Goal: Task Accomplishment & Management: Use online tool/utility

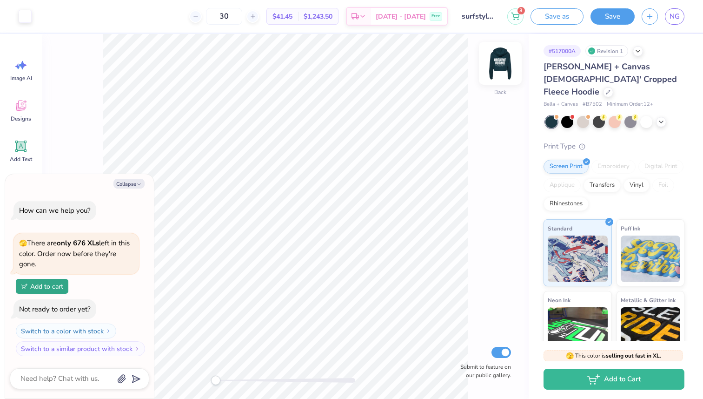
click at [499, 66] on img at bounding box center [500, 63] width 37 height 37
click at [499, 66] on img at bounding box center [500, 63] width 19 height 19
click at [498, 66] on img at bounding box center [500, 63] width 37 height 37
click at [612, 115] on div at bounding box center [615, 121] width 12 height 12
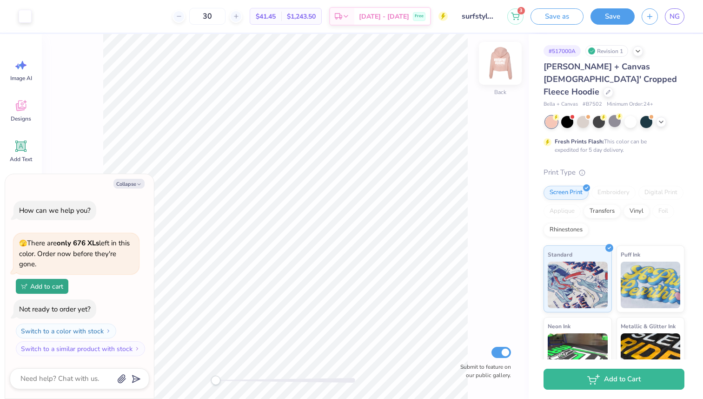
click at [501, 56] on img at bounding box center [500, 63] width 37 height 37
click at [601, 115] on div at bounding box center [599, 121] width 12 height 12
click at [583, 115] on div at bounding box center [583, 121] width 12 height 12
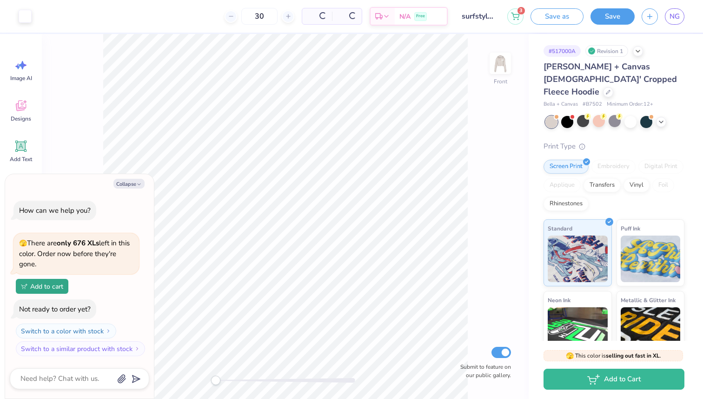
scroll to position [81, 0]
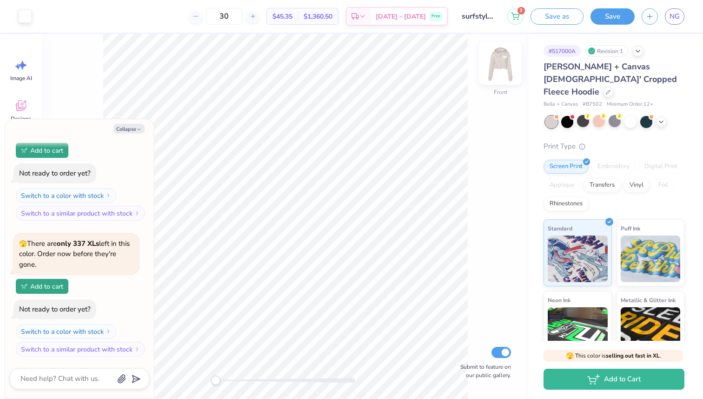
click at [496, 59] on img at bounding box center [500, 63] width 37 height 37
click at [633, 115] on div at bounding box center [631, 121] width 12 height 12
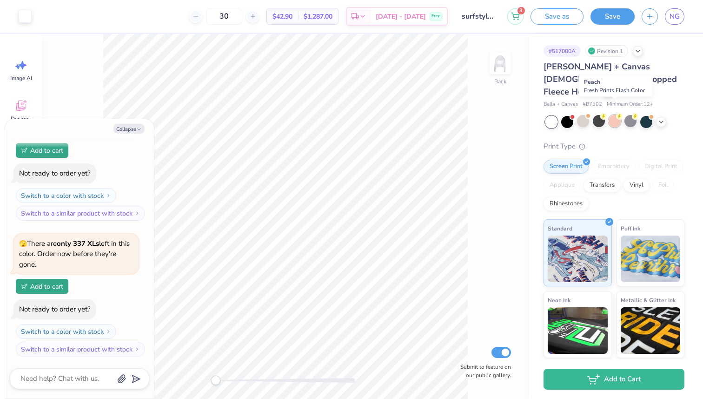
click at [617, 115] on div at bounding box center [615, 121] width 12 height 12
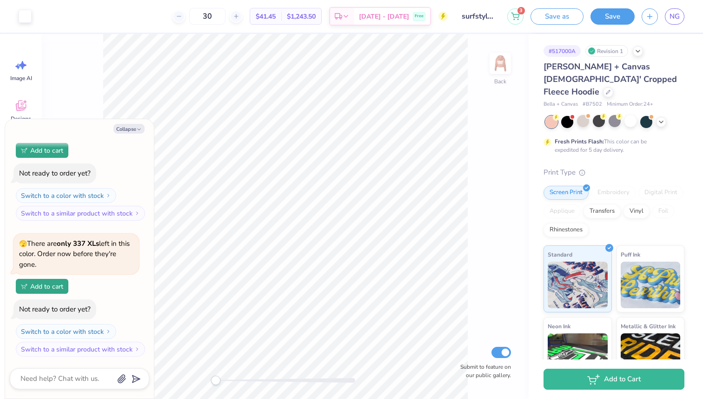
click at [666, 116] on div at bounding box center [615, 122] width 139 height 12
click at [660, 117] on icon at bounding box center [661, 120] width 7 height 7
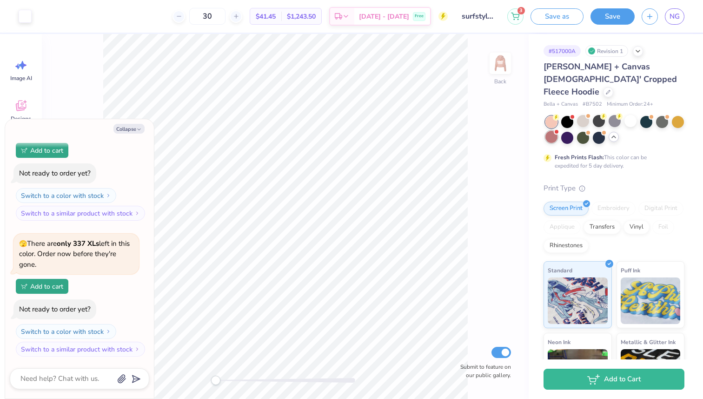
click at [549, 131] on div at bounding box center [552, 137] width 12 height 12
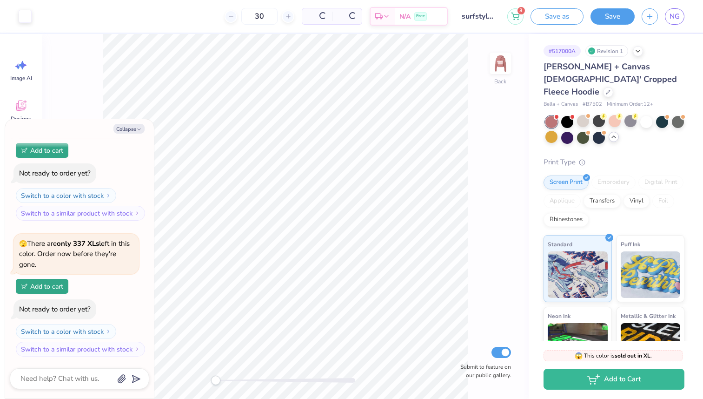
scroll to position [227, 0]
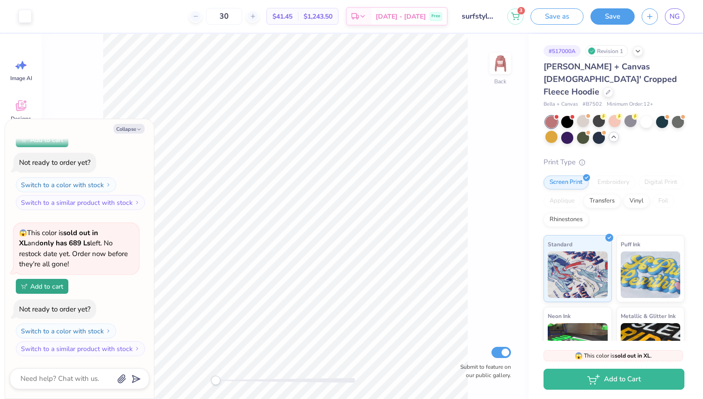
click at [494, 51] on div "Back Submit to feature on our public gallery." at bounding box center [285, 216] width 487 height 365
click at [494, 60] on img at bounding box center [500, 63] width 37 height 37
click at [599, 131] on div at bounding box center [599, 137] width 12 height 12
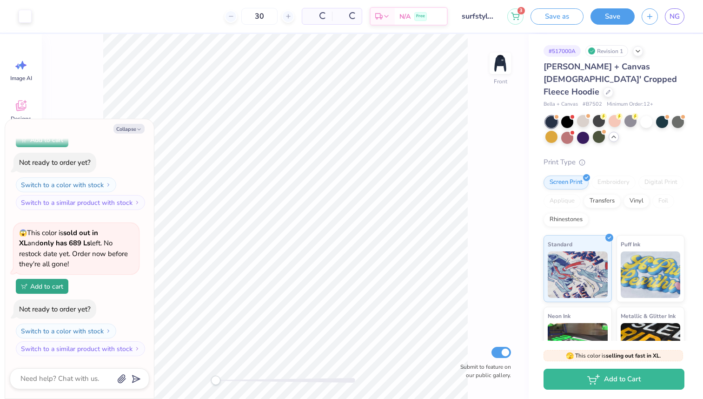
scroll to position [363, 0]
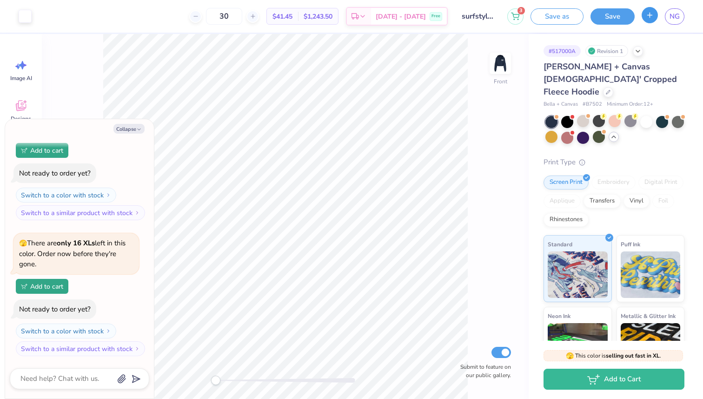
click at [642, 14] on button "button" at bounding box center [650, 15] width 16 height 16
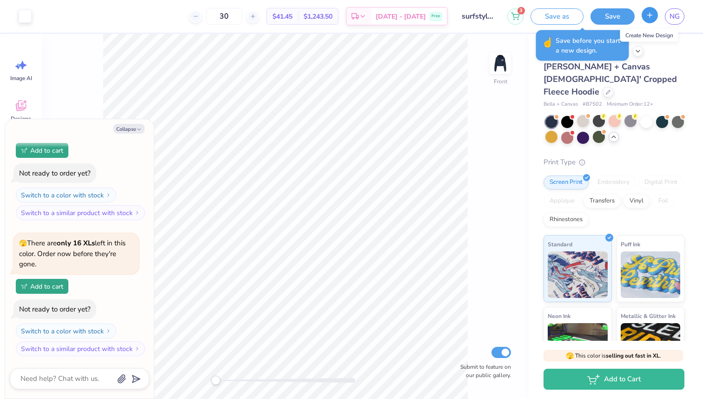
click at [654, 21] on button "button" at bounding box center [650, 15] width 16 height 16
click at [601, 21] on button "Save" at bounding box center [613, 15] width 44 height 16
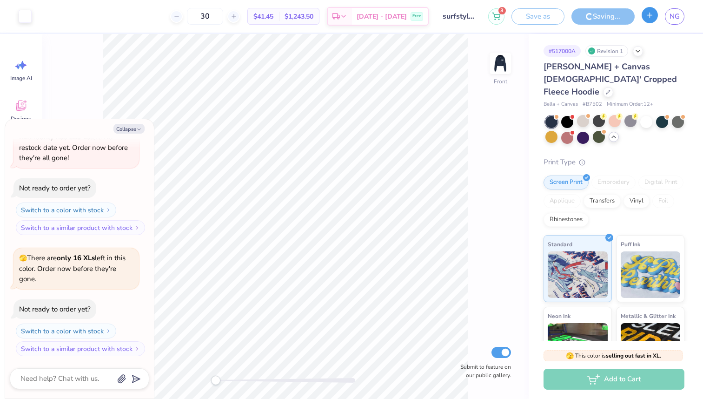
click at [647, 14] on icon "button" at bounding box center [650, 15] width 8 height 8
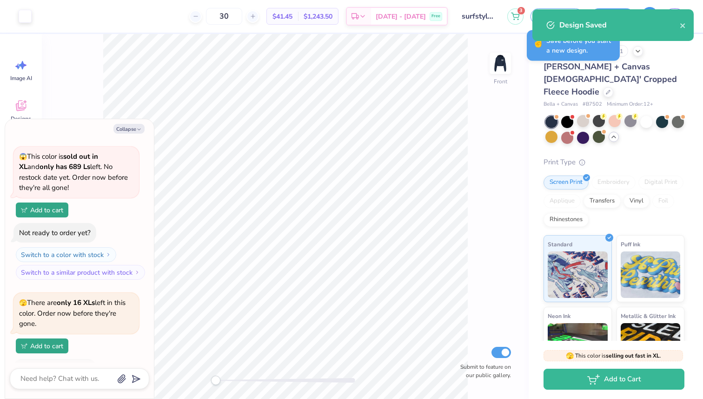
scroll to position [363, 0]
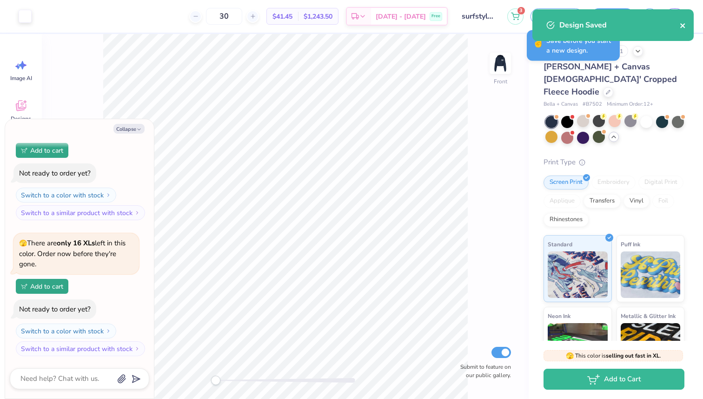
click at [682, 24] on icon "close" at bounding box center [683, 25] width 7 height 7
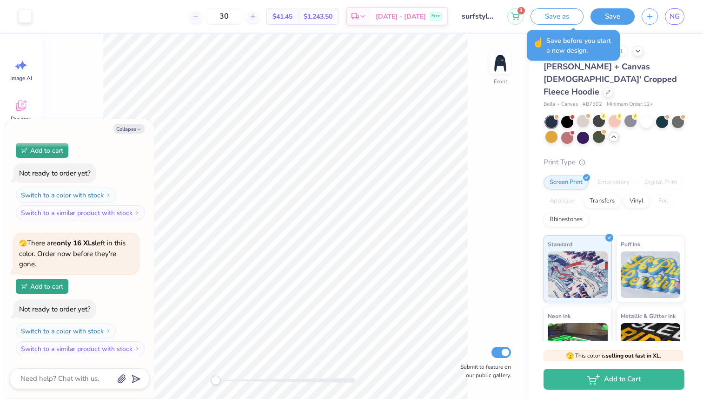
click at [652, 15] on div "Design Saved" at bounding box center [613, 28] width 165 height 42
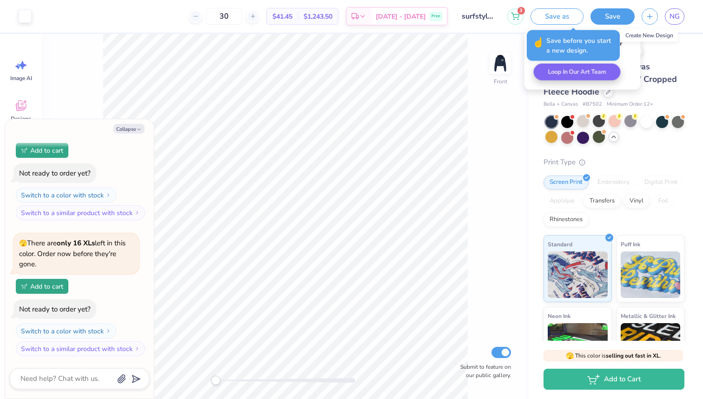
type textarea "x"
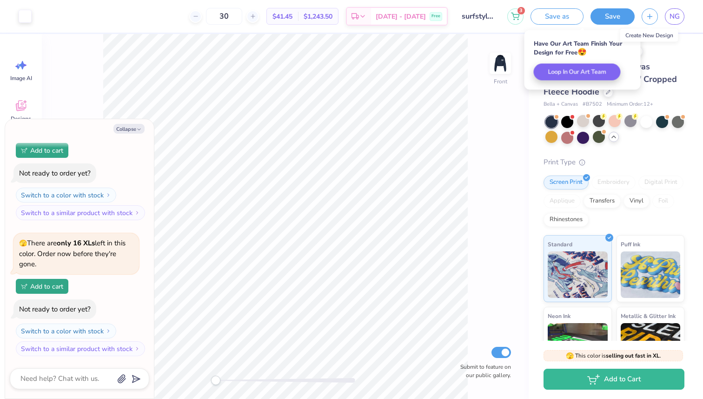
click at [652, 15] on icon "button" at bounding box center [650, 17] width 8 height 8
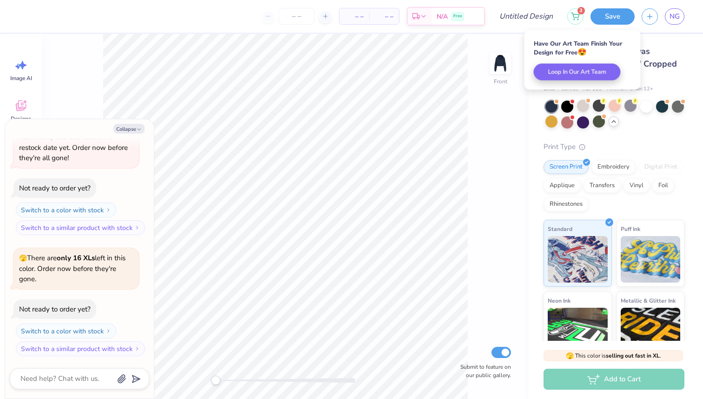
click at [528, 124] on div "Front Submit to feature on our public gallery." at bounding box center [285, 216] width 487 height 365
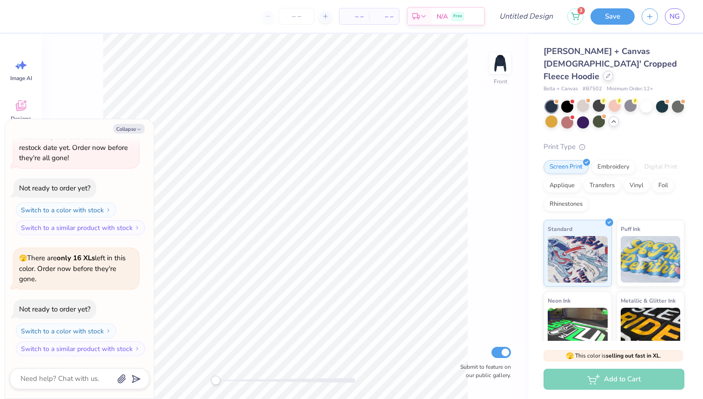
click at [607, 73] on icon at bounding box center [608, 75] width 5 height 5
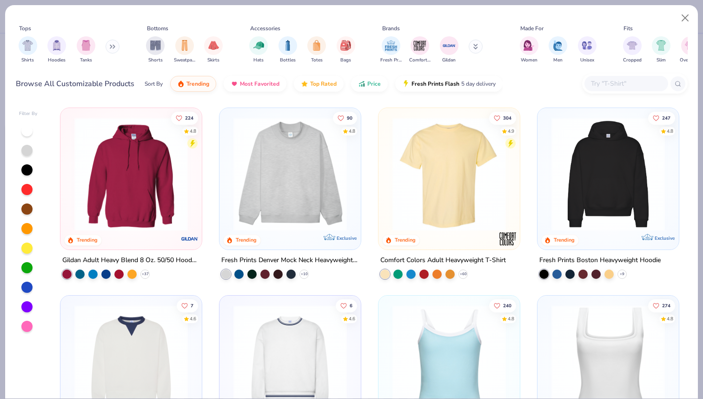
click at [480, 43] on button at bounding box center [476, 47] width 14 height 14
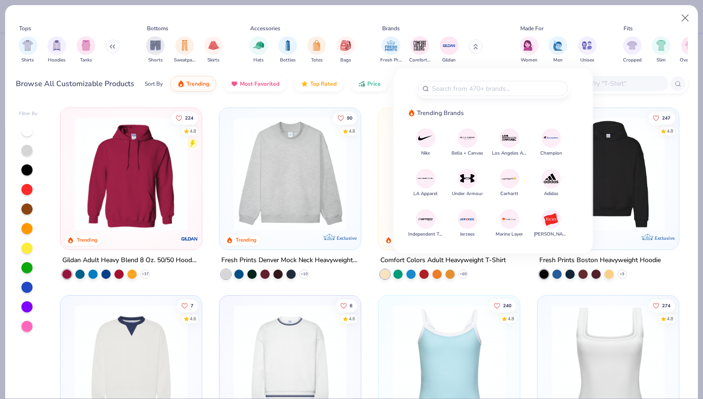
click at [473, 142] on img at bounding box center [468, 138] width 16 height 16
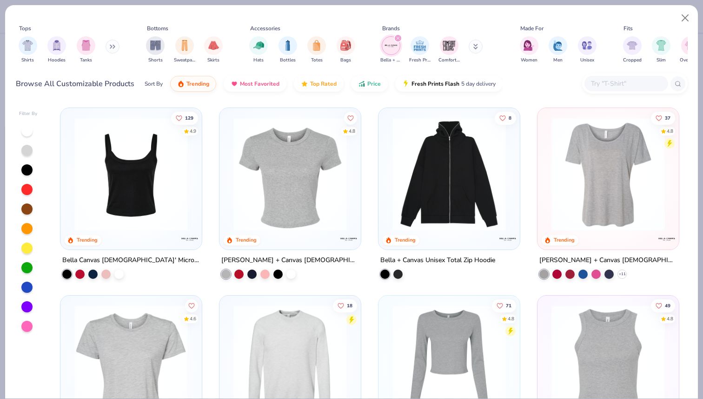
click at [479, 47] on button at bounding box center [476, 47] width 14 height 14
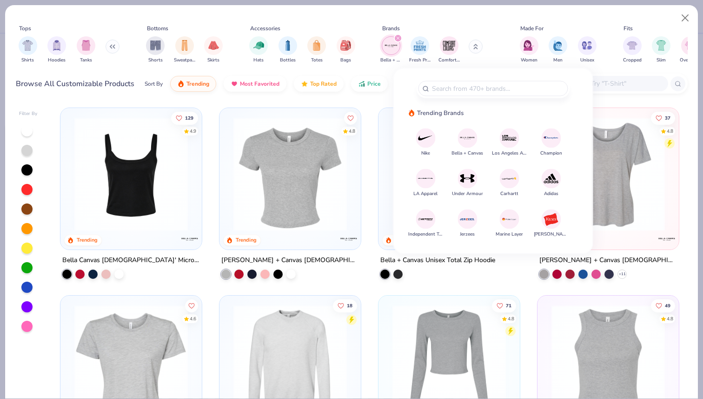
click at [477, 47] on icon at bounding box center [475, 47] width 3 height 1
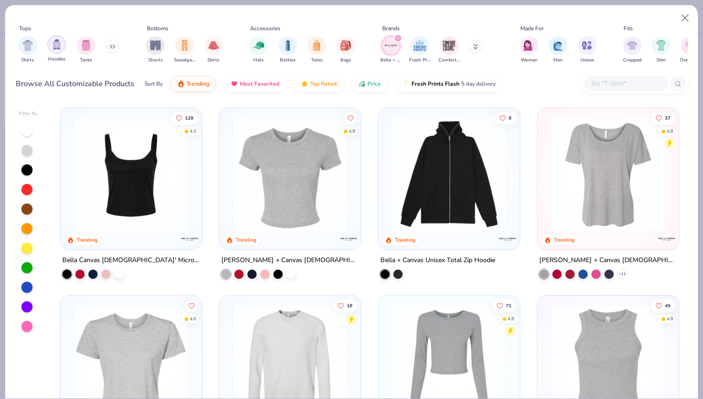
click at [60, 41] on img "filter for Hoodies" at bounding box center [57, 44] width 10 height 11
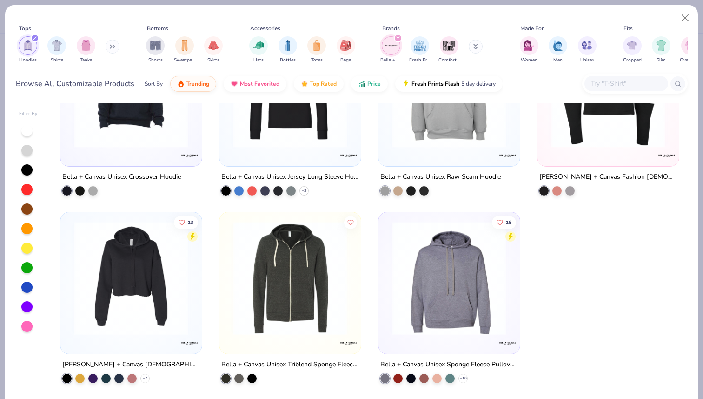
scroll to position [270, 0]
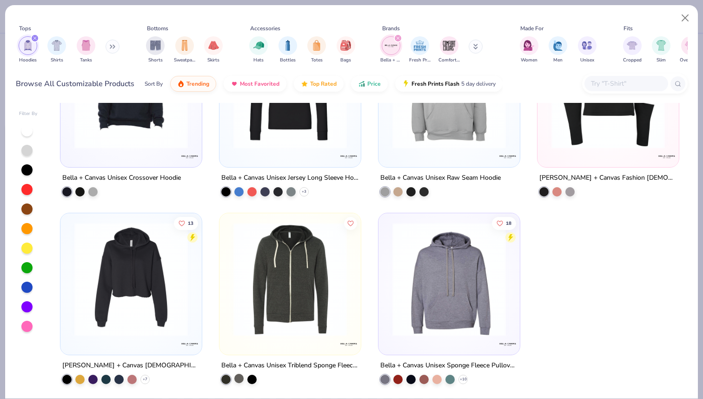
click at [241, 375] on div at bounding box center [238, 377] width 9 height 9
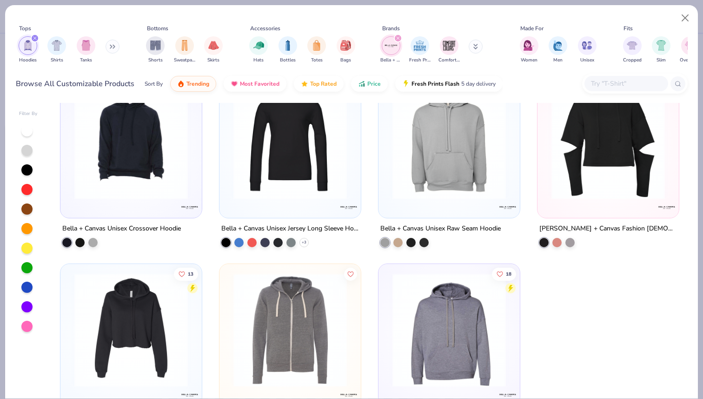
scroll to position [0, 0]
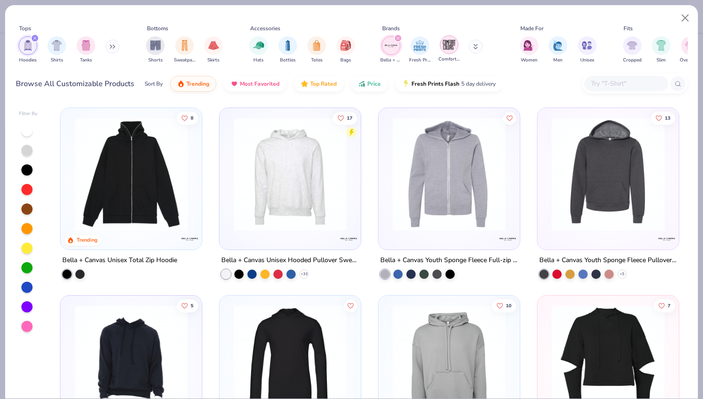
click at [449, 45] on img "filter for Comfort Colors" at bounding box center [449, 45] width 14 height 14
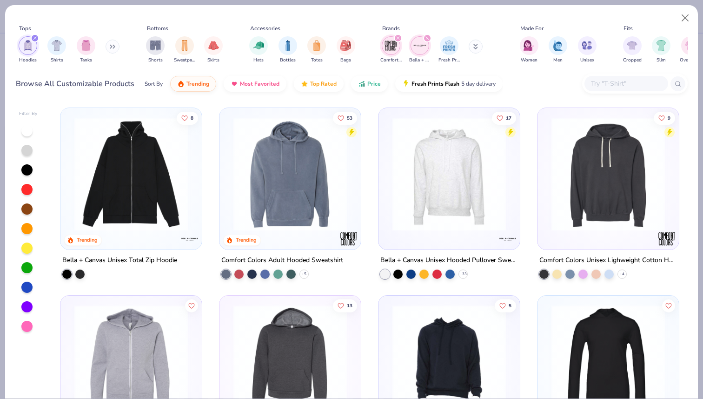
click at [114, 41] on button at bounding box center [113, 47] width 14 height 14
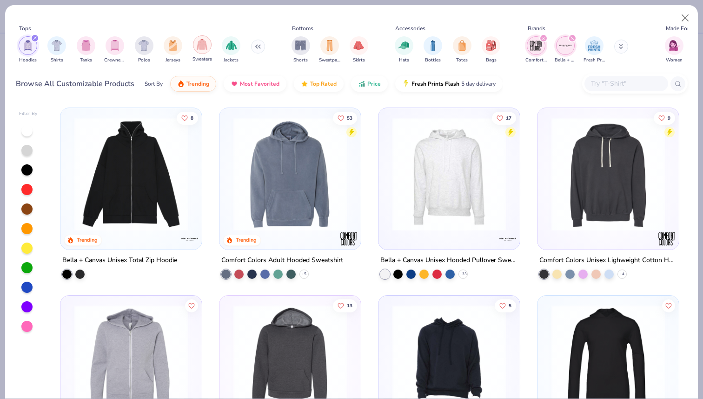
click at [205, 46] on img "filter for Sweaters" at bounding box center [202, 44] width 11 height 11
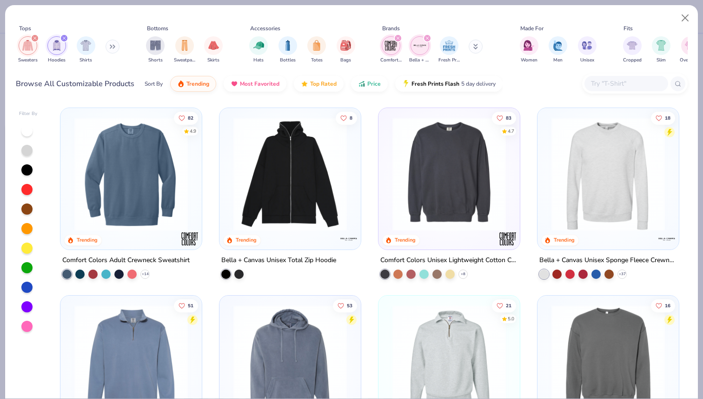
click at [36, 37] on icon "filter for Sweaters" at bounding box center [35, 38] width 4 height 4
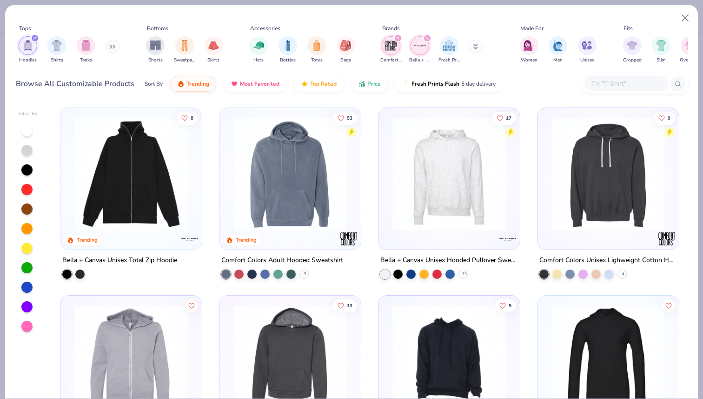
click at [36, 37] on icon "filter for Hoodies" at bounding box center [34, 38] width 3 height 3
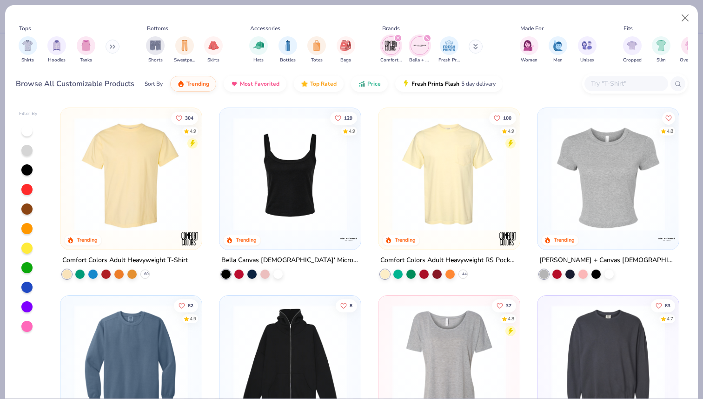
click at [111, 48] on icon at bounding box center [113, 46] width 6 height 5
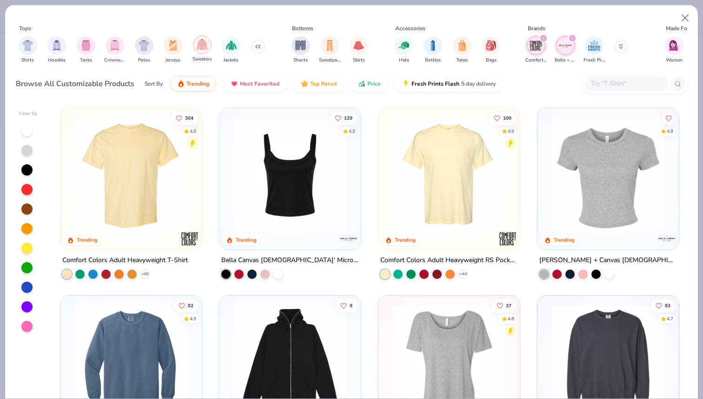
click at [208, 43] on div "filter for Sweaters" at bounding box center [202, 44] width 19 height 19
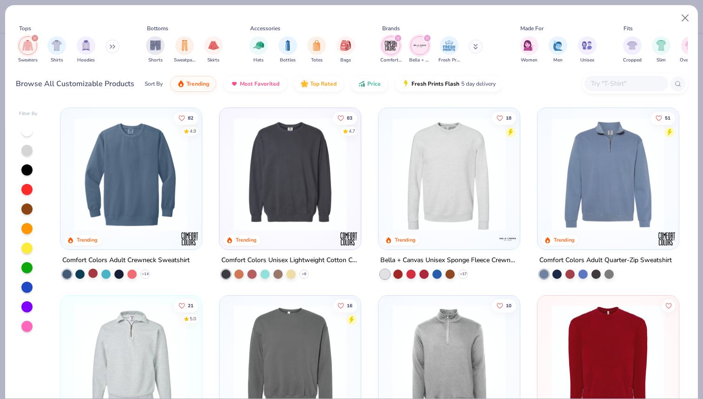
click at [92, 274] on div at bounding box center [92, 272] width 9 height 9
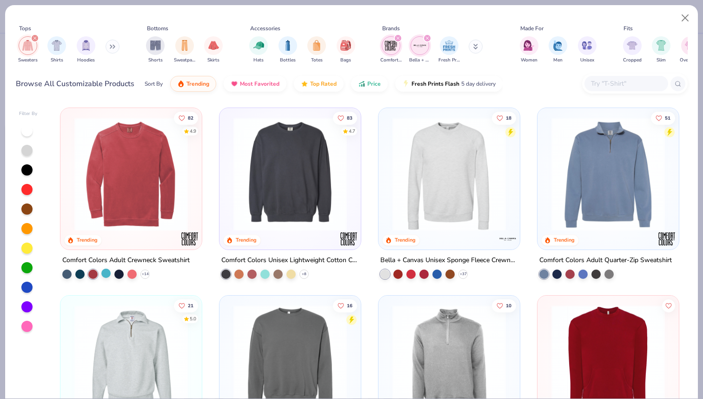
click at [109, 273] on div at bounding box center [105, 272] width 9 height 9
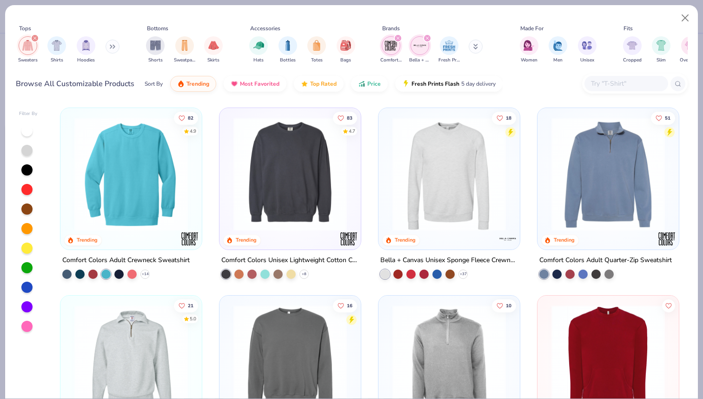
click at [126, 273] on div "+ 14" at bounding box center [105, 273] width 87 height 9
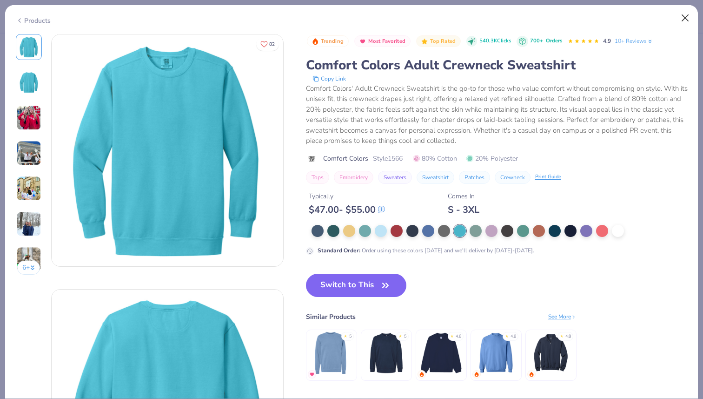
drag, startPoint x: 673, startPoint y: 30, endPoint x: 688, endPoint y: 13, distance: 23.1
click at [688, 13] on div "Products 6 + 82 AB Alpha Omicron Pi, [US_STATE][GEOGRAPHIC_DATA] Bloomington DU…" at bounding box center [352, 202] width 694 height 394
click at [688, 13] on button "Close" at bounding box center [686, 18] width 18 height 18
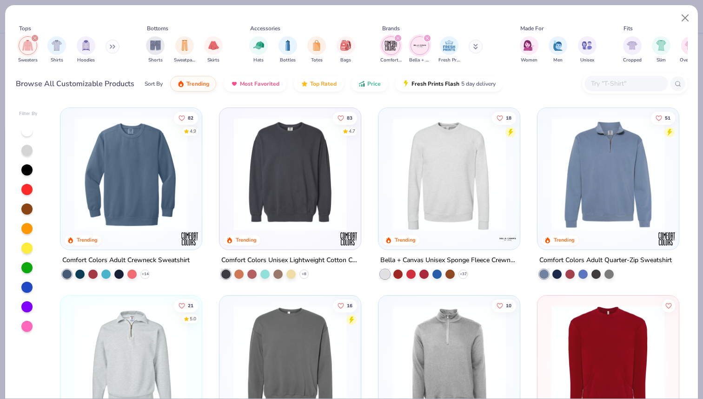
click at [443, 181] on img at bounding box center [449, 174] width 123 height 114
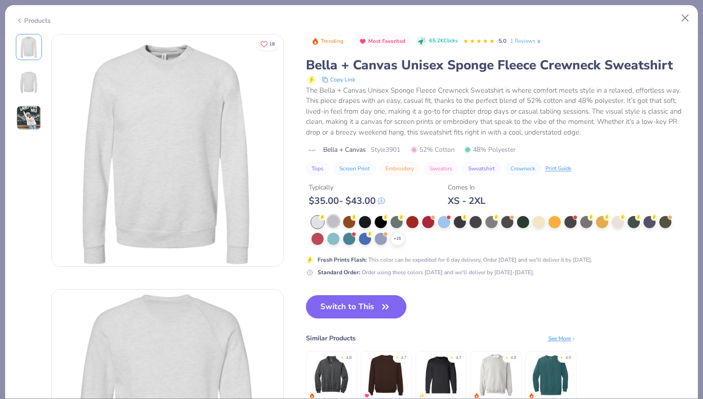
click at [333, 221] on div at bounding box center [333, 221] width 12 height 12
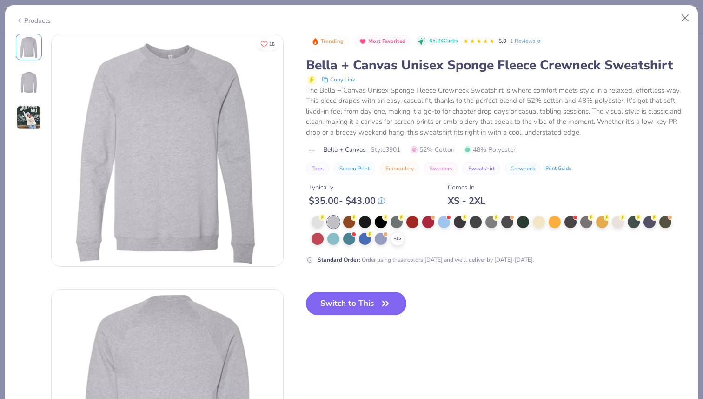
click at [358, 310] on button "Switch to This" at bounding box center [356, 303] width 101 height 23
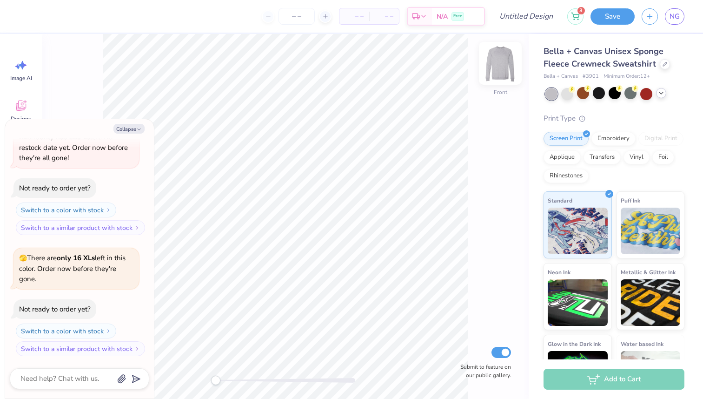
click at [502, 63] on img at bounding box center [500, 63] width 37 height 37
click at [504, 56] on img at bounding box center [500, 63] width 37 height 37
click at [122, 130] on button "Collapse" at bounding box center [129, 129] width 31 height 10
type textarea "x"
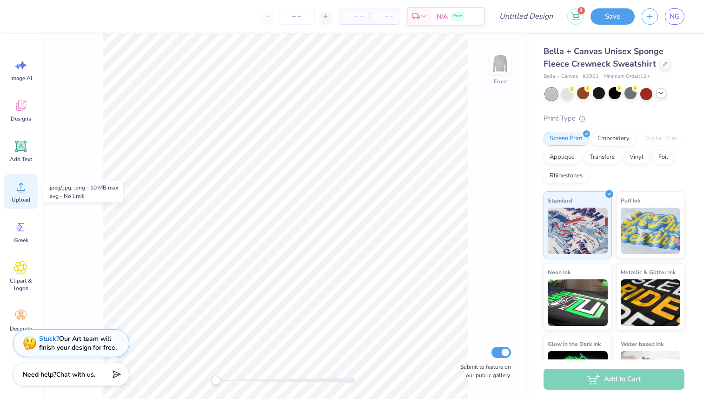
click at [19, 190] on circle at bounding box center [21, 190] width 7 height 7
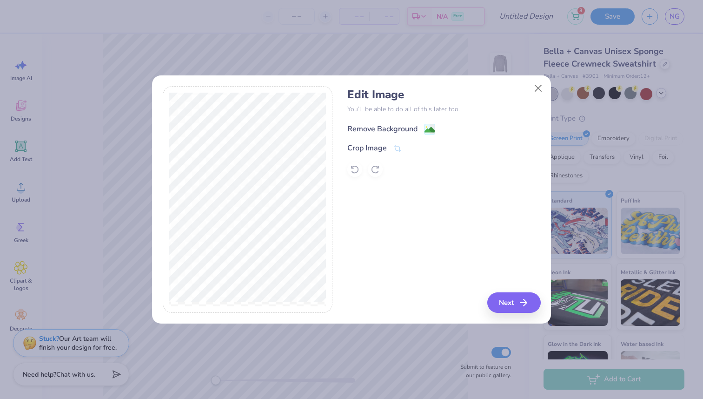
click at [369, 127] on div "Remove Background" at bounding box center [382, 128] width 70 height 11
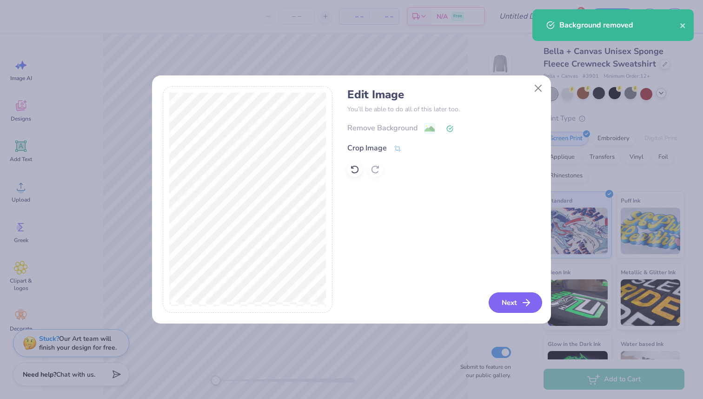
click at [513, 301] on button "Next" at bounding box center [515, 302] width 53 height 20
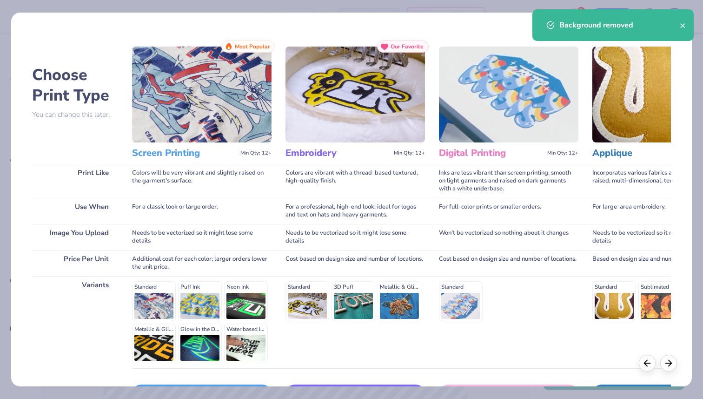
scroll to position [65, 0]
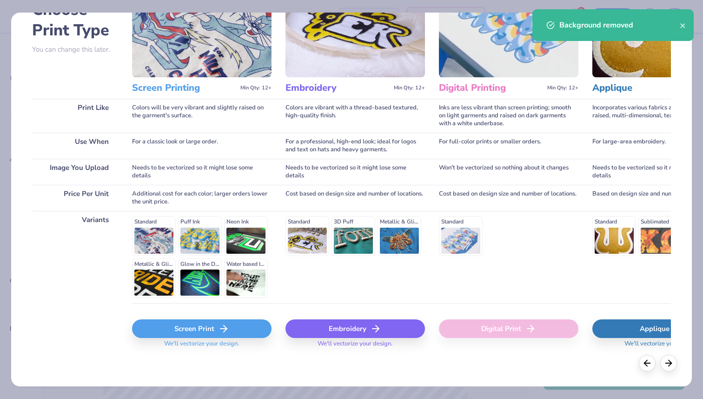
click at [185, 332] on div "Screen Print" at bounding box center [202, 328] width 140 height 19
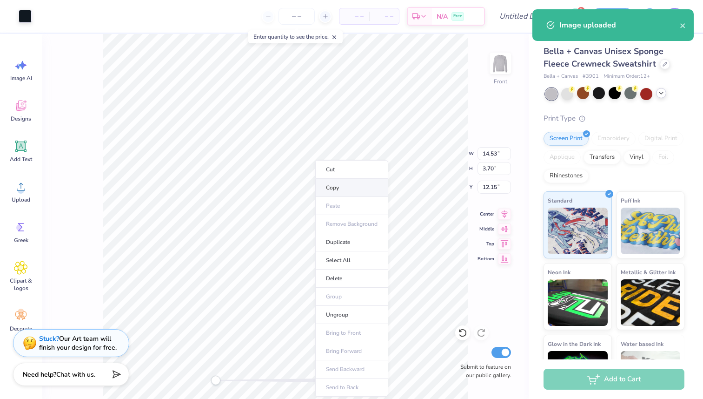
click at [330, 183] on li "Copy" at bounding box center [351, 188] width 73 height 18
click at [325, 178] on li "Cut" at bounding box center [350, 169] width 73 height 19
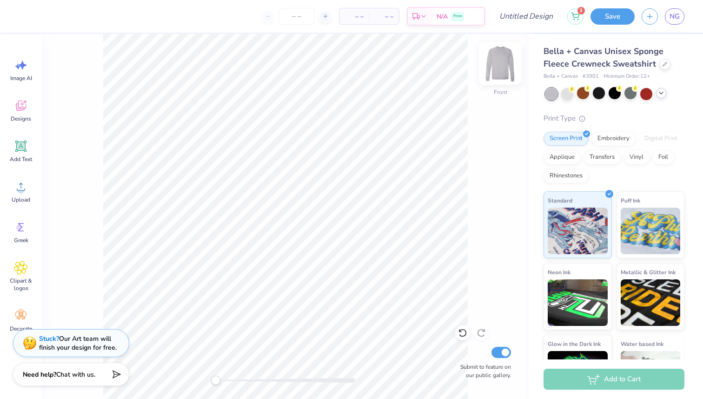
click at [503, 54] on img at bounding box center [500, 63] width 37 height 37
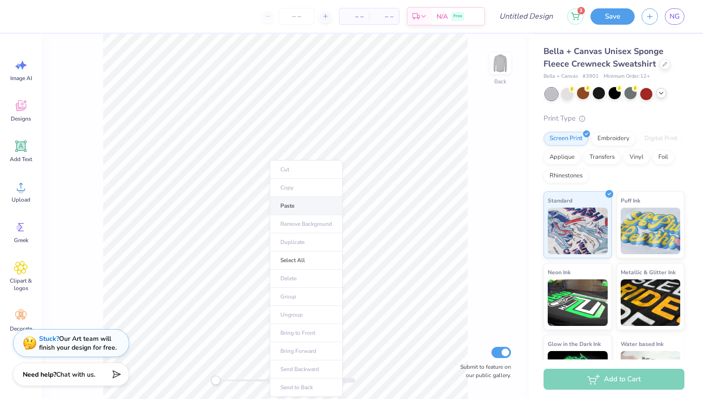
click at [302, 211] on li "Paste" at bounding box center [306, 206] width 73 height 18
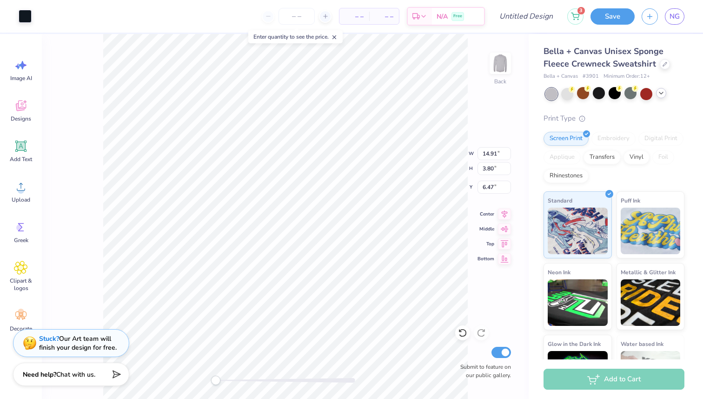
type input "14.36"
type input "3.66"
type input "6.18"
click at [329, 166] on li "Cut" at bounding box center [326, 169] width 73 height 19
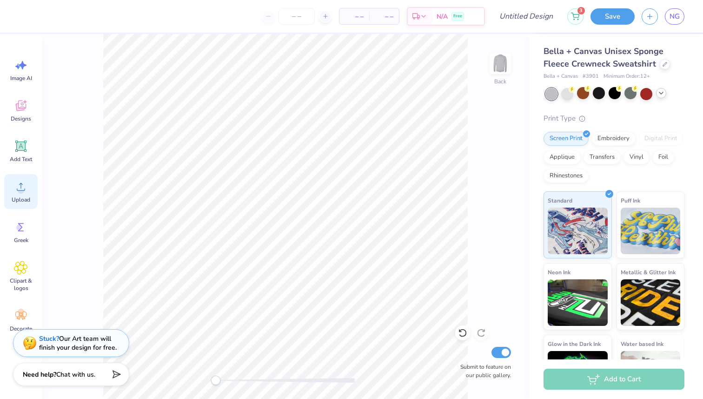
click at [31, 187] on div "Upload" at bounding box center [20, 191] width 33 height 35
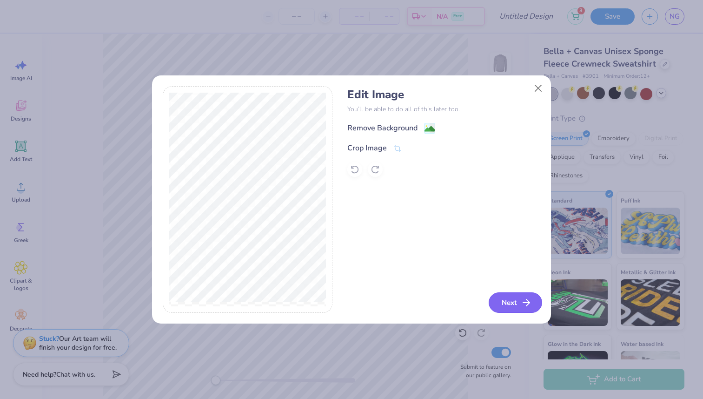
click at [507, 300] on button "Next" at bounding box center [515, 302] width 53 height 20
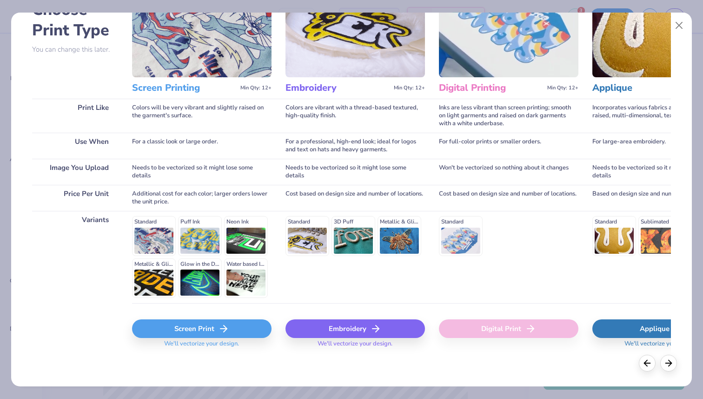
click at [185, 335] on div "Screen Print" at bounding box center [202, 328] width 140 height 19
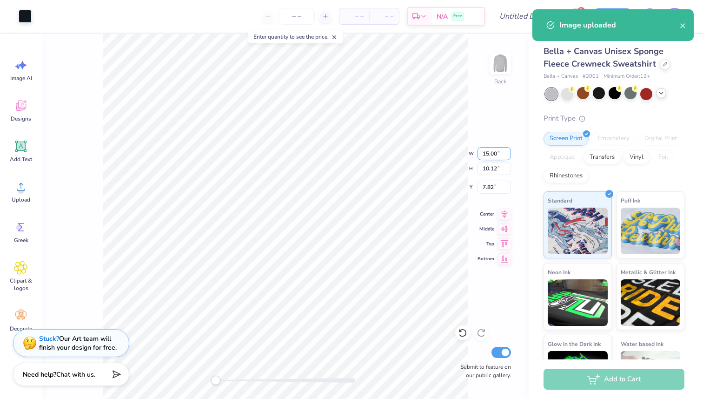
type input "5.49"
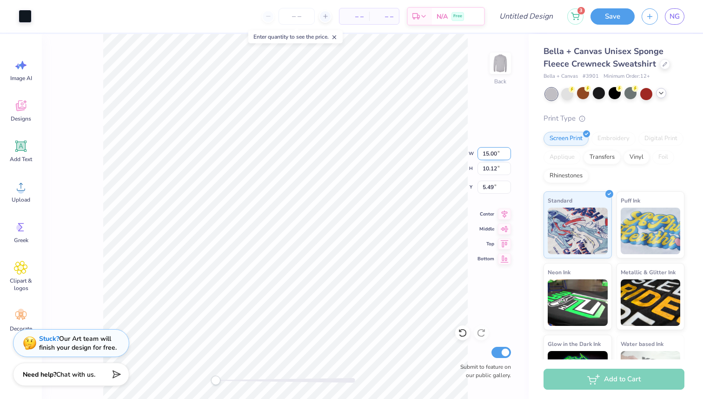
type input "12.39"
type input "8.36"
type input "7.25"
click at [342, 160] on li "Cut" at bounding box center [357, 160] width 73 height 19
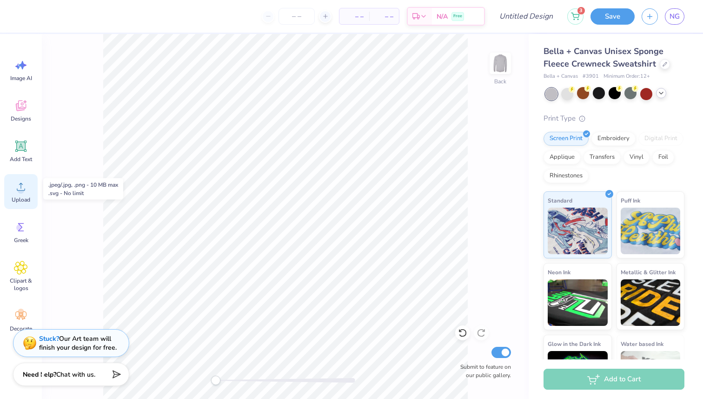
click at [21, 178] on div "Upload" at bounding box center [20, 191] width 33 height 35
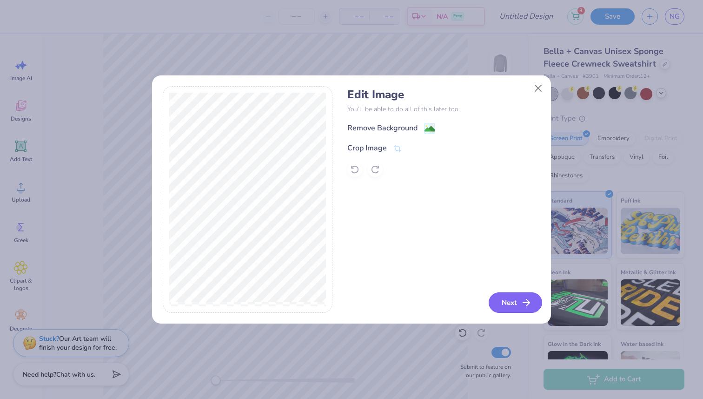
click at [512, 299] on button "Next" at bounding box center [515, 302] width 53 height 20
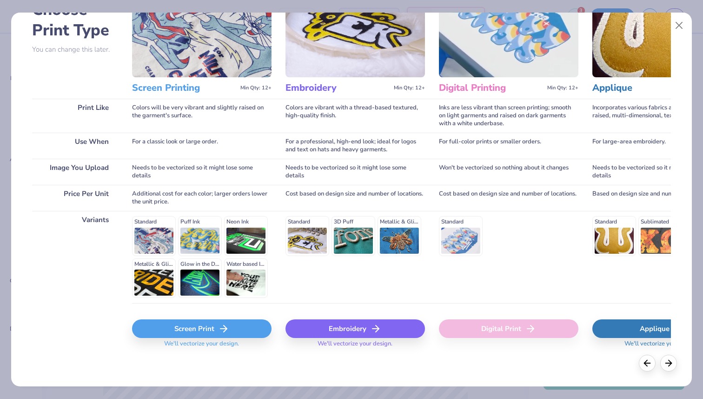
click at [203, 331] on div "Screen Print" at bounding box center [202, 328] width 140 height 19
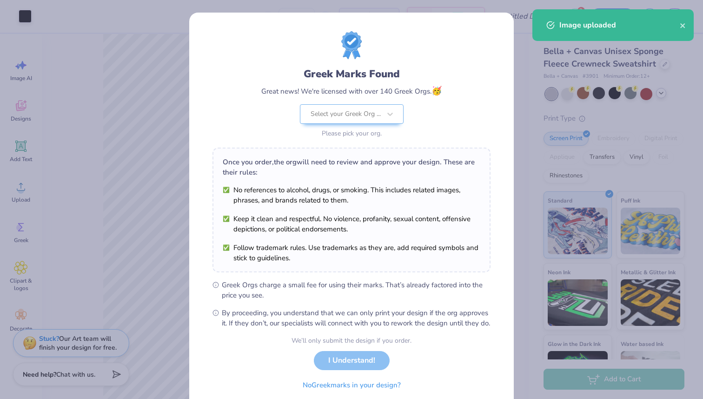
scroll to position [37, 0]
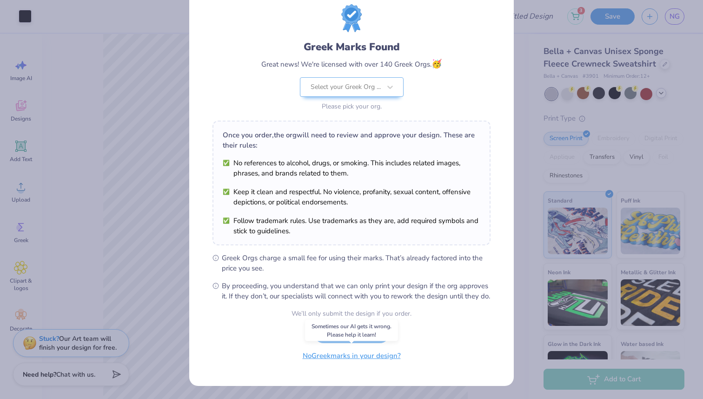
click at [337, 358] on button "No Greek marks in your design?" at bounding box center [352, 355] width 114 height 19
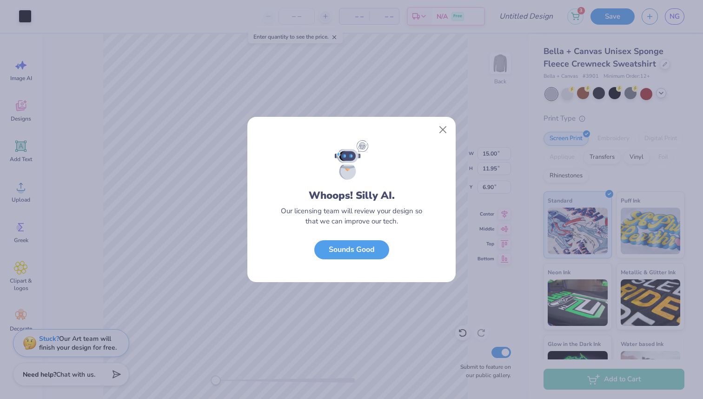
scroll to position [0, 0]
click at [352, 252] on button "Sounds Good" at bounding box center [351, 247] width 75 height 19
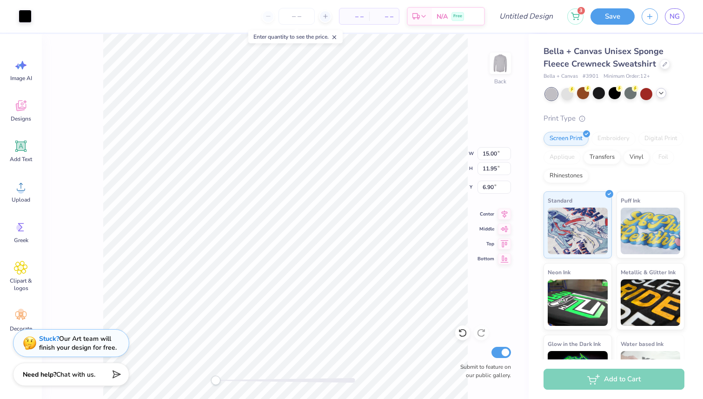
type input "12.36"
type input "9.84"
type input "5.73"
click at [498, 68] on img at bounding box center [500, 63] width 37 height 37
click at [498, 68] on img at bounding box center [500, 63] width 19 height 19
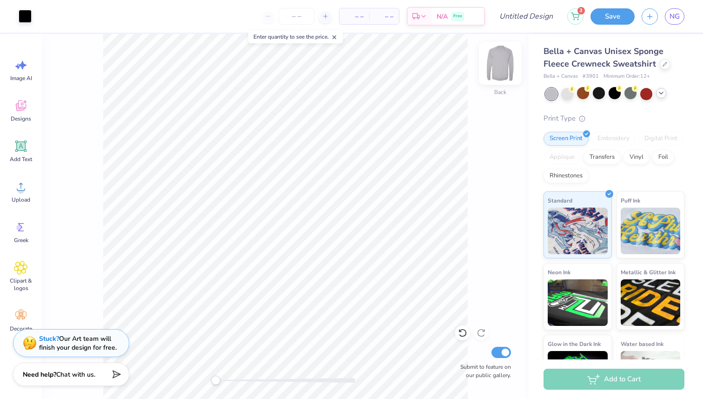
click at [497, 64] on img at bounding box center [500, 63] width 37 height 37
click at [28, 186] on div "Upload" at bounding box center [20, 191] width 33 height 35
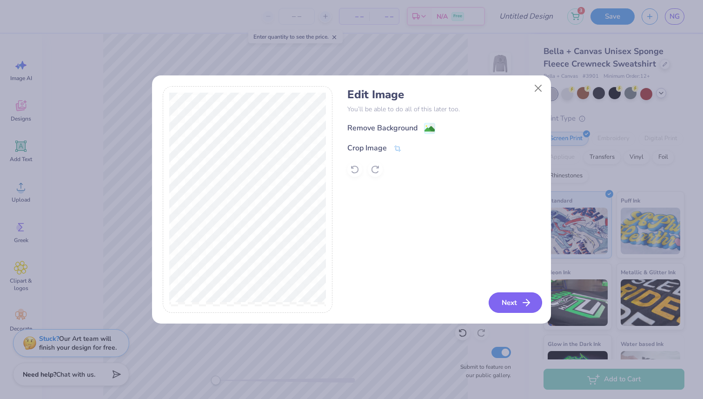
click at [529, 302] on icon "button" at bounding box center [526, 302] width 11 height 11
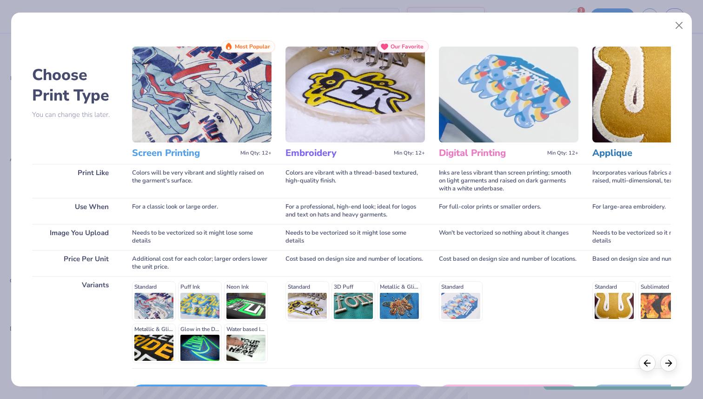
scroll to position [65, 0]
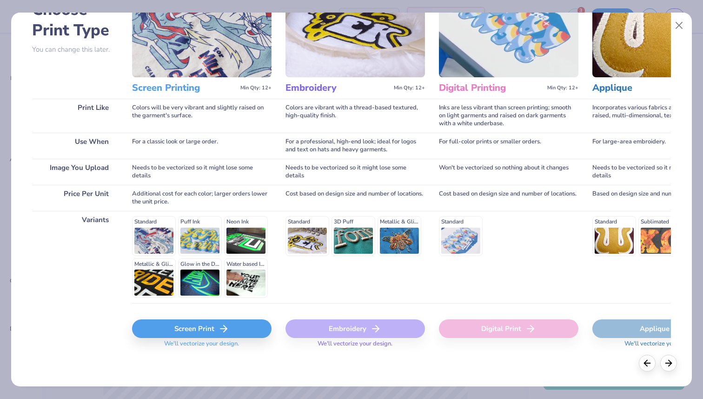
click at [187, 347] on span "We'll vectorize your design." at bounding box center [201, 346] width 82 height 13
click at [187, 331] on div "Screen Print" at bounding box center [202, 328] width 140 height 19
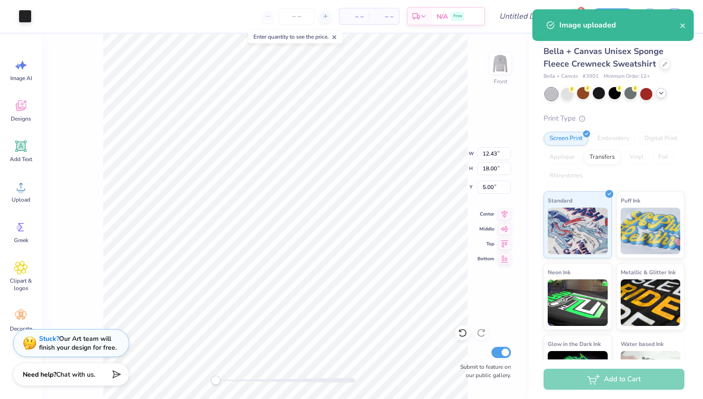
type input "3.42"
type input "4.95"
type input "18.05"
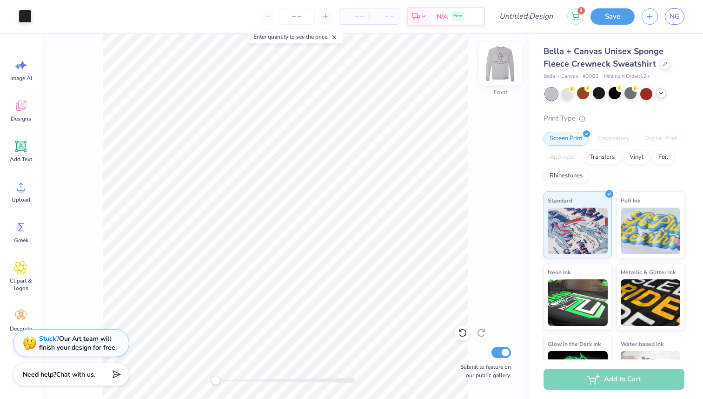
click at [494, 77] on img at bounding box center [500, 63] width 37 height 37
click at [494, 73] on img at bounding box center [500, 63] width 19 height 19
click at [494, 77] on img at bounding box center [500, 63] width 37 height 37
click at [494, 73] on img at bounding box center [500, 63] width 19 height 19
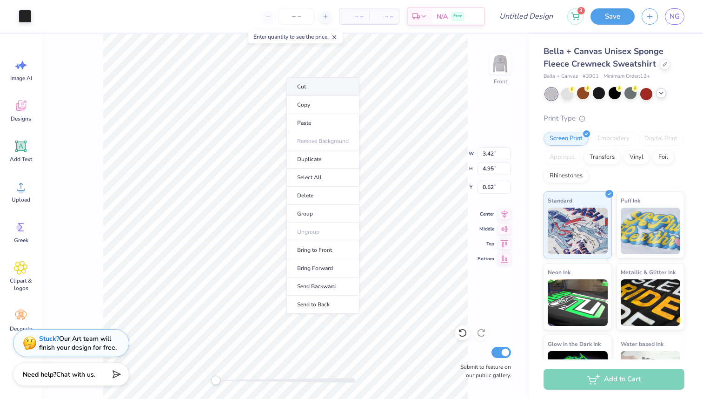
click at [310, 87] on li "Cut" at bounding box center [323, 86] width 73 height 19
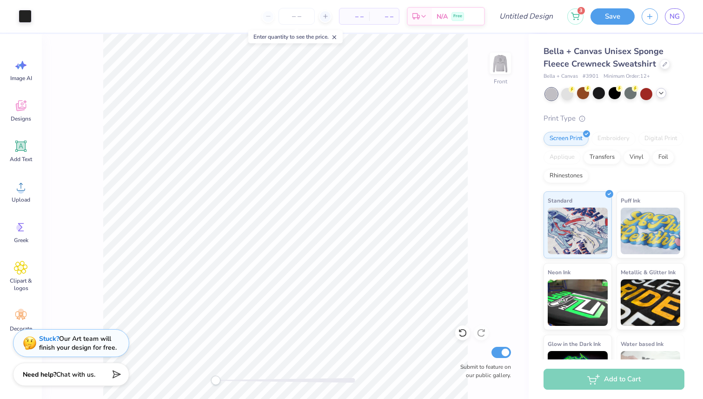
click at [642, 21] on div "NG" at bounding box center [663, 16] width 43 height 16
click at [648, 21] on button "button" at bounding box center [650, 15] width 16 height 16
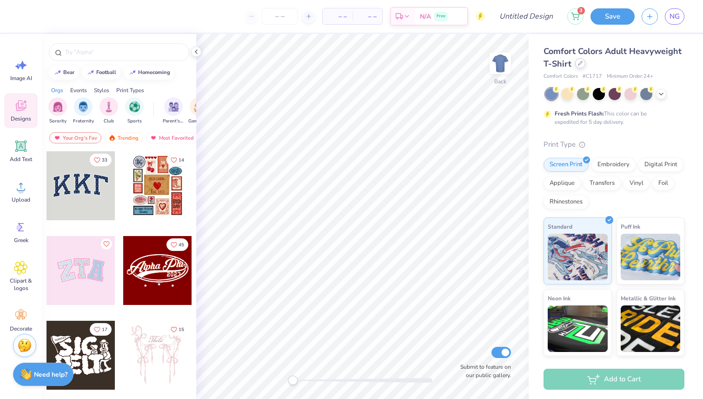
click at [582, 64] on icon at bounding box center [580, 63] width 5 height 5
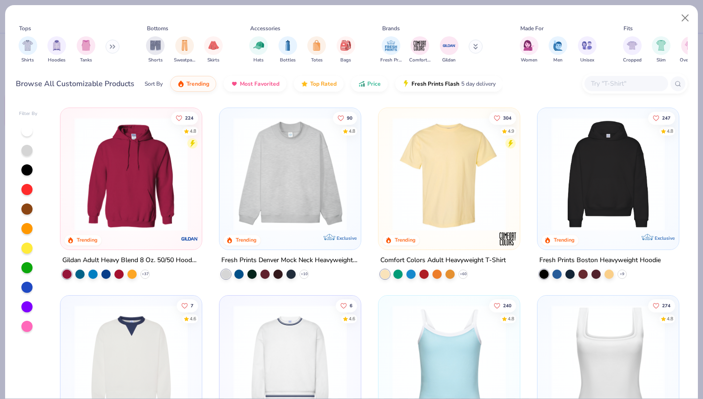
click at [480, 47] on button at bounding box center [476, 47] width 14 height 14
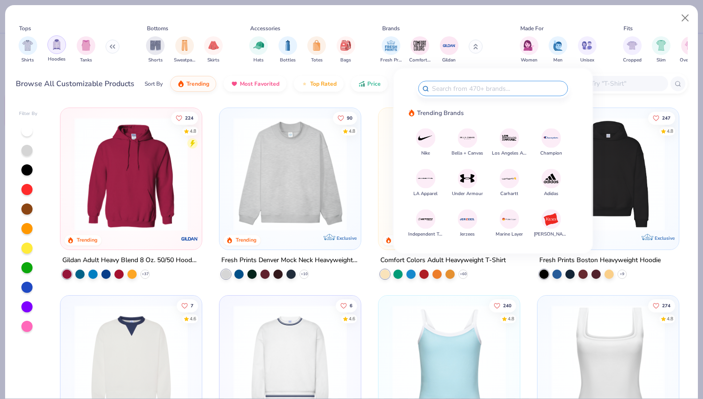
click at [54, 47] on img "filter for Hoodies" at bounding box center [57, 44] width 10 height 11
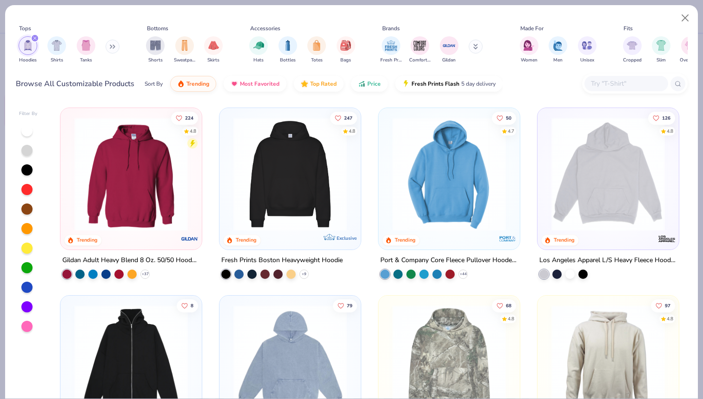
click at [474, 49] on icon at bounding box center [475, 47] width 3 height 1
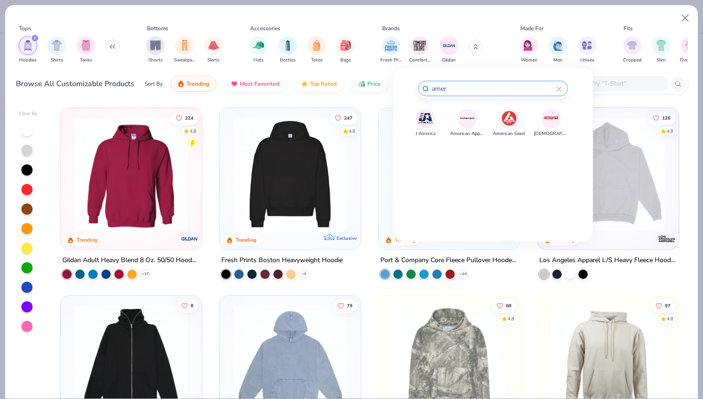
type input "amer"
click at [461, 120] on img at bounding box center [468, 118] width 16 height 16
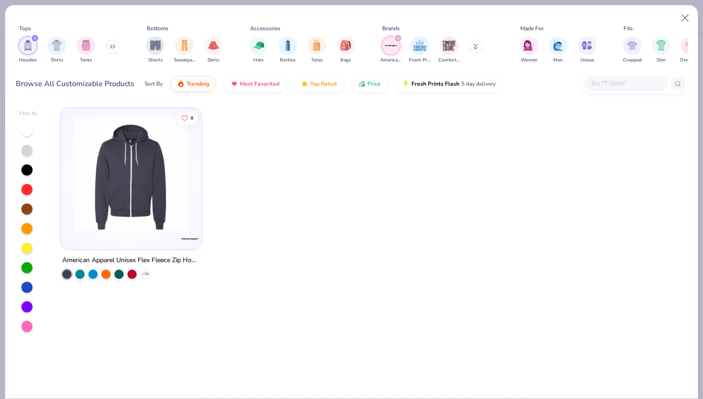
click at [172, 154] on img at bounding box center [131, 174] width 123 height 114
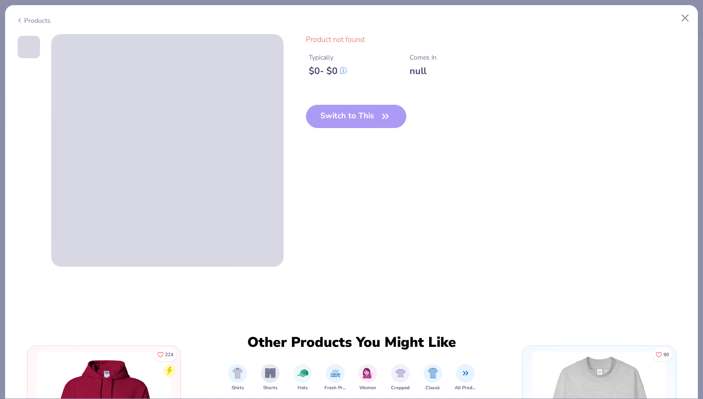
click at [325, 116] on div "Switch to This" at bounding box center [356, 124] width 101 height 38
click at [689, 13] on button "Close" at bounding box center [686, 18] width 18 height 18
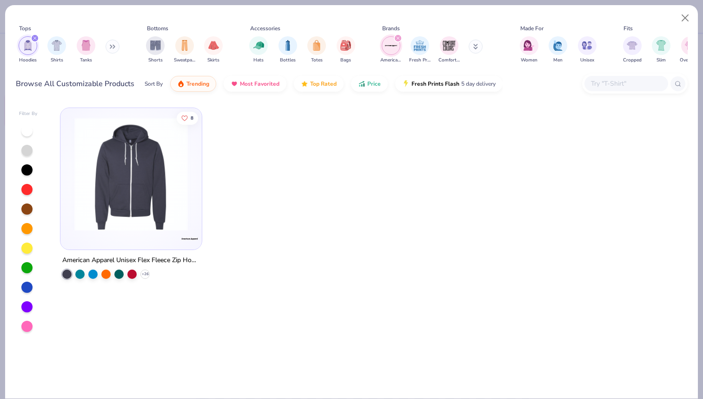
click at [155, 199] on img at bounding box center [131, 174] width 123 height 114
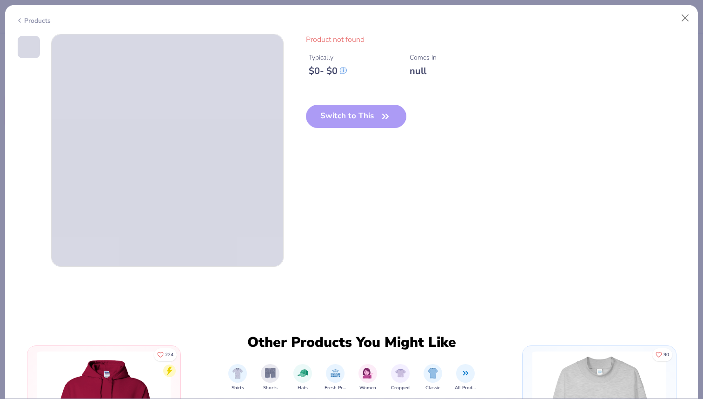
click at [375, 114] on div "Switch to This" at bounding box center [356, 124] width 101 height 38
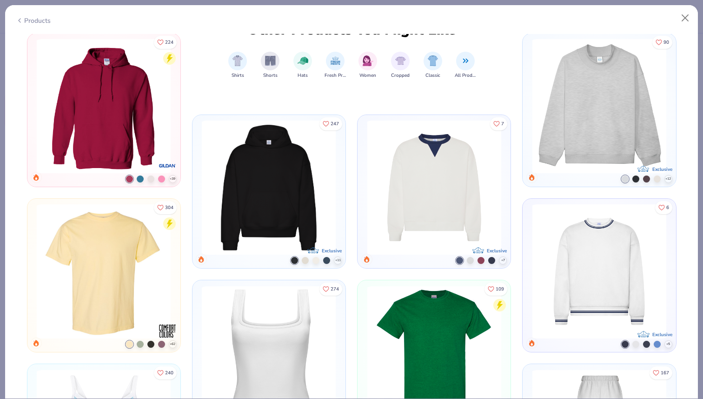
scroll to position [324, 0]
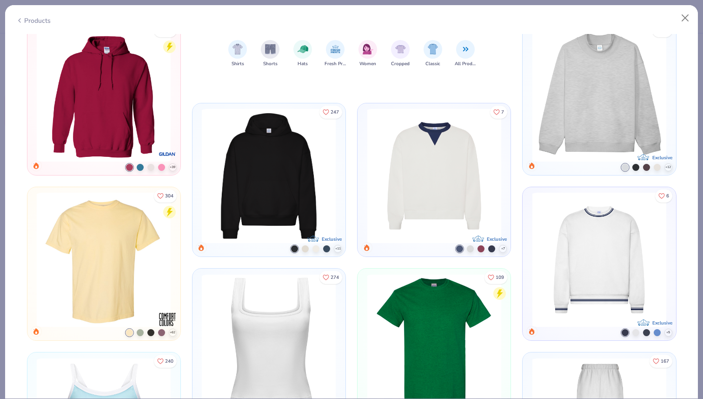
click at [465, 155] on img at bounding box center [434, 176] width 144 height 134
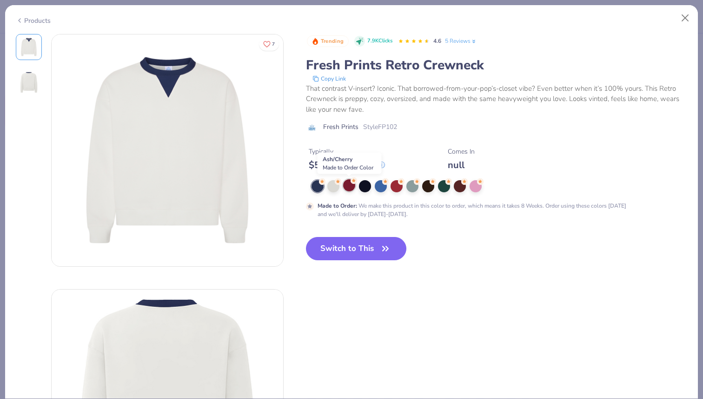
click at [345, 184] on div at bounding box center [349, 185] width 12 height 12
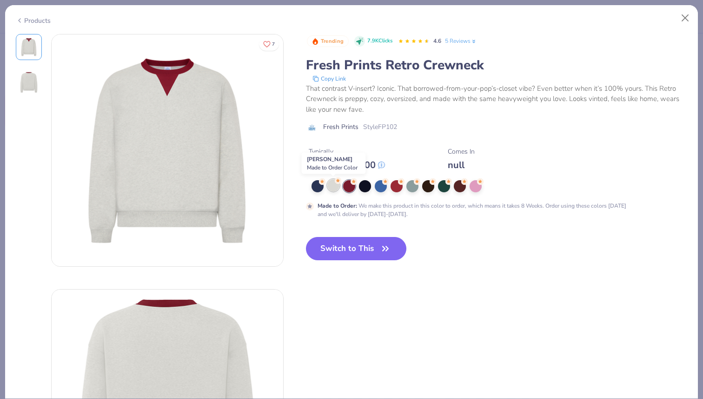
click at [330, 187] on div at bounding box center [333, 185] width 12 height 12
click at [351, 185] on div at bounding box center [349, 185] width 12 height 12
click at [445, 186] on div at bounding box center [444, 185] width 12 height 12
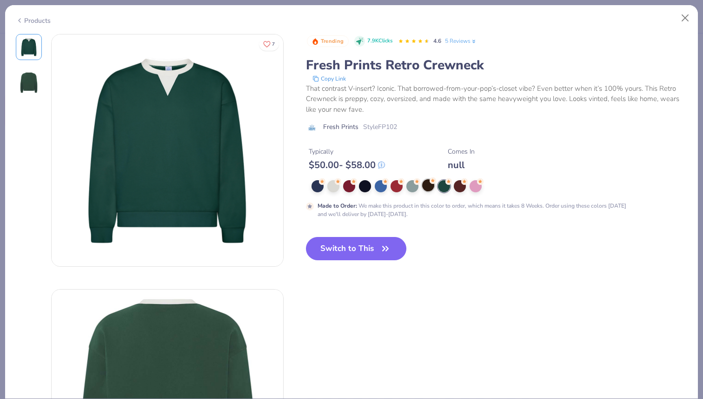
click at [423, 190] on div at bounding box center [428, 185] width 12 height 12
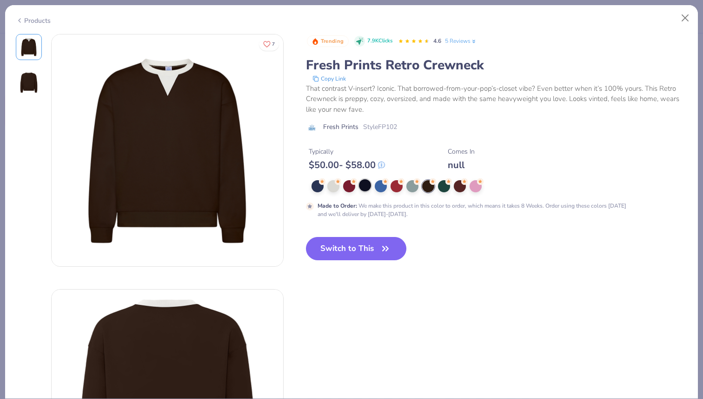
click at [369, 185] on div at bounding box center [365, 185] width 12 height 12
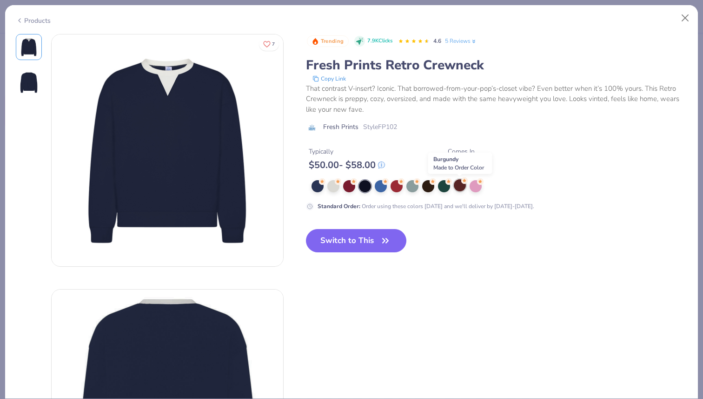
click at [460, 185] on div at bounding box center [460, 185] width 12 height 12
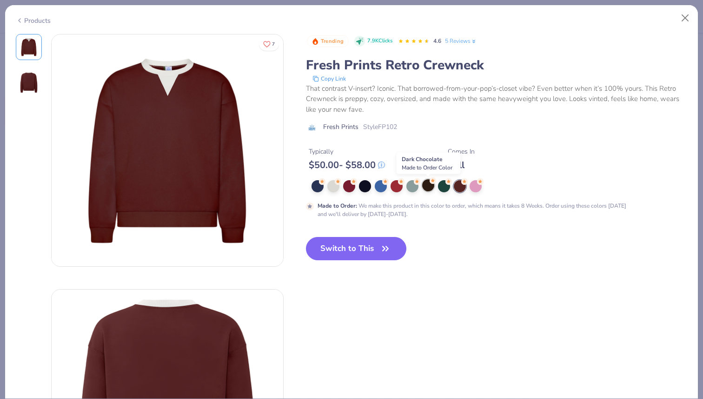
click at [427, 183] on div at bounding box center [428, 185] width 12 height 12
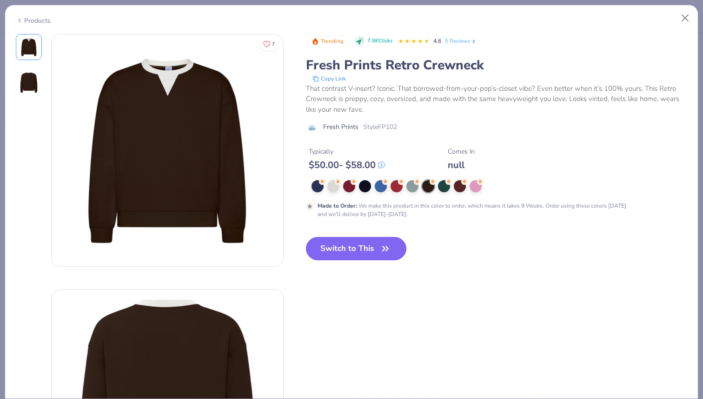
click at [326, 251] on button "Switch to This" at bounding box center [356, 248] width 101 height 23
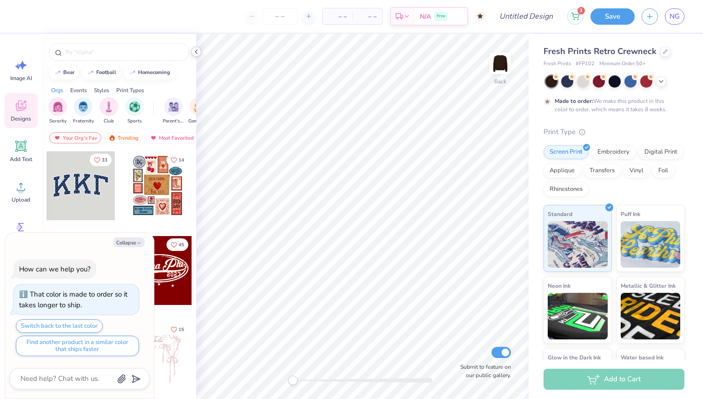
click at [194, 55] on icon at bounding box center [196, 51] width 7 height 7
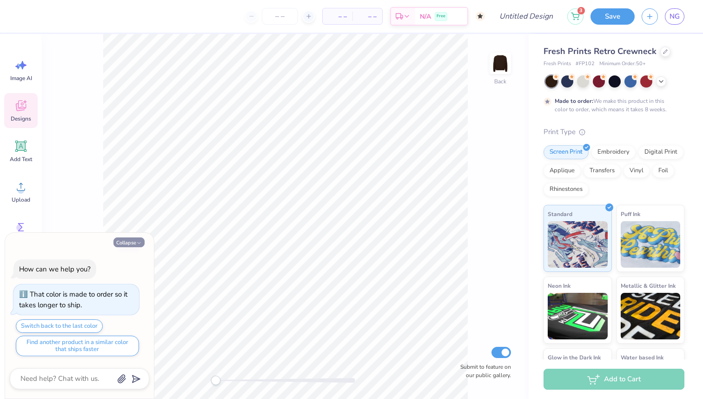
click at [120, 240] on button "Collapse" at bounding box center [129, 242] width 31 height 10
type textarea "x"
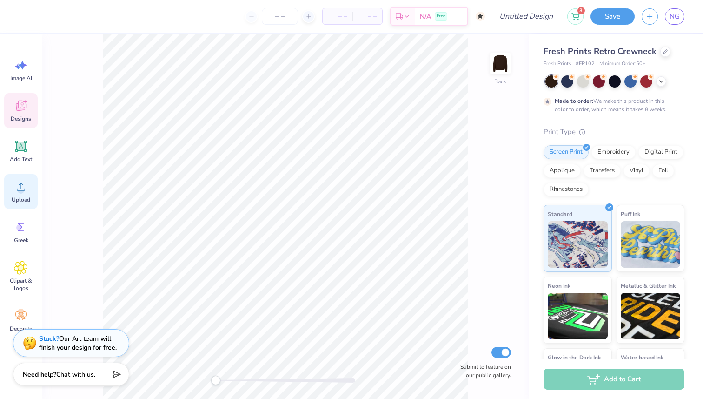
click at [22, 190] on circle at bounding box center [21, 190] width 7 height 7
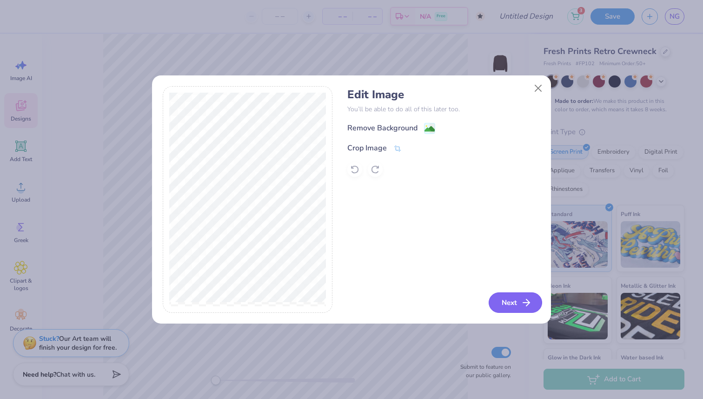
click at [522, 300] on icon "button" at bounding box center [526, 302] width 11 height 11
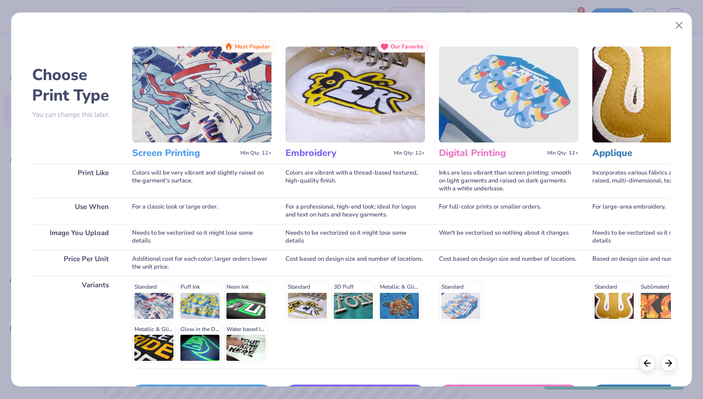
scroll to position [65, 0]
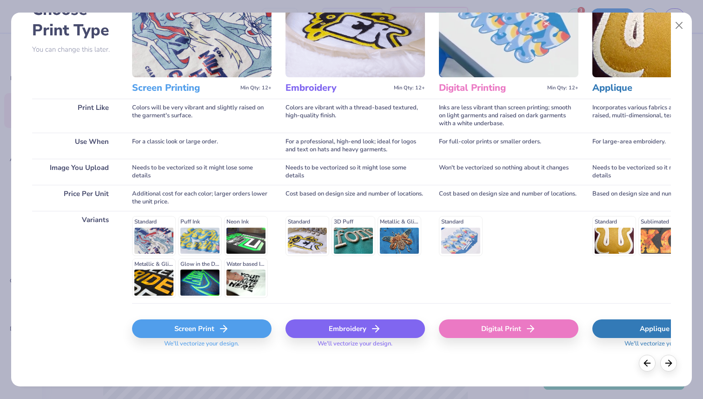
click at [191, 330] on div "Screen Print" at bounding box center [202, 328] width 140 height 19
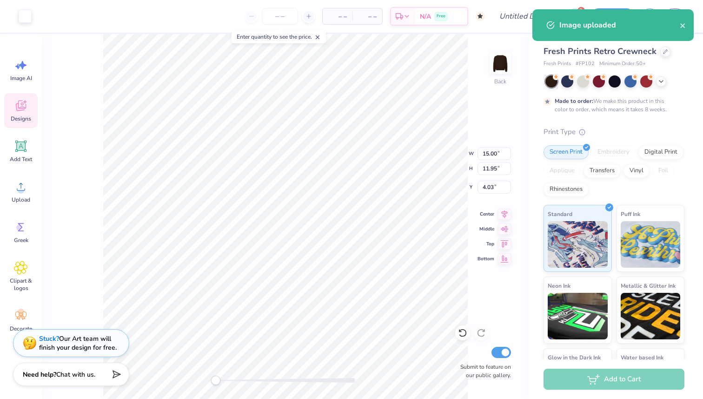
type input "13.94"
type input "11.11"
type input "4.87"
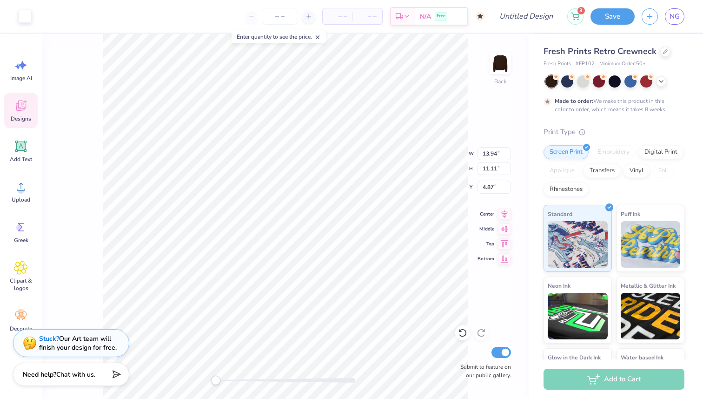
type input "12.89"
type input "10.27"
type input "3.00"
click at [494, 186] on input "3.00" at bounding box center [494, 186] width 33 height 13
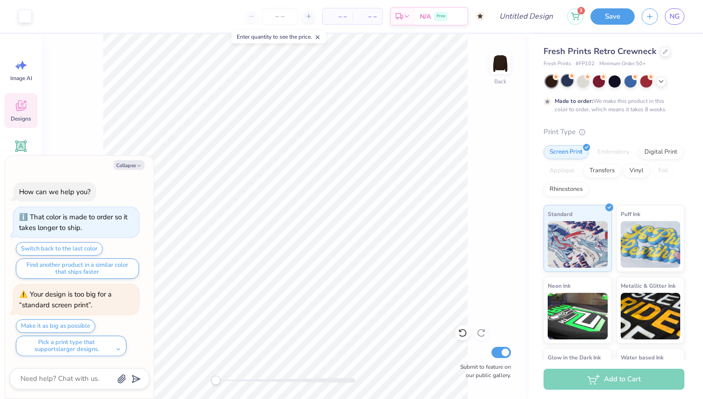
click at [566, 79] on div at bounding box center [567, 80] width 12 height 12
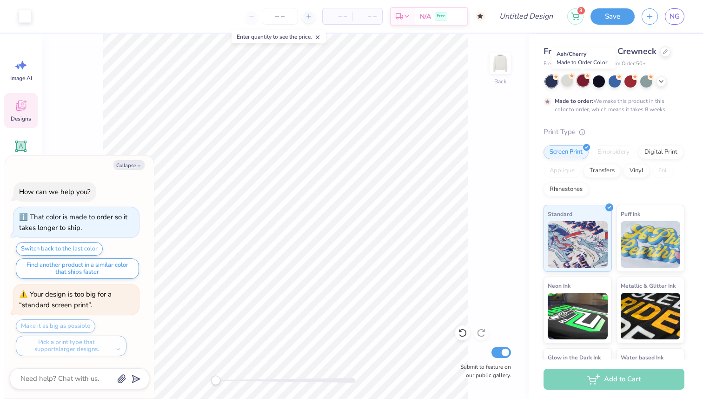
click at [584, 81] on div at bounding box center [583, 80] width 12 height 12
click at [601, 83] on div at bounding box center [599, 80] width 12 height 12
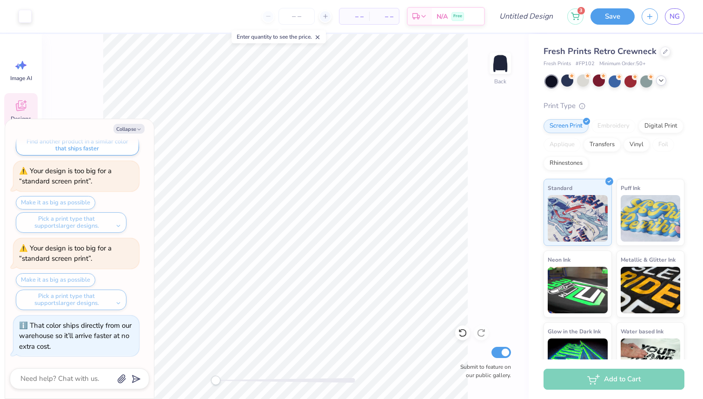
click at [658, 80] on icon at bounding box center [661, 80] width 7 height 7
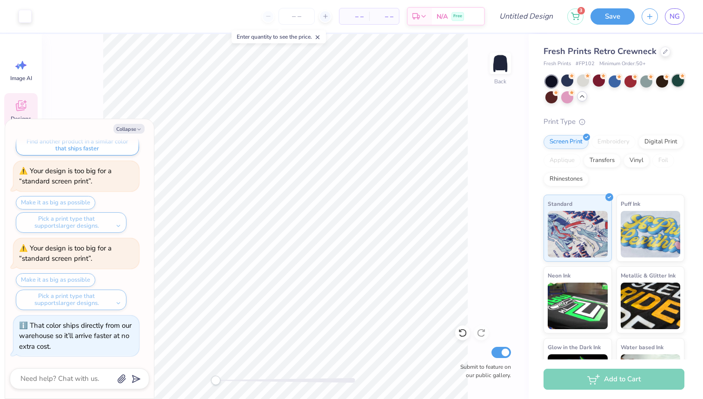
click at [677, 83] on div at bounding box center [678, 80] width 12 height 12
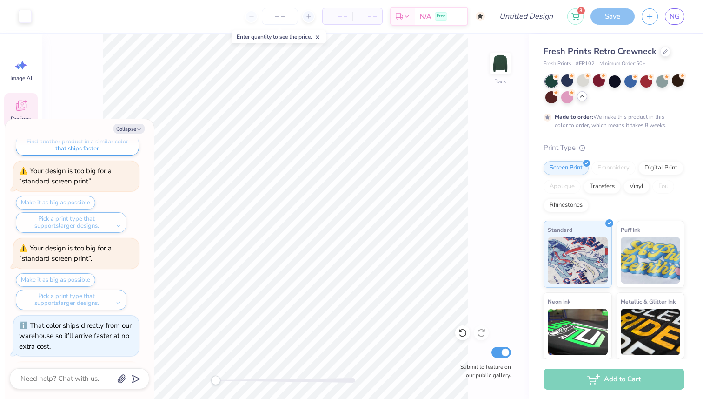
scroll to position [242, 0]
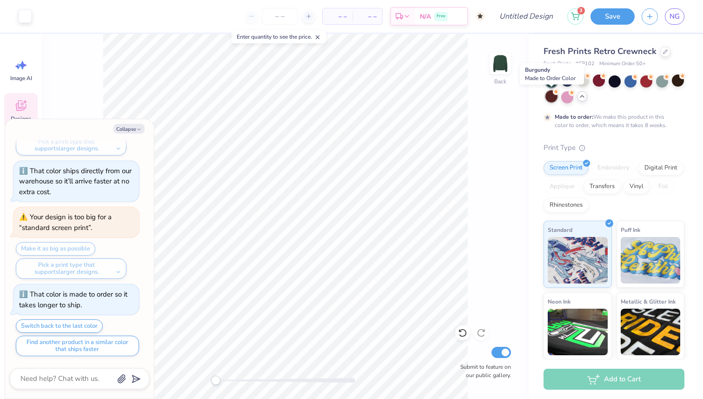
click at [555, 98] on div at bounding box center [552, 96] width 12 height 12
type textarea "x"
click at [521, 16] on input "Design Title" at bounding box center [538, 16] width 46 height 19
type input "c"
type textarea "x"
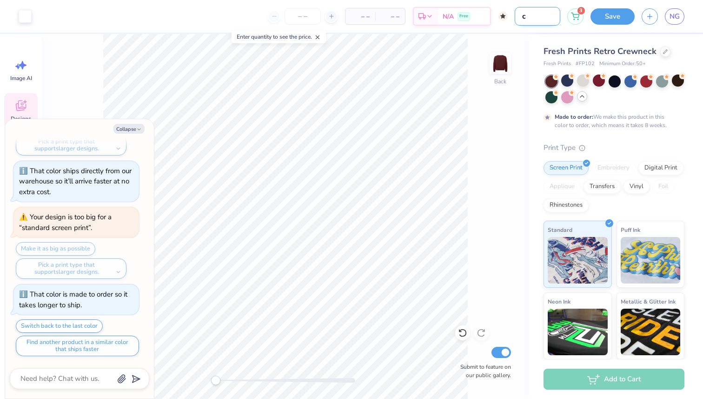
type input "co"
type textarea "x"
type input "col"
type textarea "x"
type input "coll"
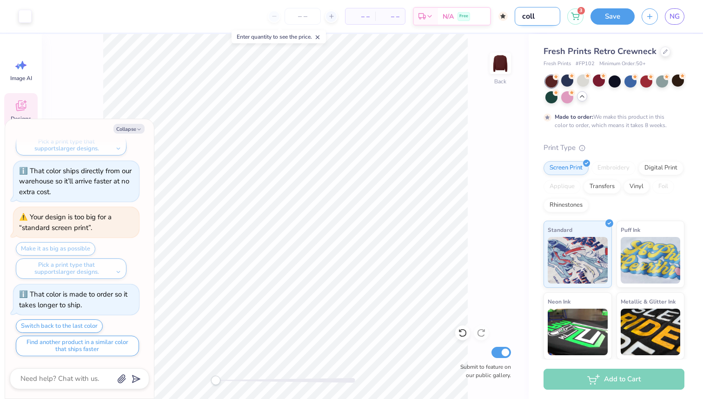
type textarea "x"
type input "colll"
type textarea "x"
type input "collle"
type textarea "x"
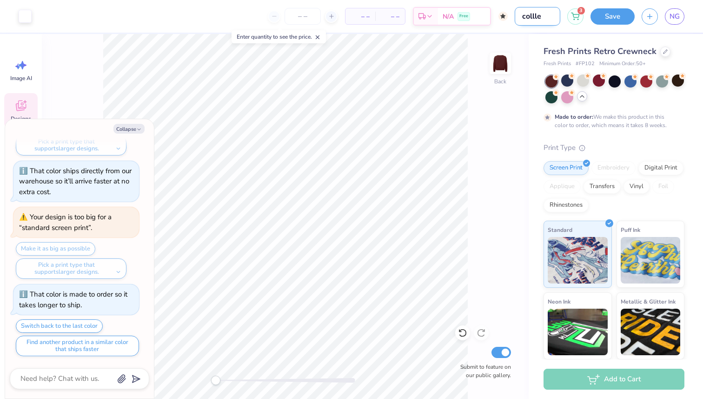
type input "collleg"
type textarea "x"
type input "colllege"
type textarea "x"
type input "collleg"
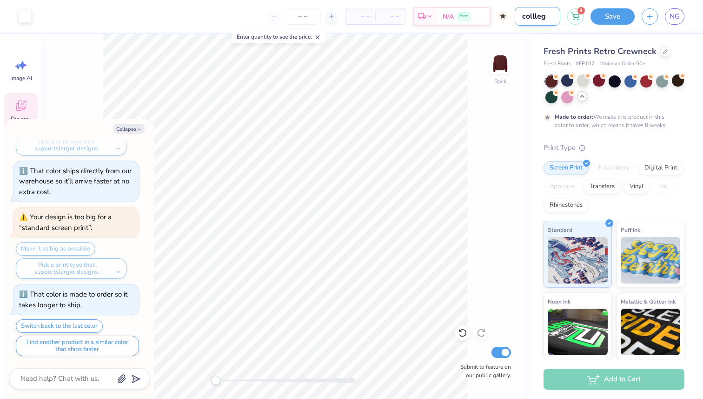
type textarea "x"
type input "collle"
type textarea "x"
type input "colll"
type textarea "x"
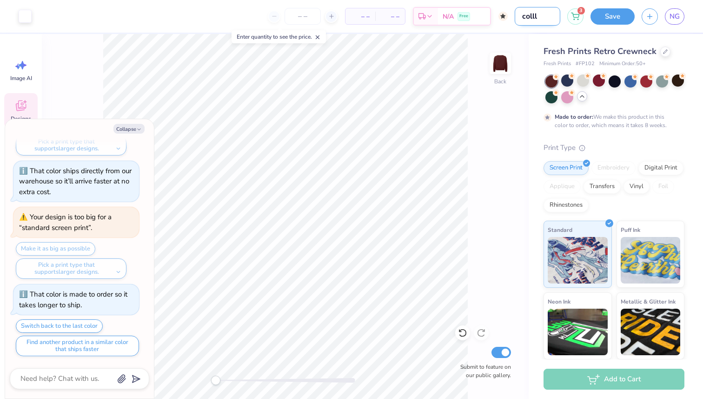
type input "coll"
type textarea "x"
type input "col"
type textarea "x"
type input "co"
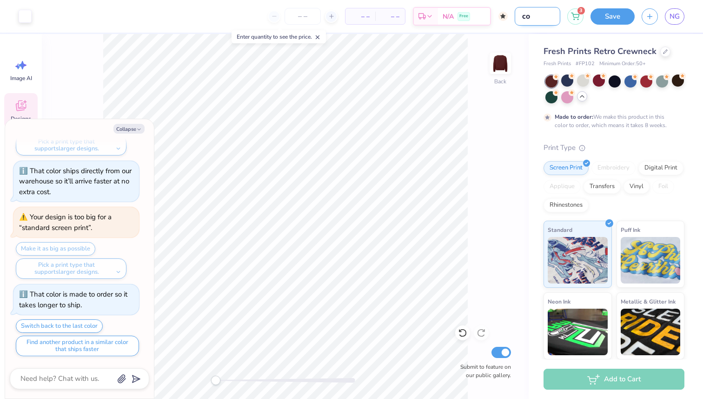
type textarea "x"
type input "c"
type textarea "x"
type input "v"
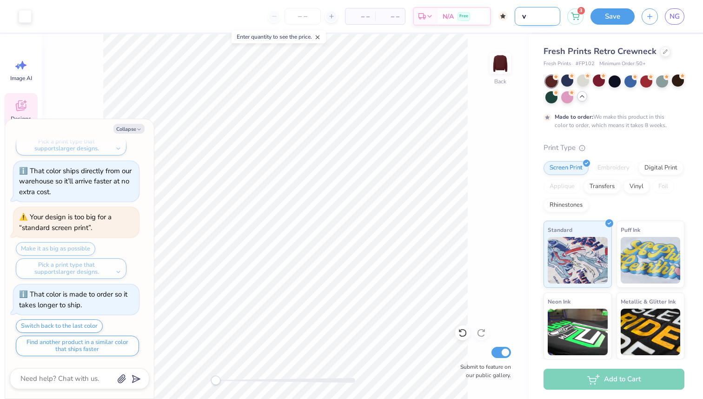
type textarea "x"
type input "vi"
type textarea "x"
type input "vin"
type textarea "x"
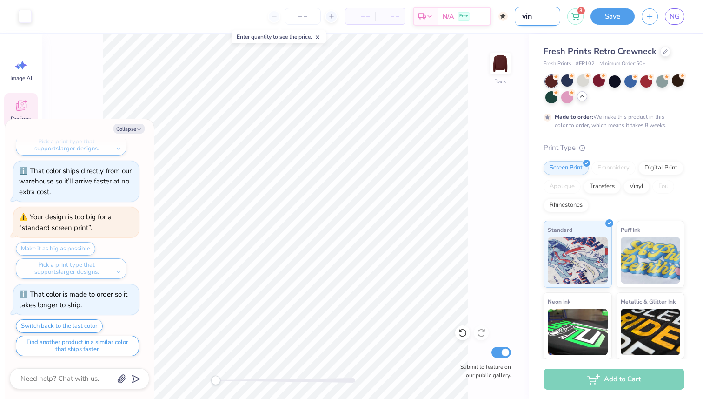
type input "vint"
type textarea "x"
type input "vinta"
type textarea "x"
type input "vintag"
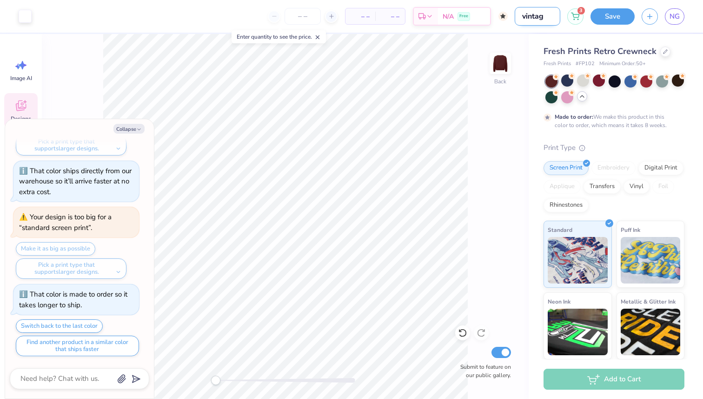
type textarea "x"
type input "vintage"
type textarea "x"
type input "vintage"
type textarea "x"
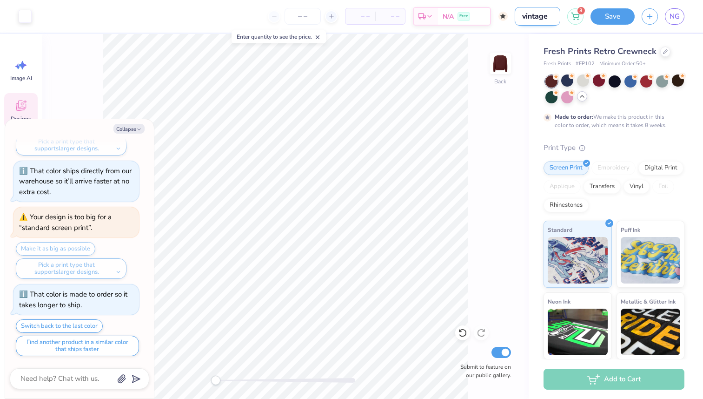
type input "vintage c"
type textarea "x"
type input "vintage co"
type textarea "x"
type input "vintage col"
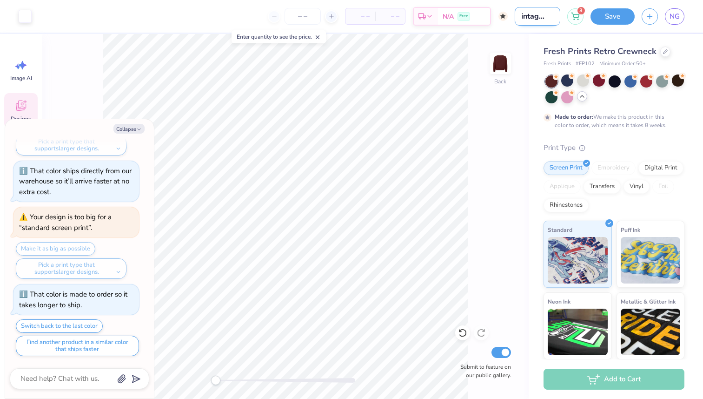
type textarea "x"
type input "vintage coll"
type textarea "x"
type input "vintage colle"
type textarea "x"
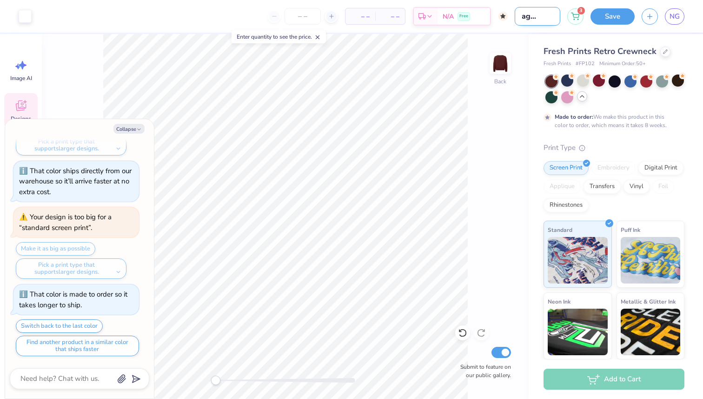
type input "vintage colleg"
type textarea "x"
type input "vintage college"
type textarea "x"
type input "vintage college"
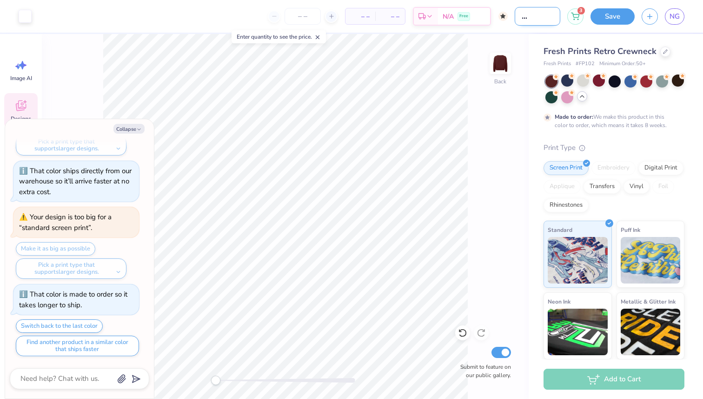
type textarea "x"
type input "vintage college i"
type textarea "x"
type input "vintage college"
type textarea "x"
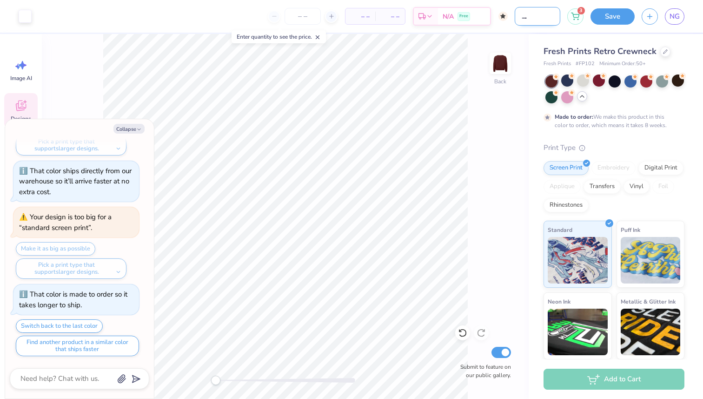
type input "vintage college d"
type textarea "x"
type input "vintage college de"
type textarea "x"
type input "vintage college dei"
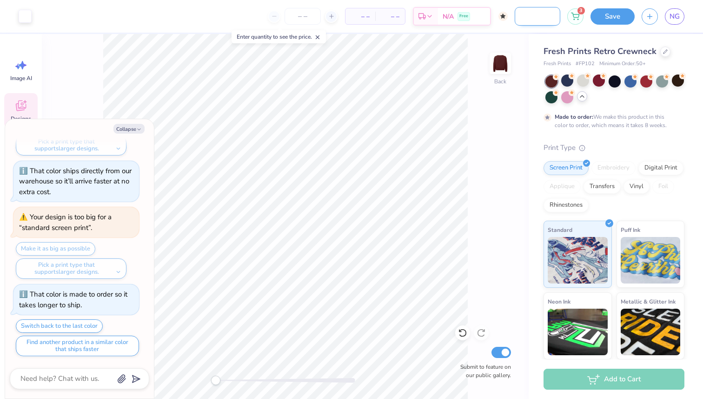
type textarea "x"
type input "vintage college deis"
type textarea "x"
type input "vintage college dei"
type textarea "x"
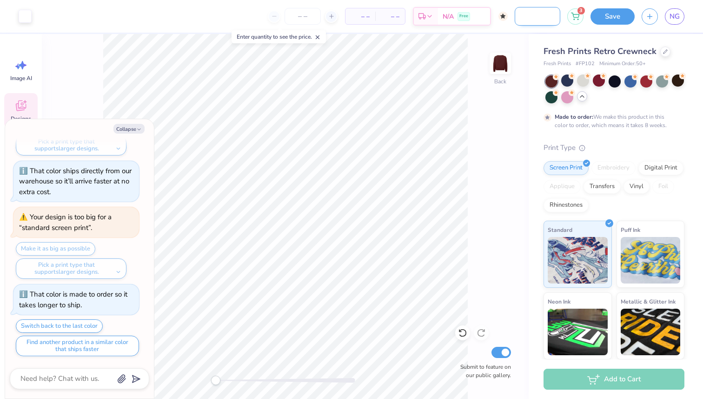
type input "vintage college de"
type textarea "x"
type input "vintage college des"
type textarea "x"
type input "vintage college desi"
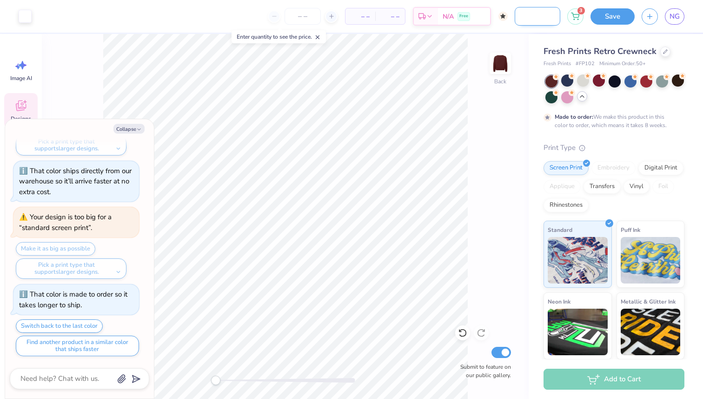
type textarea "x"
type input "vintage college desig"
type textarea "x"
type input "vintage college design"
type textarea "x"
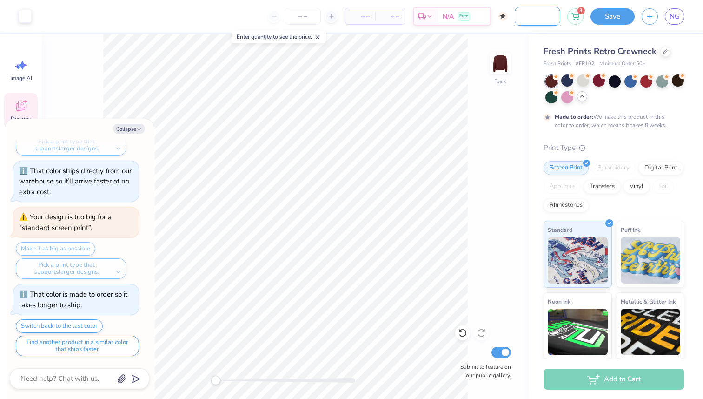
type input "vintage college design"
type textarea "x"
type input "vintage college design"
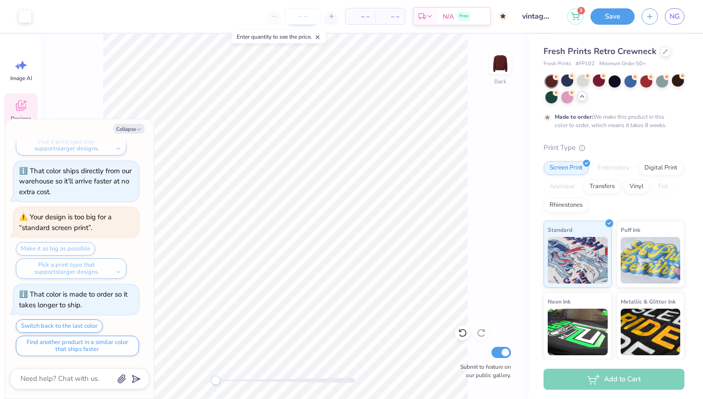
click at [297, 18] on input "number" at bounding box center [303, 16] width 36 height 17
type input "10"
type textarea "x"
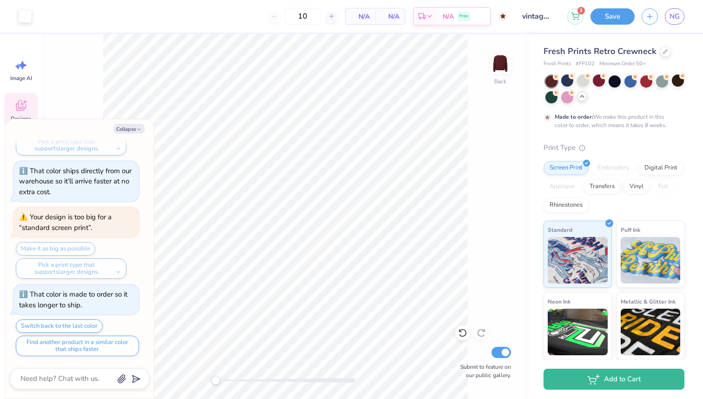
type input "50"
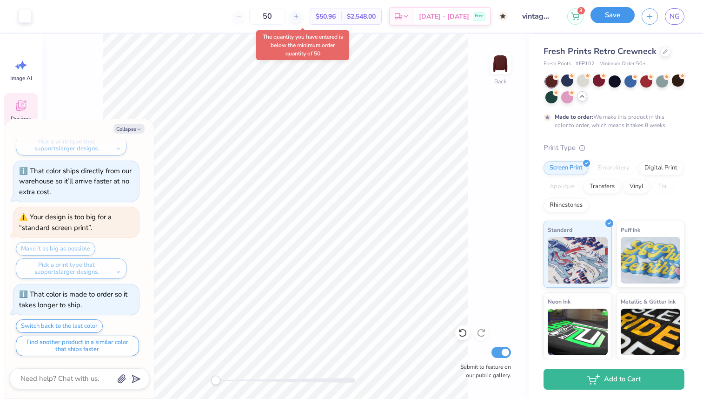
click at [613, 18] on button "Save" at bounding box center [613, 15] width 44 height 16
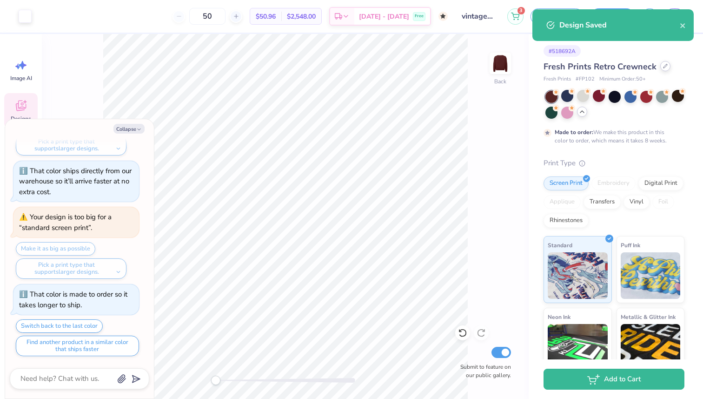
click at [661, 70] on div at bounding box center [666, 66] width 10 height 10
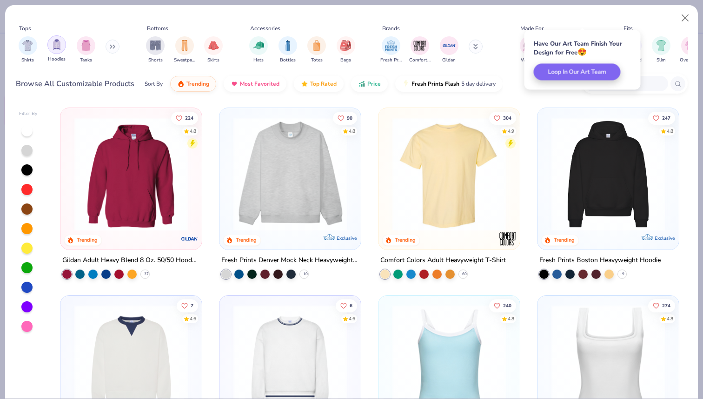
click at [62, 49] on div "filter for Hoodies" at bounding box center [56, 44] width 19 height 19
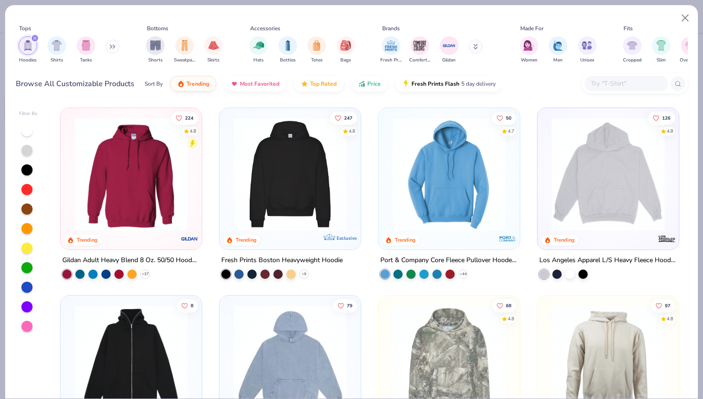
click at [478, 43] on button at bounding box center [476, 47] width 14 height 14
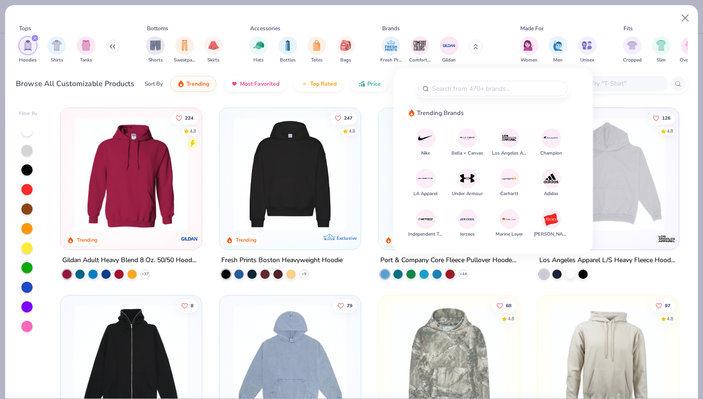
click at [472, 140] on img at bounding box center [468, 138] width 16 height 16
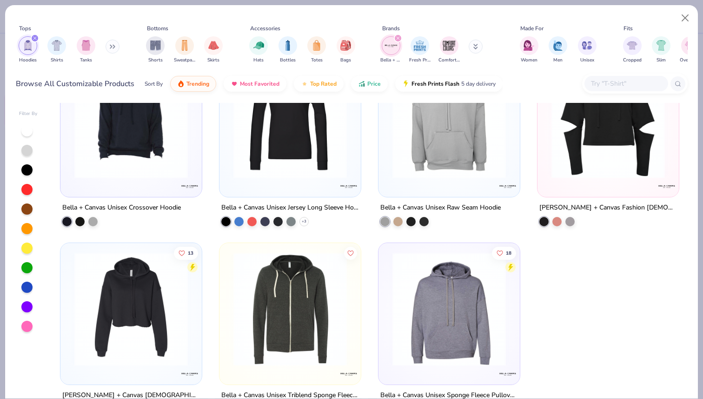
scroll to position [271, 0]
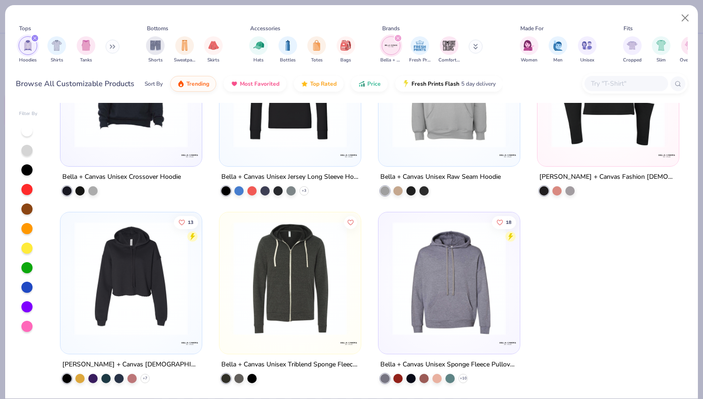
click at [287, 276] on img at bounding box center [290, 278] width 123 height 114
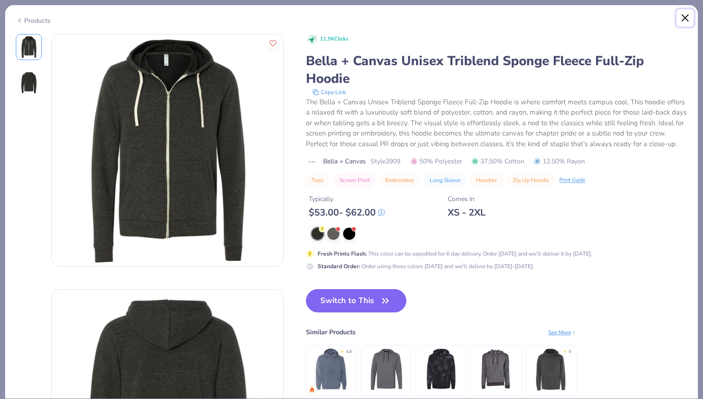
click at [682, 18] on button "Close" at bounding box center [686, 18] width 18 height 18
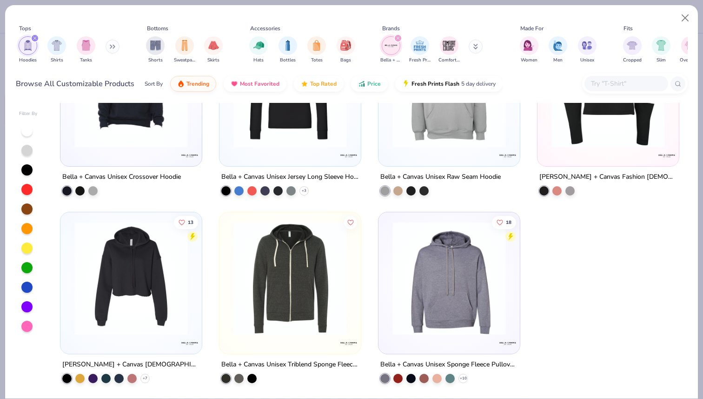
click at [310, 284] on img at bounding box center [290, 278] width 123 height 114
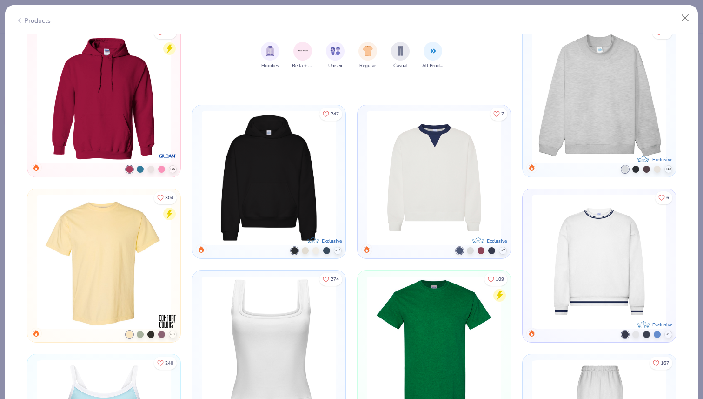
scroll to position [578, 0]
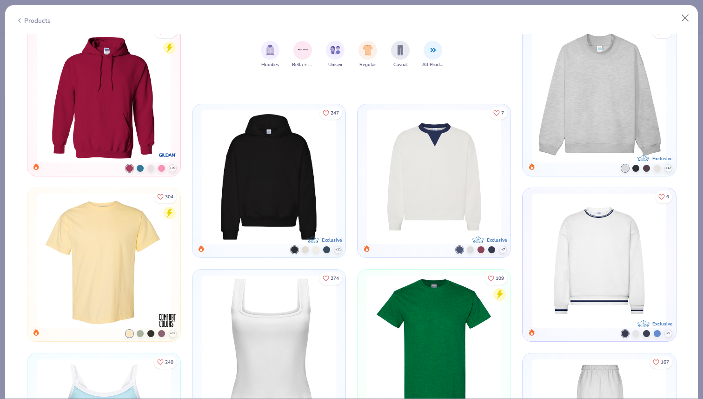
click at [608, 250] on img at bounding box center [600, 261] width 144 height 134
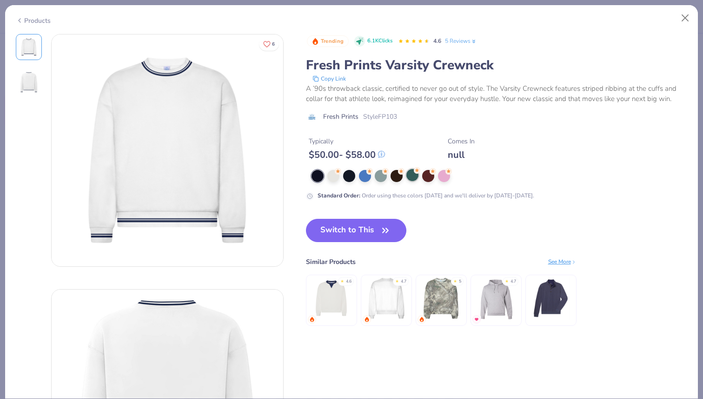
click at [412, 169] on div at bounding box center [413, 175] width 12 height 12
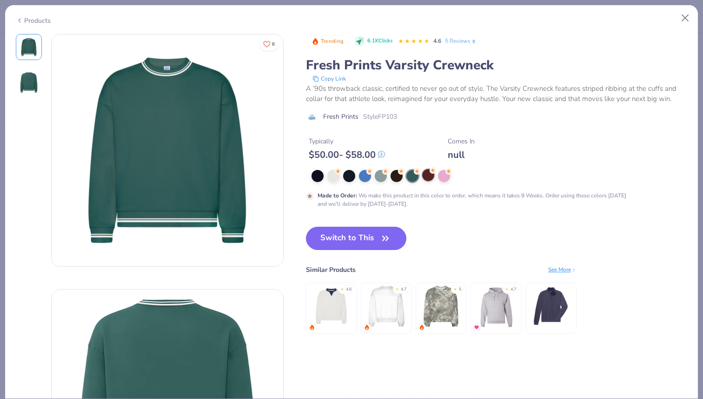
click at [432, 174] on div at bounding box center [428, 175] width 12 height 12
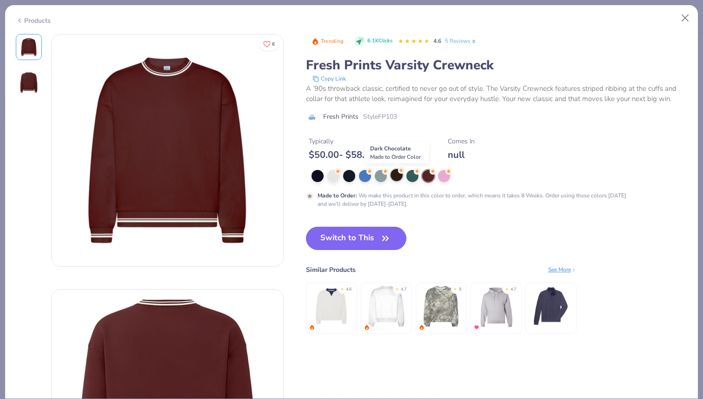
click at [394, 177] on div at bounding box center [397, 175] width 12 height 12
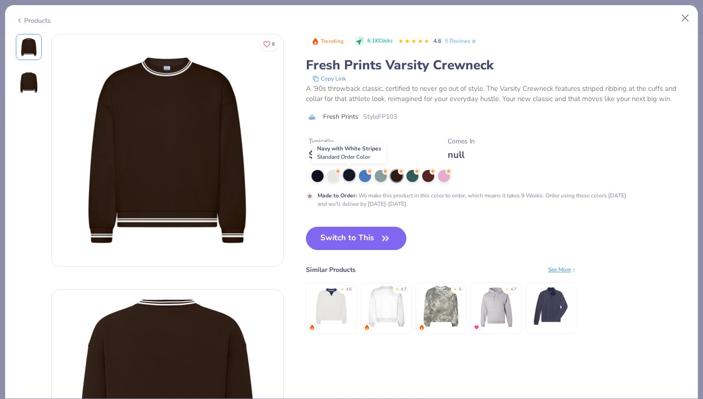
click at [352, 172] on div at bounding box center [349, 175] width 12 height 12
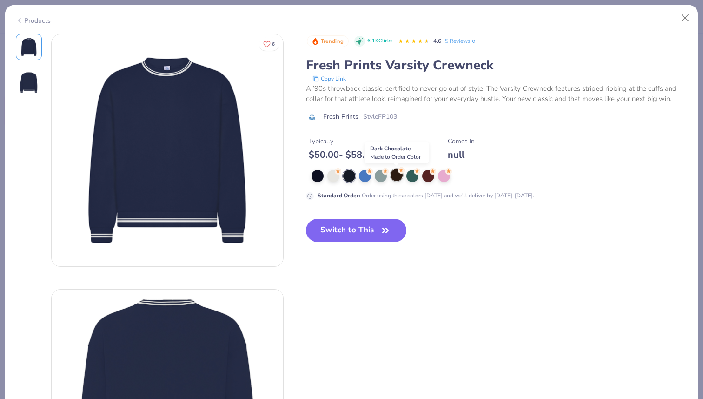
click at [399, 175] on div at bounding box center [397, 175] width 12 height 12
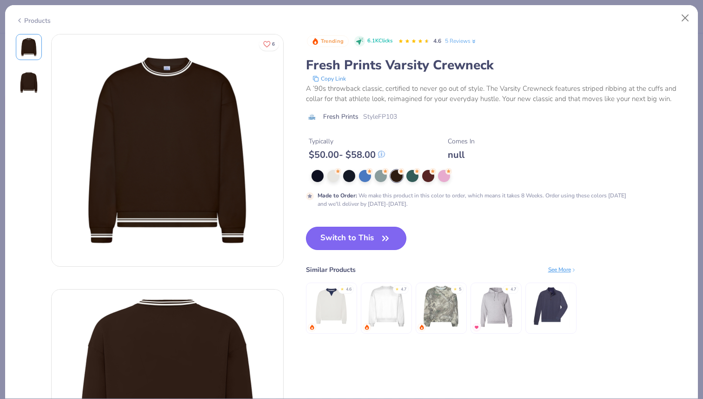
click at [340, 236] on button "Switch to This" at bounding box center [356, 238] width 101 height 23
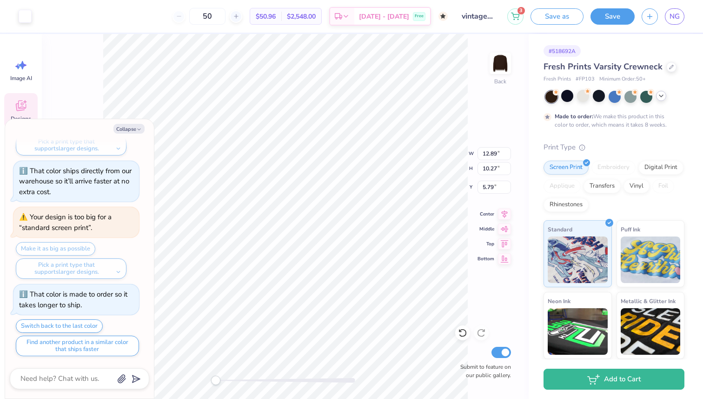
type textarea "x"
click at [226, 15] on input "50" at bounding box center [207, 16] width 36 height 17
type input "5"
type textarea "x"
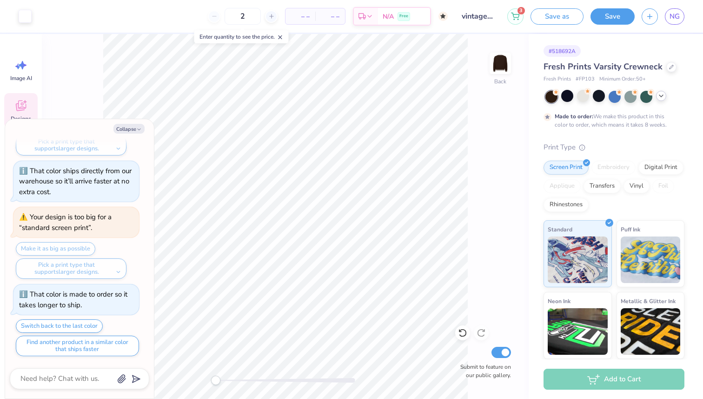
type input "25"
type textarea "x"
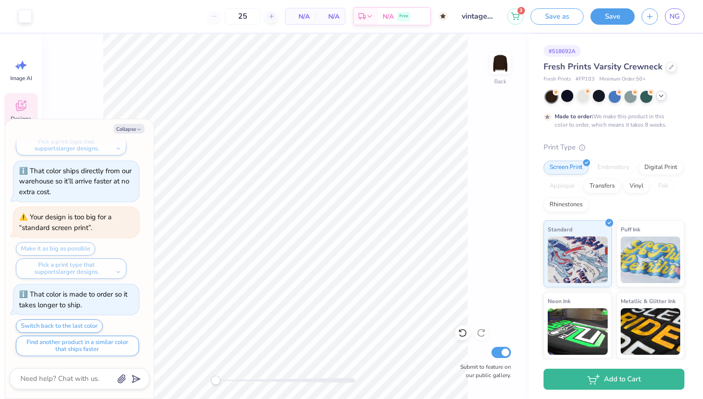
drag, startPoint x: 254, startPoint y: 17, endPoint x: 203, endPoint y: 16, distance: 50.7
click at [203, 16] on div "25 N/A Per Item N/A Total Est. Delivery N/A Free" at bounding box center [243, 16] width 409 height 33
type input "50"
click at [503, 64] on img at bounding box center [500, 63] width 37 height 37
click at [503, 64] on img at bounding box center [500, 63] width 19 height 19
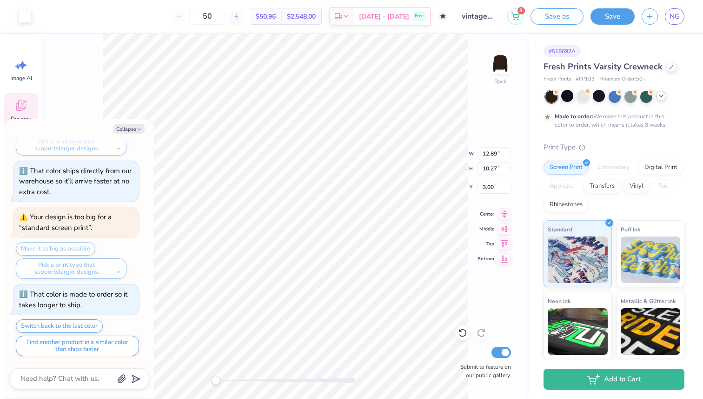
scroll to position [319, 0]
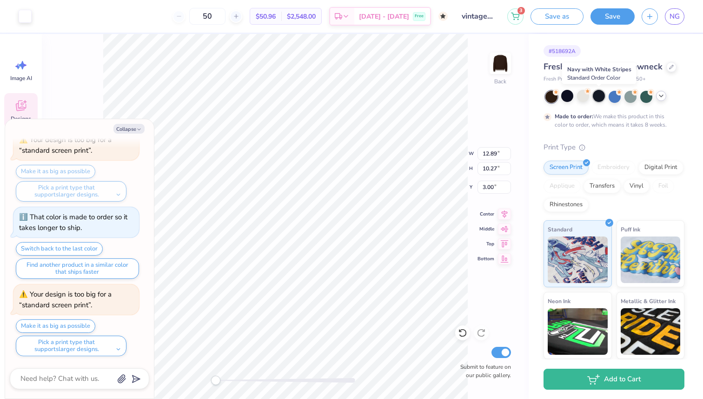
click at [598, 99] on div at bounding box center [599, 96] width 12 height 12
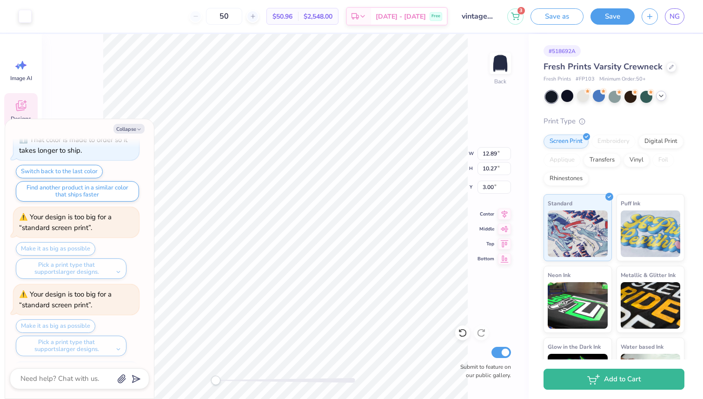
scroll to position [453, 0]
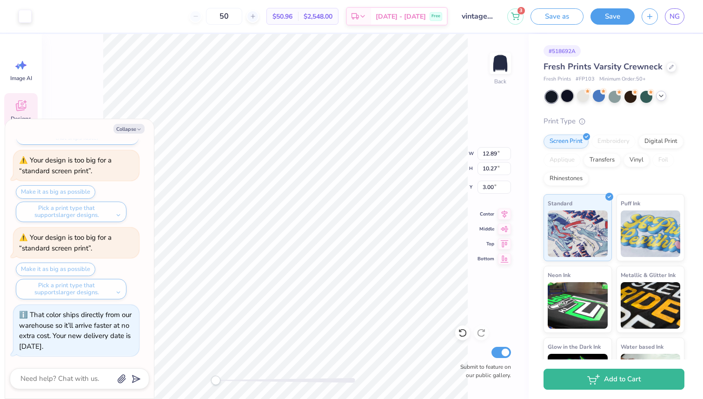
click at [568, 97] on div at bounding box center [567, 96] width 12 height 12
click at [553, 95] on div at bounding box center [552, 97] width 12 height 12
click at [571, 97] on div at bounding box center [567, 96] width 12 height 12
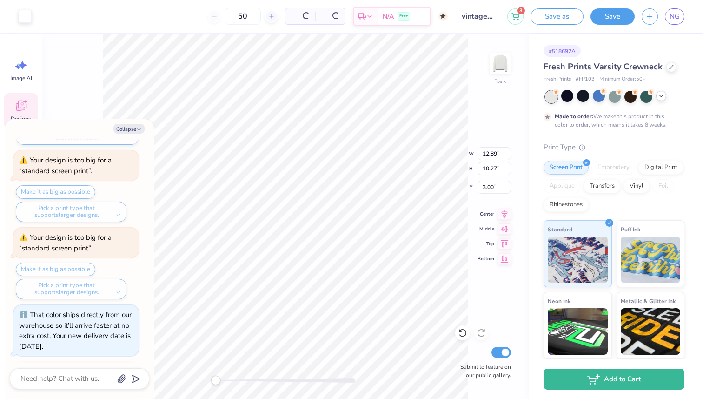
scroll to position [618, 0]
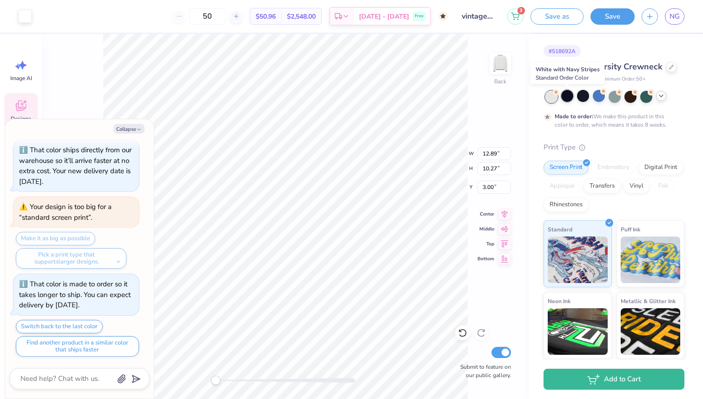
click at [568, 98] on div at bounding box center [567, 96] width 12 height 12
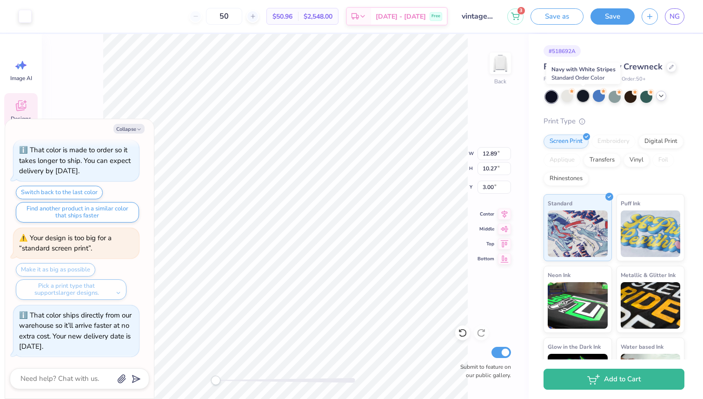
click at [583, 98] on div at bounding box center [583, 96] width 12 height 12
click at [596, 97] on div at bounding box center [599, 96] width 12 height 12
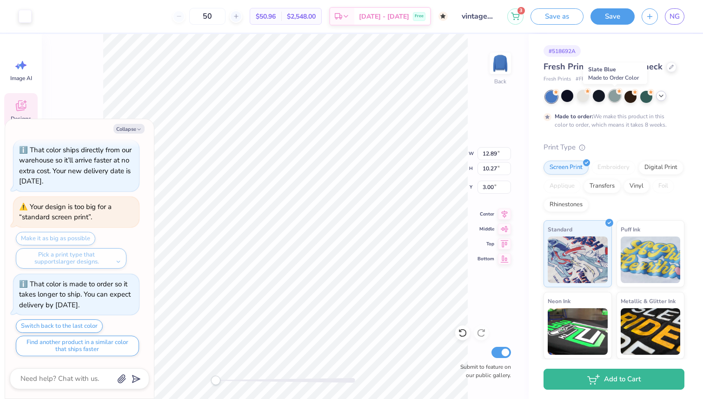
click at [615, 97] on div at bounding box center [615, 96] width 12 height 12
click at [628, 99] on div at bounding box center [631, 96] width 12 height 12
click at [660, 97] on icon at bounding box center [661, 95] width 7 height 7
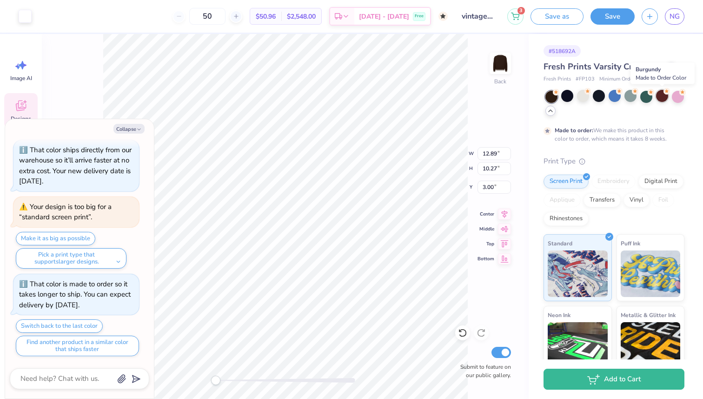
click at [661, 97] on div at bounding box center [662, 96] width 12 height 12
click at [644, 96] on div at bounding box center [647, 96] width 12 height 12
click at [509, 112] on div "Back W 12.89 12.89 " H 10.27 10.27 " Y 3.00 3.00 " Center Middle Top Bottom Sub…" at bounding box center [285, 216] width 487 height 365
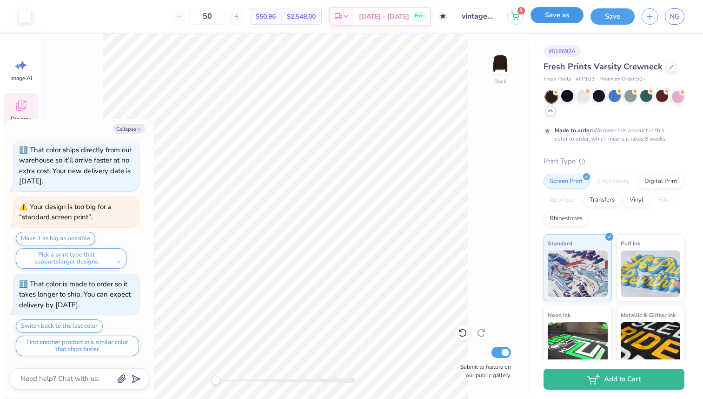
click at [562, 17] on button "Save as" at bounding box center [557, 15] width 53 height 16
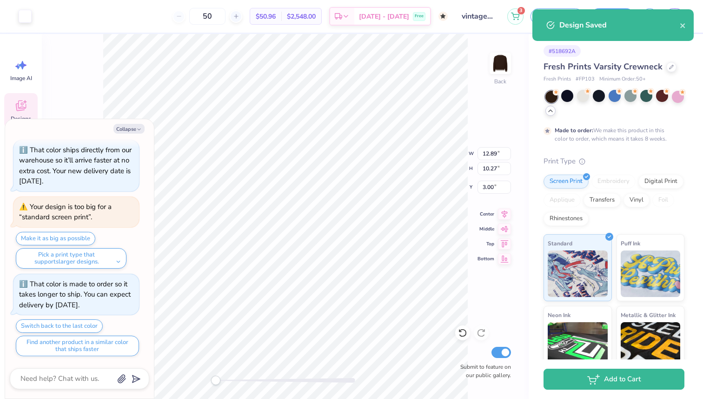
type textarea "x"
type input "14.99"
type input "11.95"
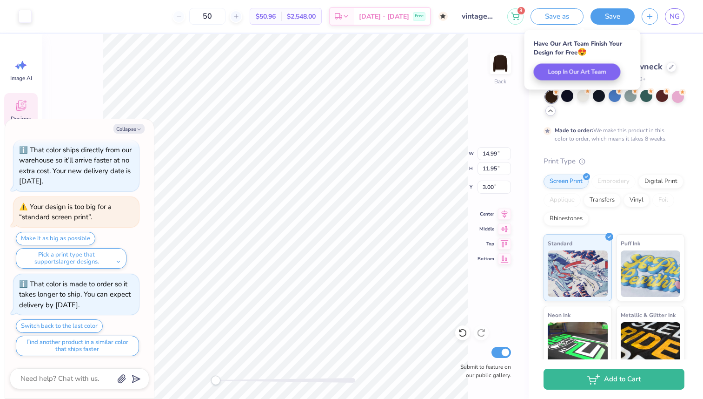
scroll to position [994, 0]
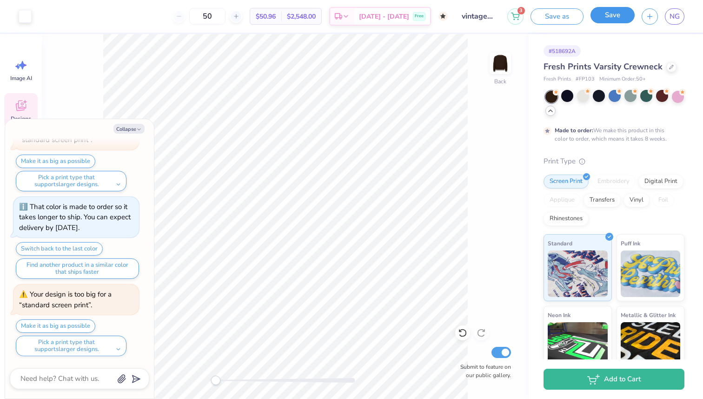
click at [608, 19] on button "Save" at bounding box center [613, 15] width 44 height 16
click at [669, 64] on icon at bounding box center [671, 66] width 5 height 5
type textarea "x"
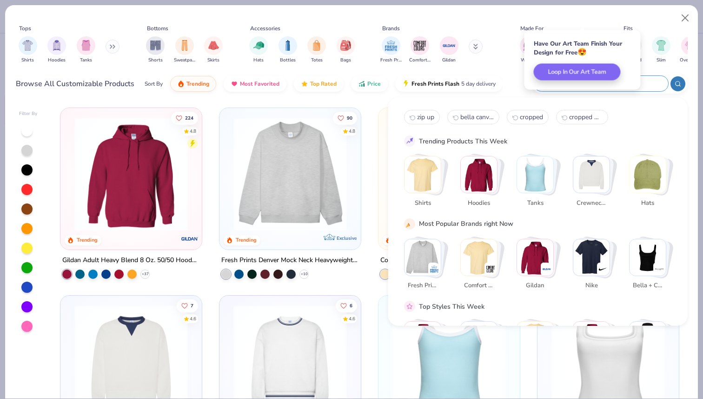
click at [655, 87] on input "text" at bounding box center [601, 83] width 122 height 11
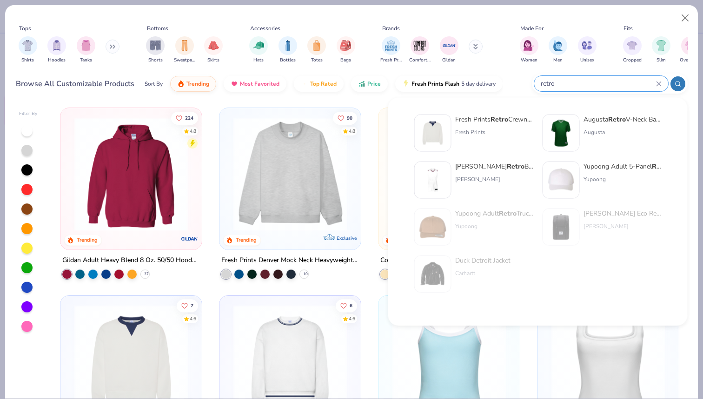
click at [679, 83] on icon at bounding box center [678, 83] width 7 height 7
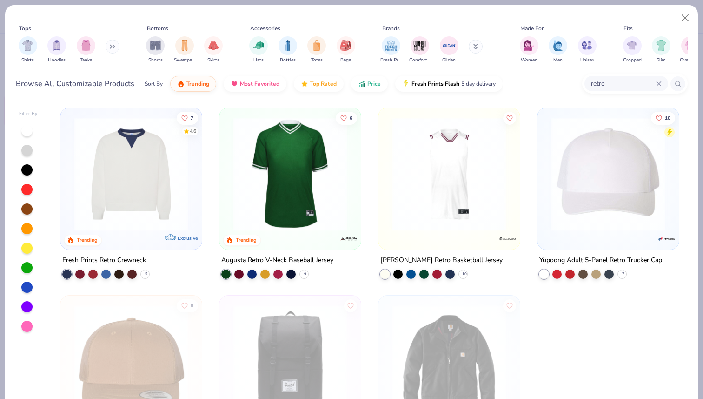
drag, startPoint x: 616, startPoint y: 83, endPoint x: 472, endPoint y: 68, distance: 144.5
click at [477, 71] on div "Browse All Customizable Products Sort By Trending Most Favorited Top Rated Pric…" at bounding box center [352, 84] width 672 height 26
click at [681, 84] on div at bounding box center [678, 83] width 15 height 15
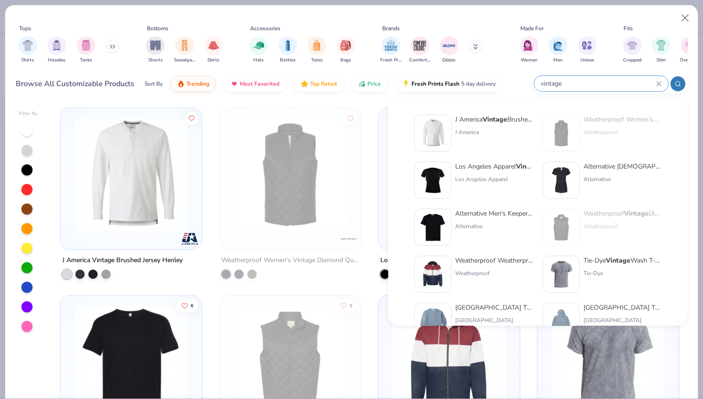
click at [368, 107] on div "J America Vintage Brushed Jersey Henley Weatherproof Women's Vintage Diamond Qu…" at bounding box center [370, 250] width 636 height 295
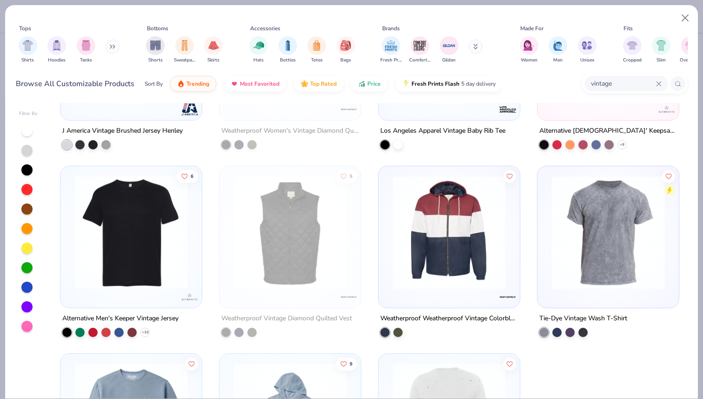
scroll to position [140, 0]
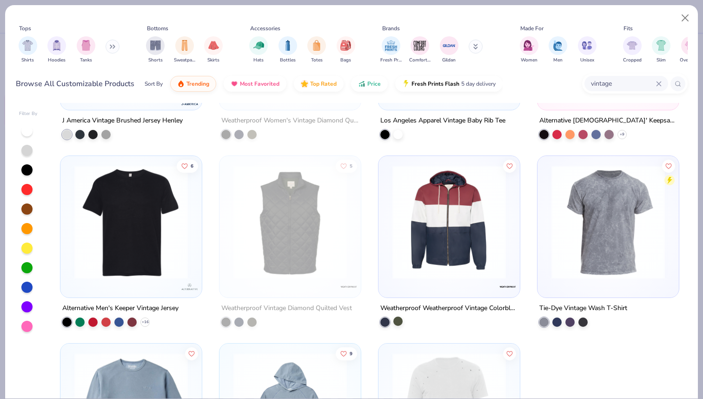
click at [399, 320] on div at bounding box center [398, 320] width 9 height 9
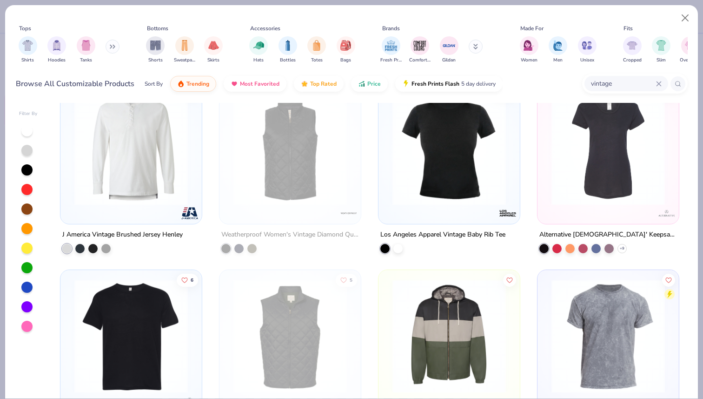
scroll to position [0, 0]
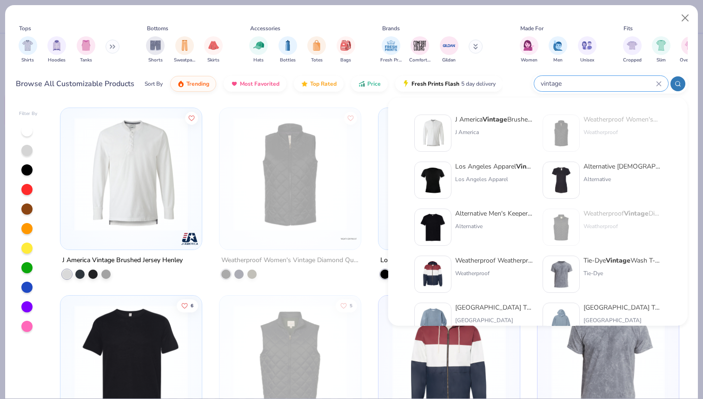
drag, startPoint x: 624, startPoint y: 79, endPoint x: 556, endPoint y: 82, distance: 68.0
click at [556, 82] on input "vintage" at bounding box center [598, 83] width 116 height 11
drag, startPoint x: 582, startPoint y: 81, endPoint x: 504, endPoint y: 77, distance: 77.8
click at [504, 77] on div "Browse All Customizable Products Sort By Trending Most Favorited Top Rated Pric…" at bounding box center [352, 84] width 672 height 26
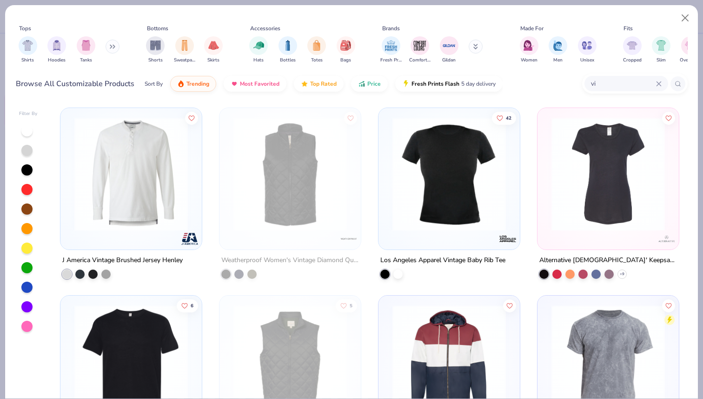
type input "v"
type input "zip up"
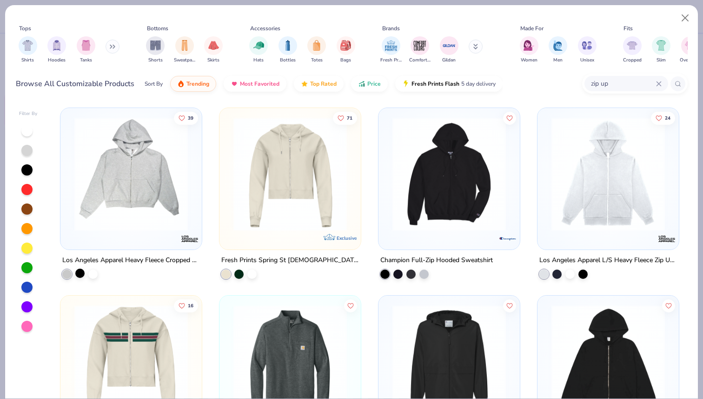
click at [81, 274] on div at bounding box center [79, 272] width 9 height 9
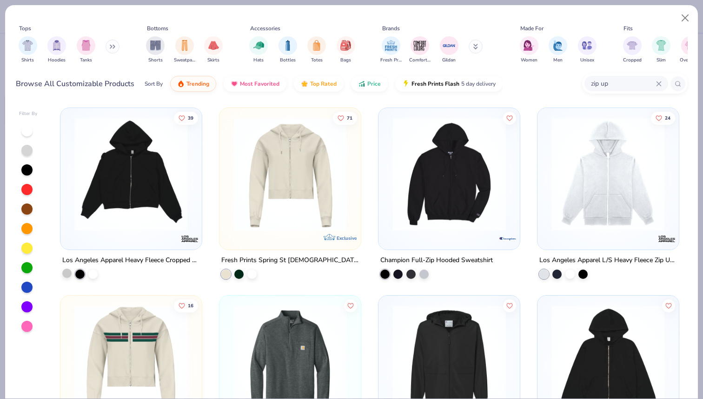
click at [64, 269] on div at bounding box center [66, 272] width 9 height 9
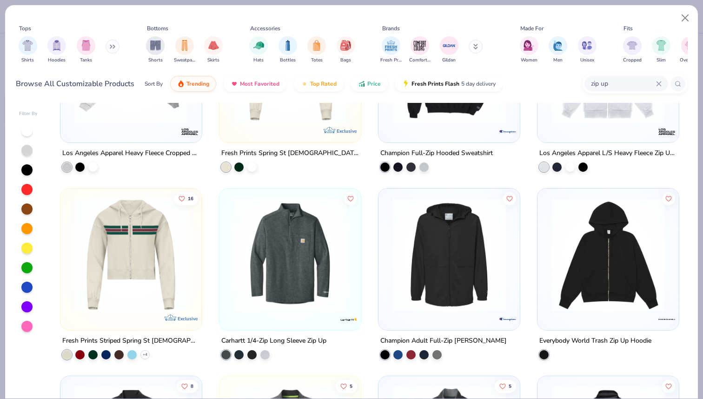
scroll to position [120, 0]
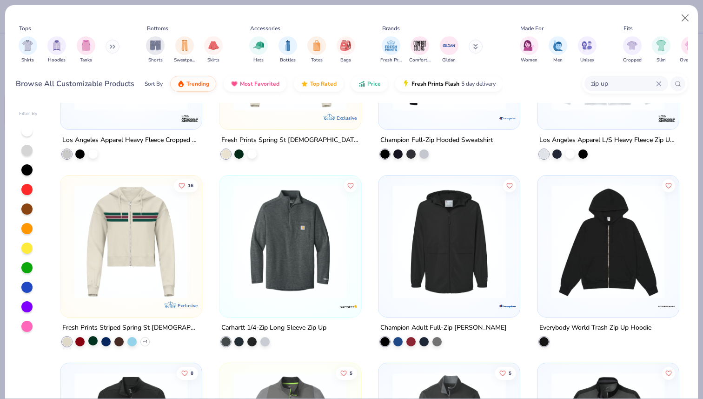
click at [93, 342] on div at bounding box center [92, 339] width 9 height 9
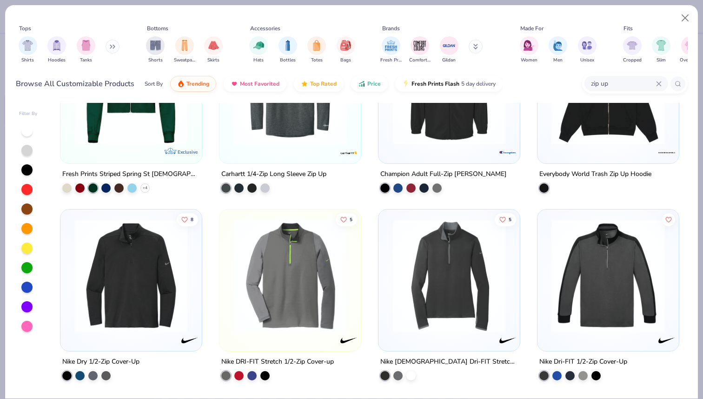
scroll to position [0, 0]
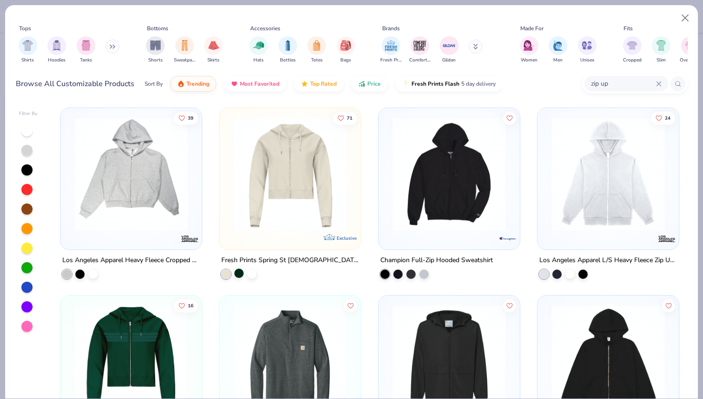
click at [239, 273] on div at bounding box center [238, 272] width 9 height 9
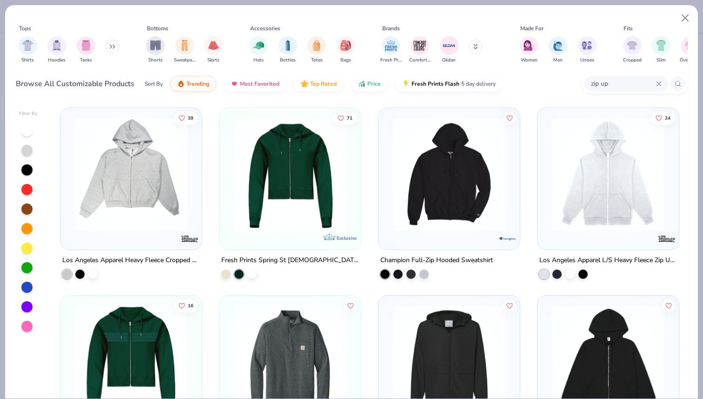
click at [481, 46] on button at bounding box center [476, 47] width 14 height 14
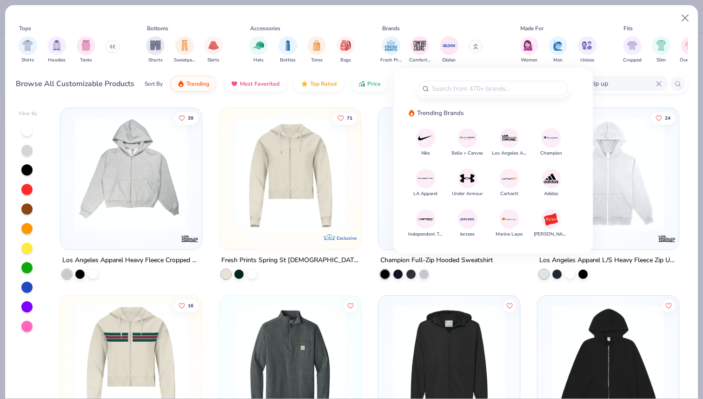
click at [476, 47] on icon at bounding box center [476, 47] width 5 height 6
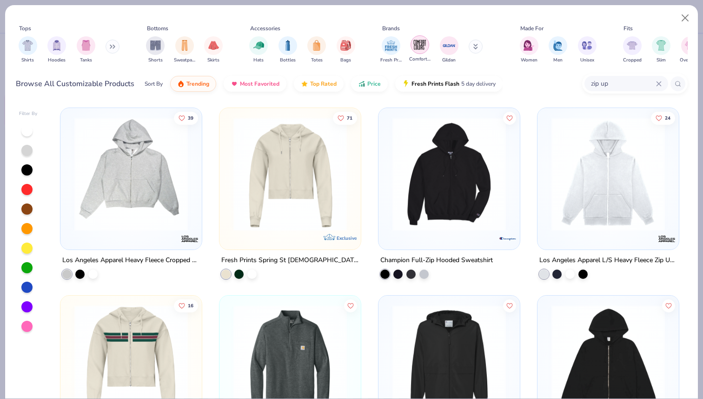
click at [419, 47] on img "filter for Comfort Colors" at bounding box center [420, 45] width 14 height 14
type textarea "x"
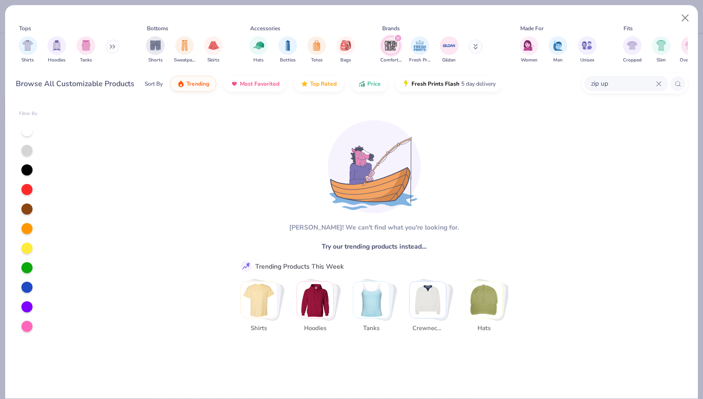
click at [661, 83] on icon at bounding box center [659, 84] width 6 height 6
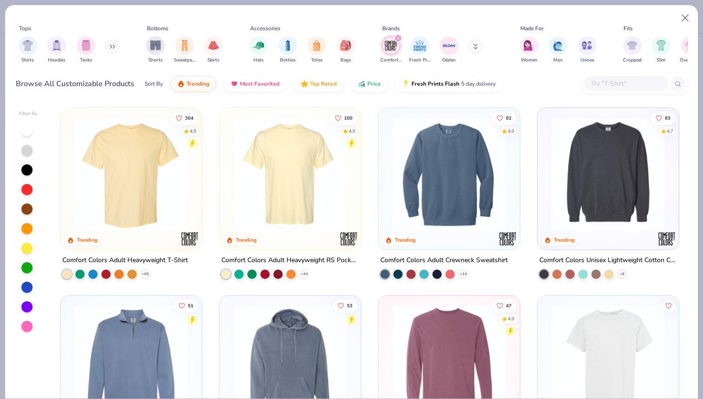
click at [102, 40] on div "Shirts Hoodies Tanks" at bounding box center [69, 50] width 107 height 34
click at [109, 40] on div "Shirts Hoodies Tanks" at bounding box center [69, 50] width 107 height 34
click at [111, 51] on button at bounding box center [113, 47] width 14 height 14
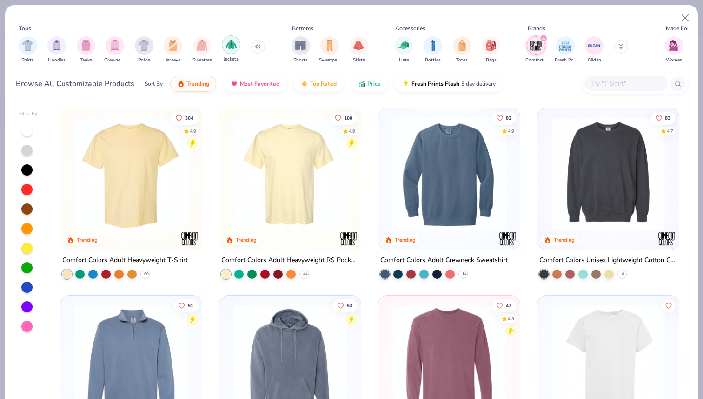
click at [230, 43] on img "filter for Jackets" at bounding box center [231, 44] width 11 height 11
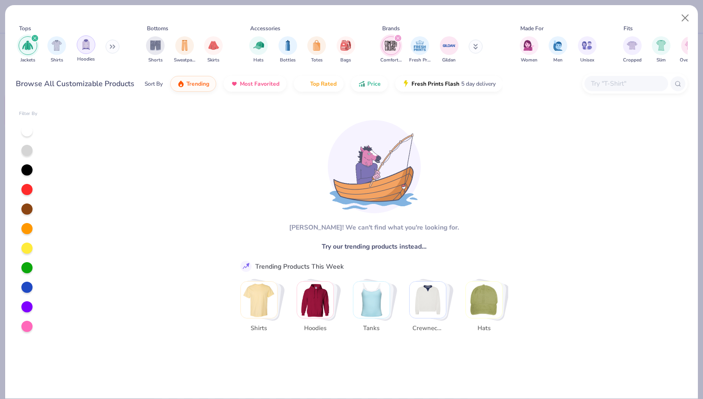
click at [86, 47] on img "filter for Hoodies" at bounding box center [86, 44] width 10 height 11
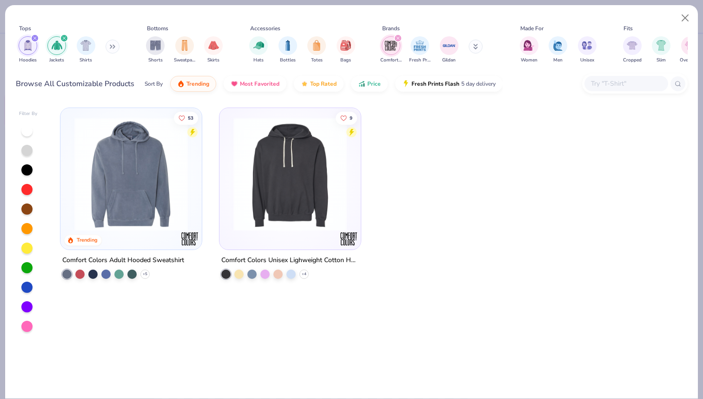
click at [112, 46] on icon at bounding box center [110, 46] width 1 height 3
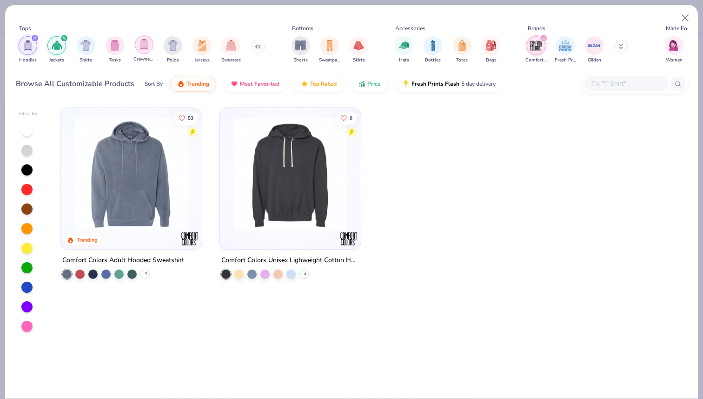
click at [141, 47] on img "filter for Crewnecks" at bounding box center [144, 44] width 10 height 11
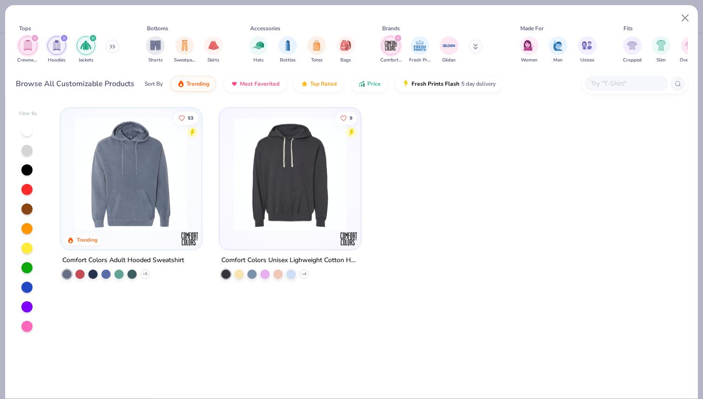
click at [115, 48] on icon at bounding box center [113, 46] width 6 height 5
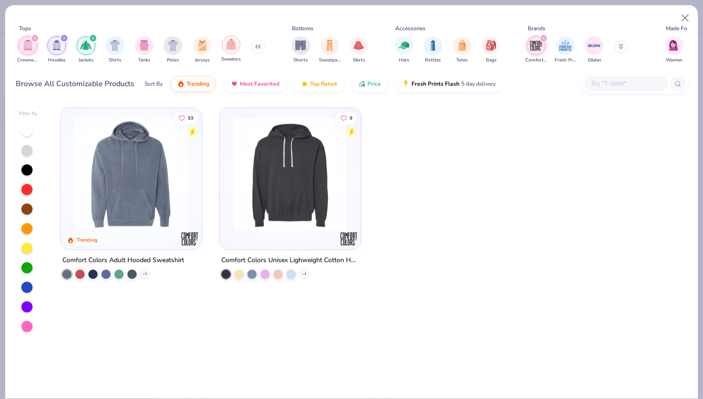
click at [227, 51] on div "filter for Sweaters" at bounding box center [231, 44] width 19 height 19
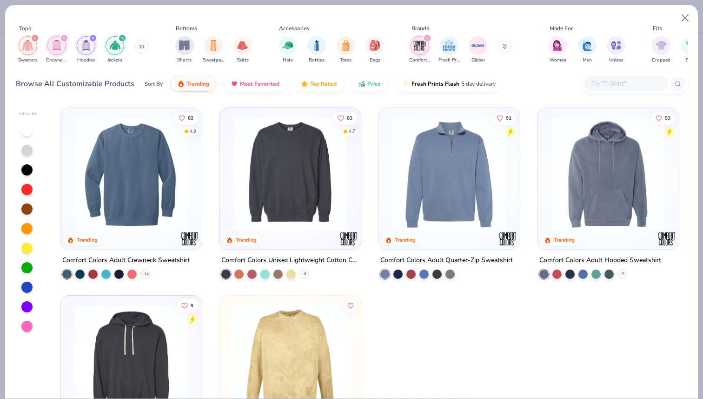
click at [150, 54] on div "Sweaters Crewnecks Hoodies Jackets" at bounding box center [84, 50] width 136 height 34
click at [144, 51] on button at bounding box center [142, 47] width 14 height 14
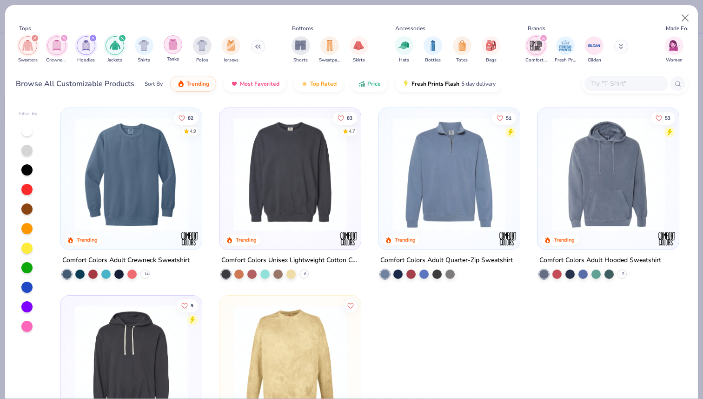
click at [174, 46] on img "filter for Tanks" at bounding box center [173, 44] width 10 height 11
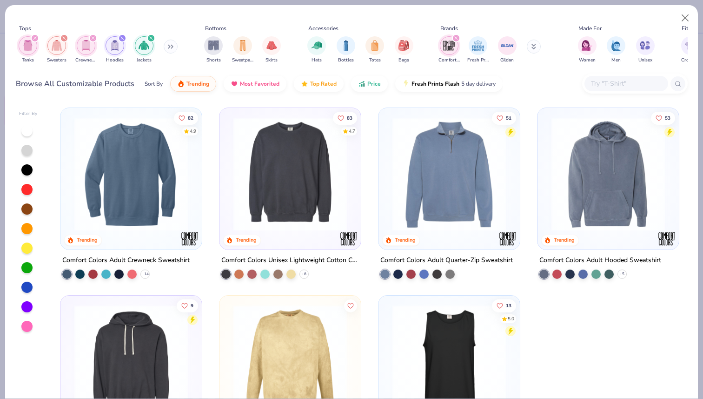
click at [172, 46] on icon at bounding box center [171, 46] width 6 height 5
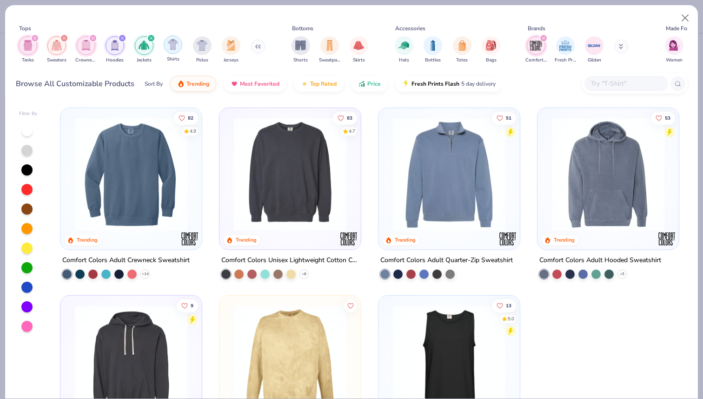
click at [165, 44] on div "filter for Shirts" at bounding box center [173, 44] width 19 height 19
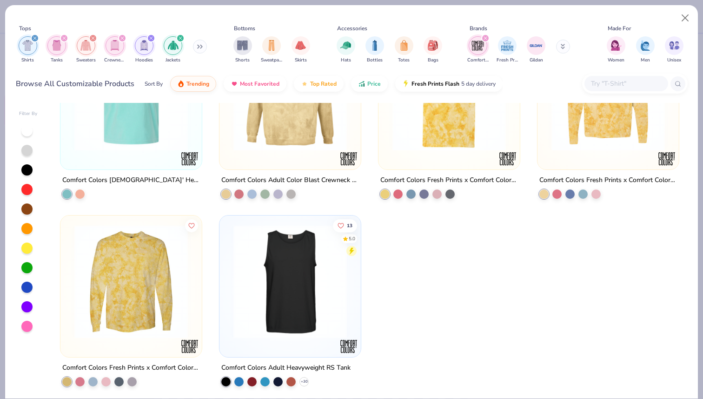
scroll to position [645, 0]
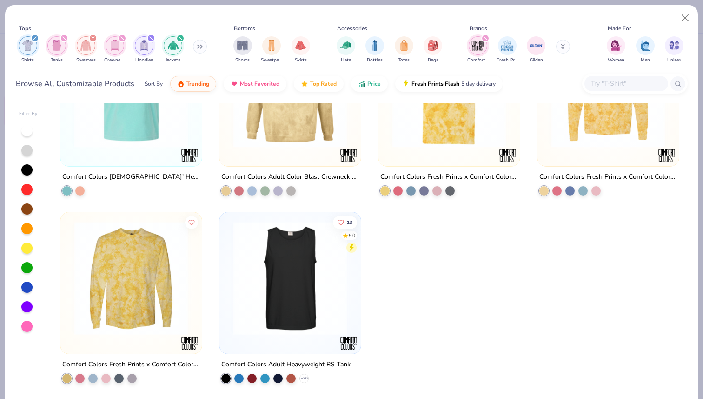
click at [273, 295] on img at bounding box center [290, 278] width 123 height 114
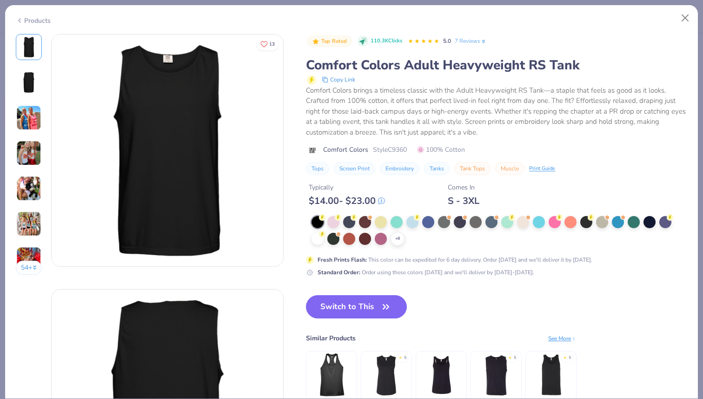
click at [21, 164] on img at bounding box center [28, 152] width 25 height 25
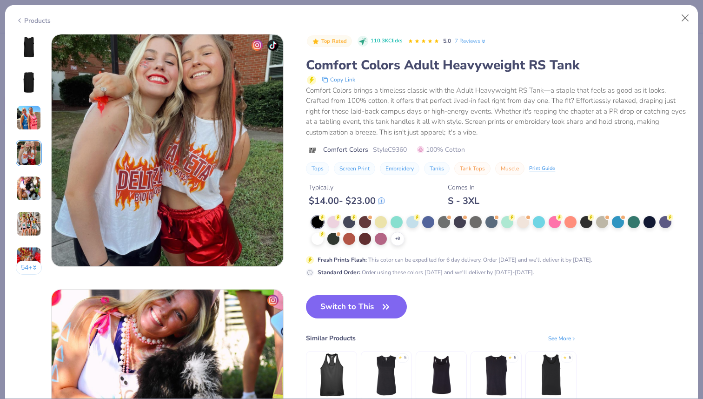
click at [26, 105] on div at bounding box center [29, 118] width 26 height 26
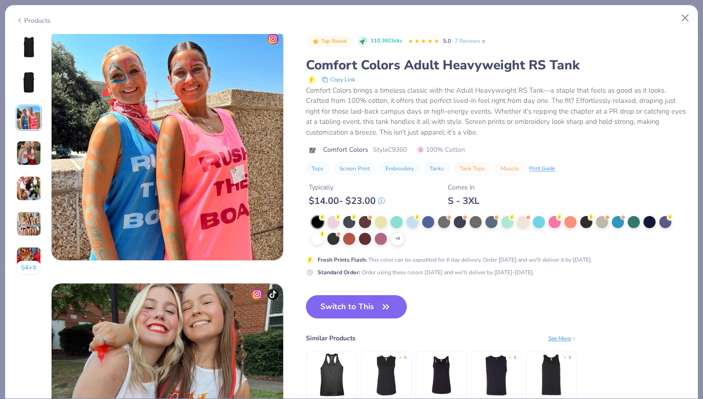
scroll to position [510, 0]
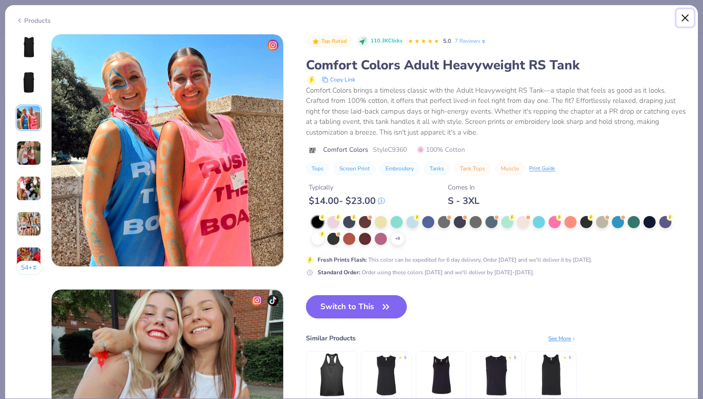
click at [688, 18] on button "Close" at bounding box center [686, 18] width 18 height 18
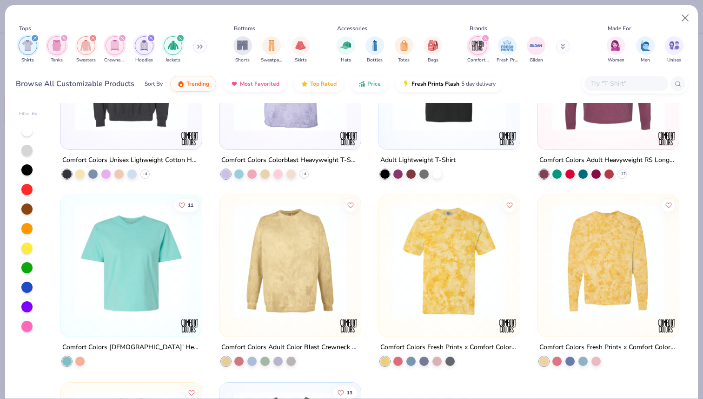
scroll to position [459, 0]
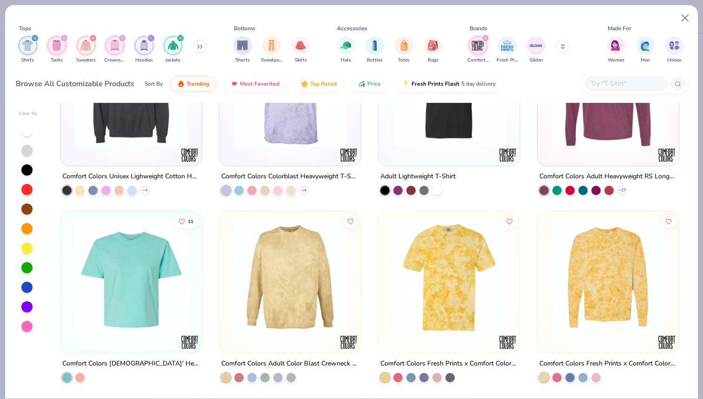
click at [144, 281] on img at bounding box center [131, 277] width 123 height 114
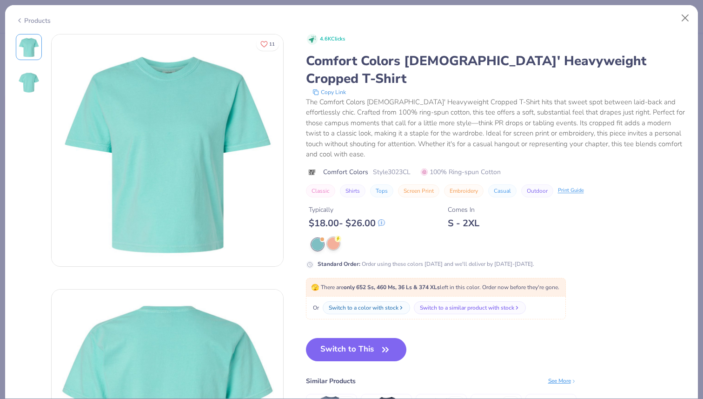
click at [335, 237] on div at bounding box center [333, 243] width 12 height 12
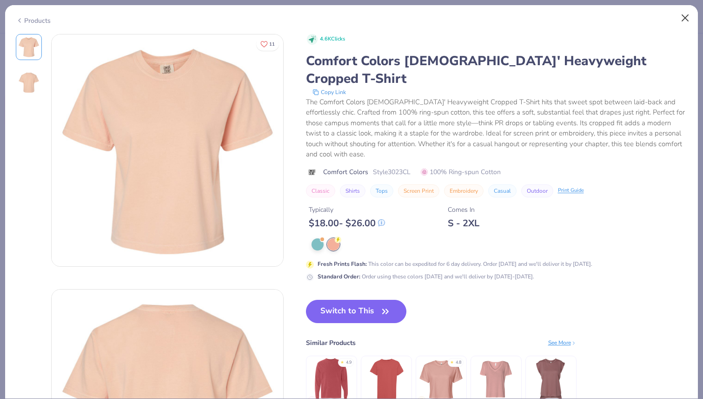
click at [694, 13] on div "Products" at bounding box center [351, 17] width 693 height 24
click at [684, 10] on button "Close" at bounding box center [686, 18] width 18 height 18
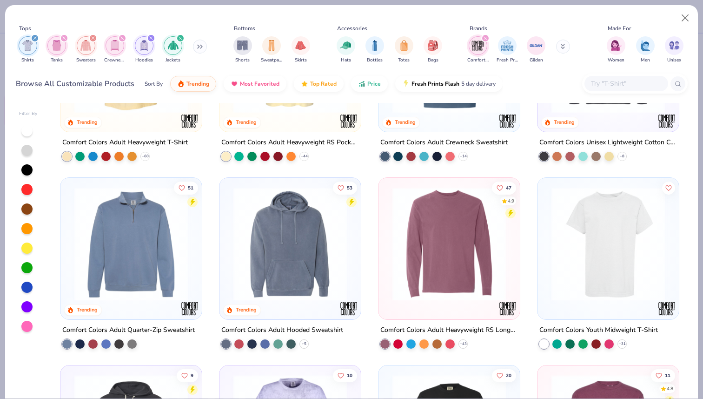
scroll to position [117, 0]
click at [127, 268] on img at bounding box center [131, 244] width 123 height 114
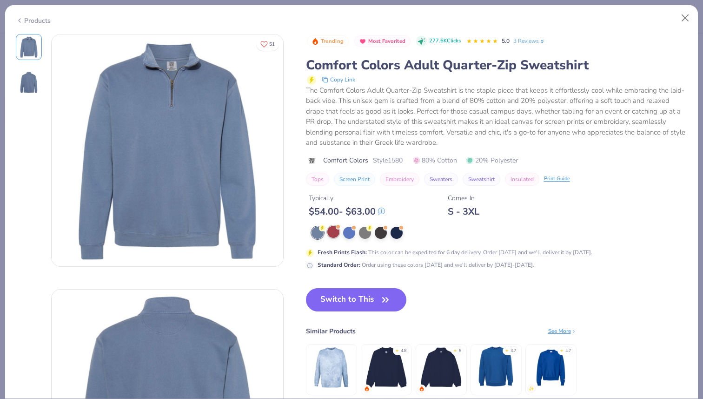
click at [331, 229] on div at bounding box center [333, 232] width 12 height 12
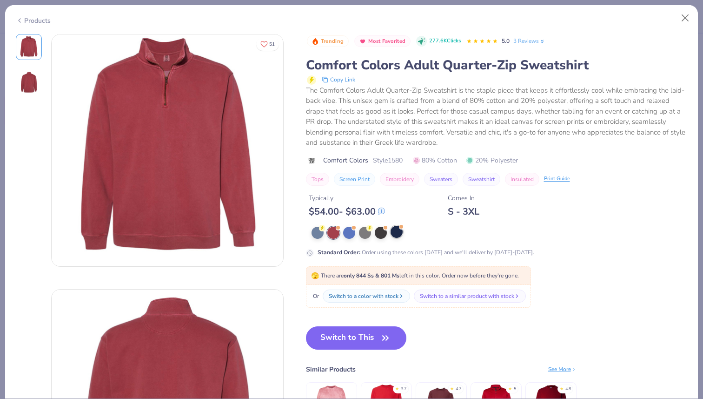
click at [396, 231] on div at bounding box center [397, 232] width 12 height 12
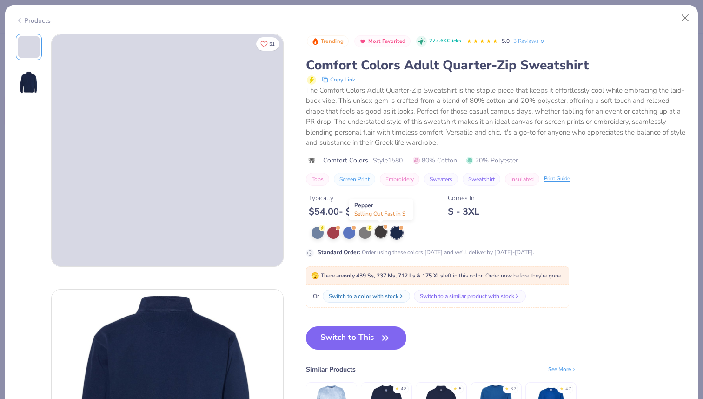
click at [381, 232] on div at bounding box center [381, 232] width 12 height 12
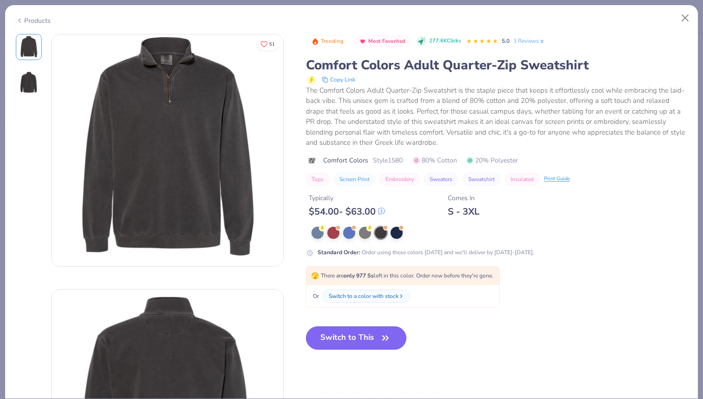
click at [386, 341] on icon "button" at bounding box center [385, 337] width 13 height 13
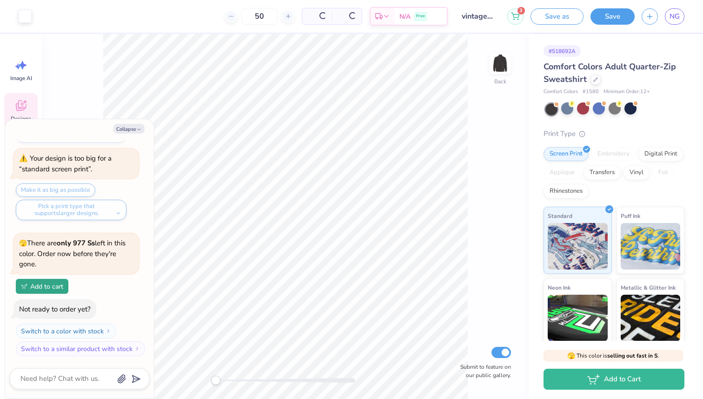
scroll to position [1264, 0]
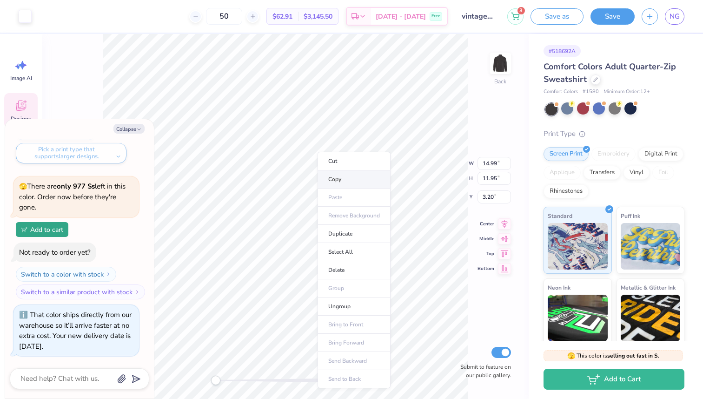
click at [334, 176] on li "Copy" at bounding box center [354, 179] width 73 height 18
click at [343, 166] on li "Cut" at bounding box center [360, 169] width 73 height 19
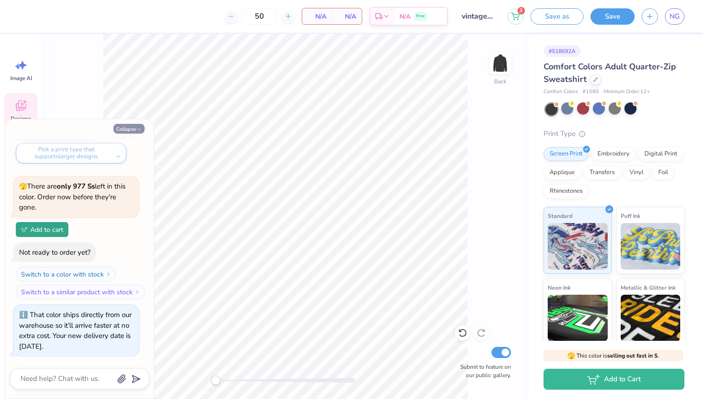
click at [129, 123] on div "Collapse How can we help you? That color is made to order so it takes longer to…" at bounding box center [79, 258] width 149 height 279
click at [134, 129] on button "Collapse" at bounding box center [129, 129] width 31 height 10
type textarea "x"
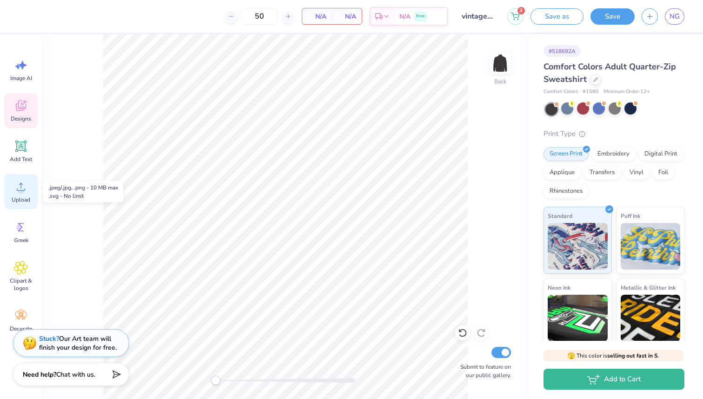
click at [18, 190] on icon at bounding box center [21, 187] width 14 height 14
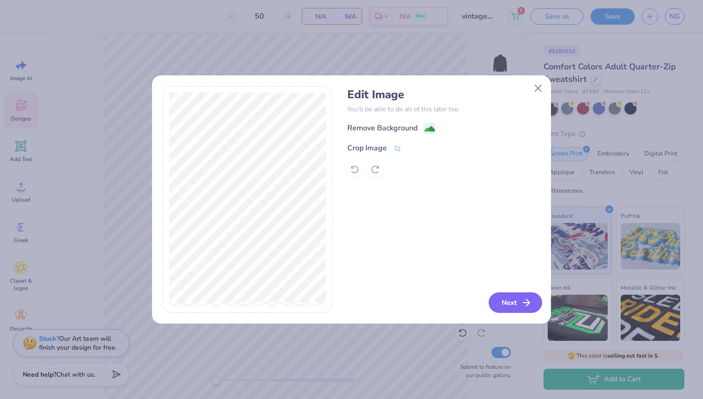
click at [528, 308] on button "Next" at bounding box center [515, 302] width 53 height 20
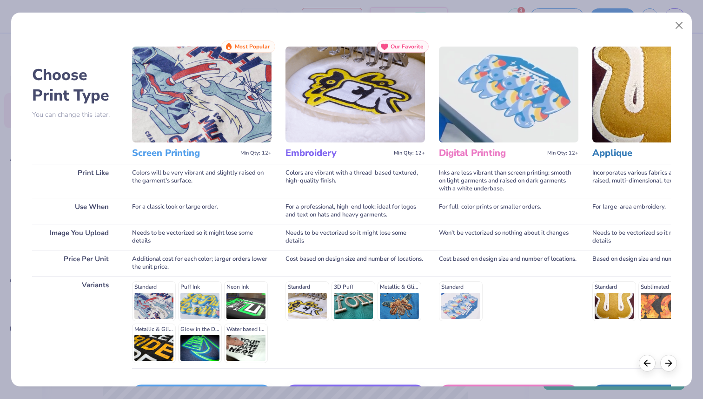
scroll to position [65, 0]
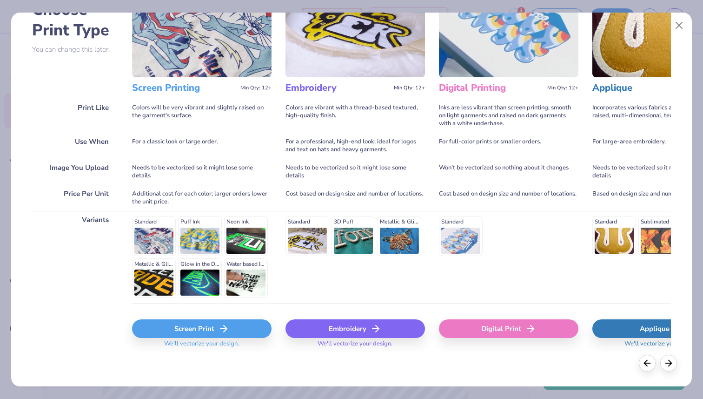
click at [209, 332] on div "Screen Print" at bounding box center [202, 328] width 140 height 19
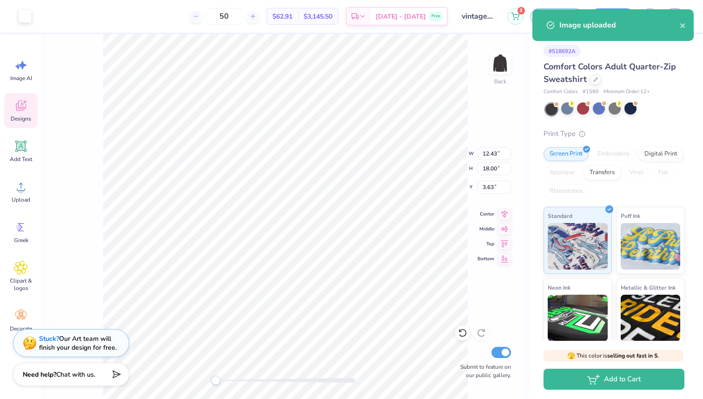
type input "4.97"
type input "7.21"
type input "14.42"
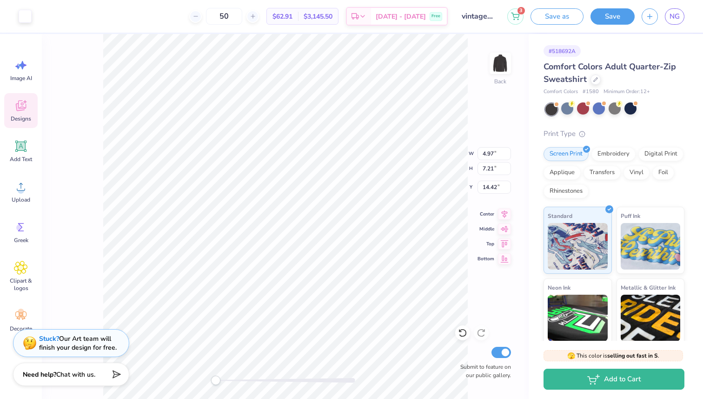
type input "2.98"
type input "4.32"
type input "5.33"
type input "3.19"
type input "4.63"
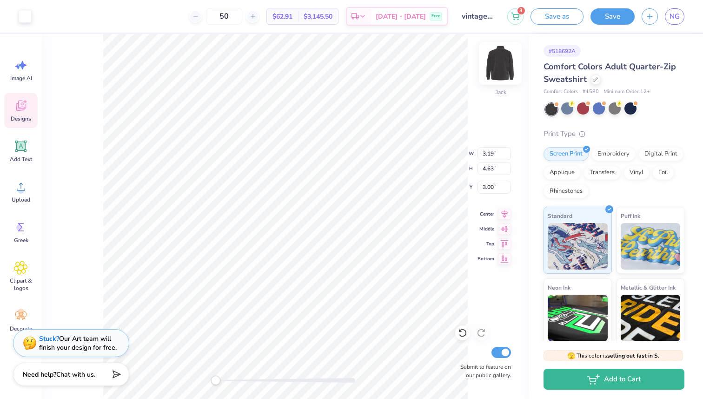
click at [494, 64] on img at bounding box center [500, 63] width 37 height 37
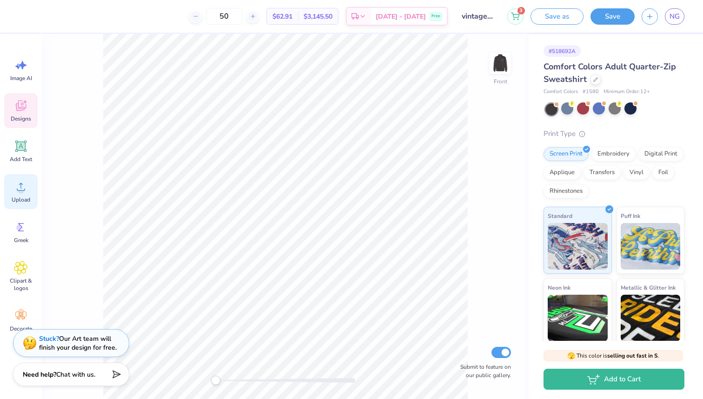
click at [17, 191] on icon at bounding box center [21, 187] width 14 height 14
click at [324, 202] on li "Paste" at bounding box center [341, 206] width 73 height 18
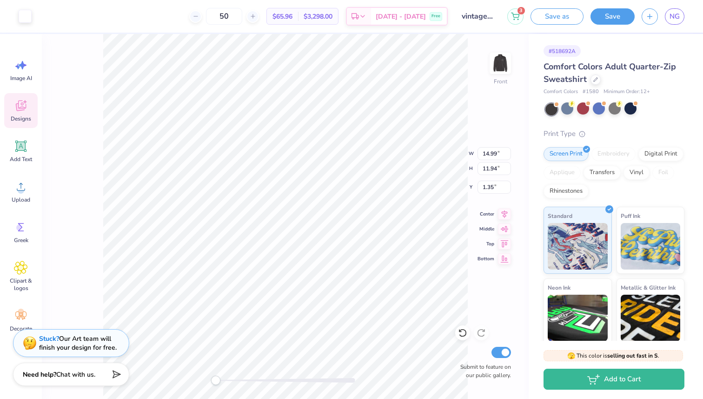
type input "13.94"
type input "11.11"
click at [513, 64] on img at bounding box center [500, 63] width 37 height 37
click at [490, 70] on img at bounding box center [500, 63] width 37 height 37
click at [485, 15] on input "vintage college design" at bounding box center [478, 16] width 46 height 19
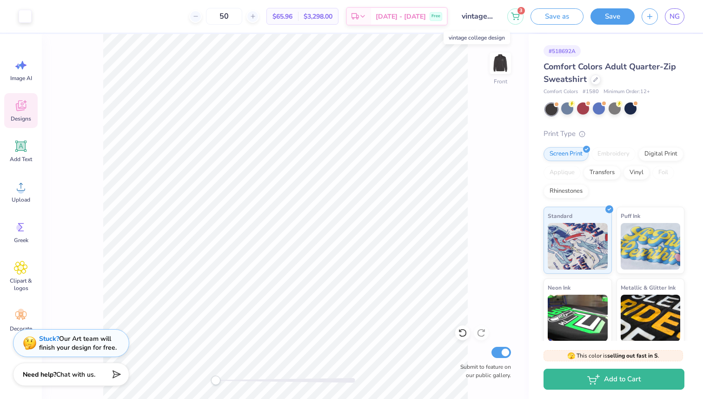
click at [487, 18] on input "vintage college design" at bounding box center [478, 16] width 46 height 19
click at [499, 22] on input "vintage college design" at bounding box center [478, 16] width 46 height 19
drag, startPoint x: 499, startPoint y: 22, endPoint x: 453, endPoint y: 16, distance: 46.9
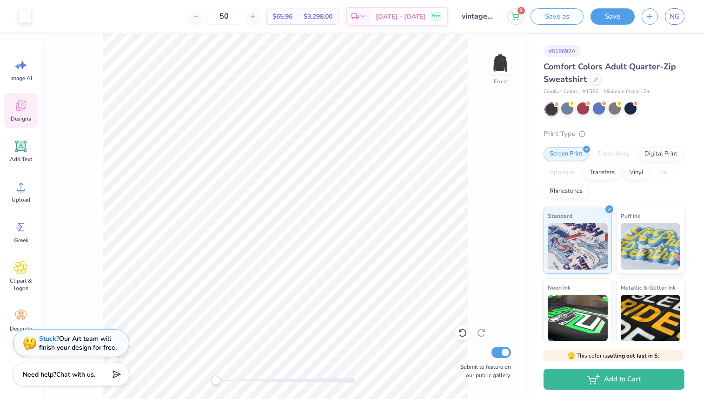
click at [453, 16] on div "Art colors 50 $65.96 Per Item $3,298.00 Total Est. Delivery Sep 23 - 26 Free De…" at bounding box center [351, 16] width 703 height 33
click at [541, 15] on button "Save as" at bounding box center [557, 15] width 53 height 16
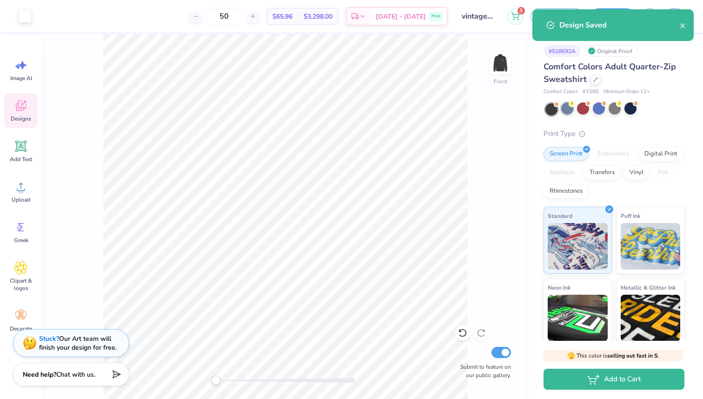
click at [570, 109] on div at bounding box center [567, 108] width 12 height 12
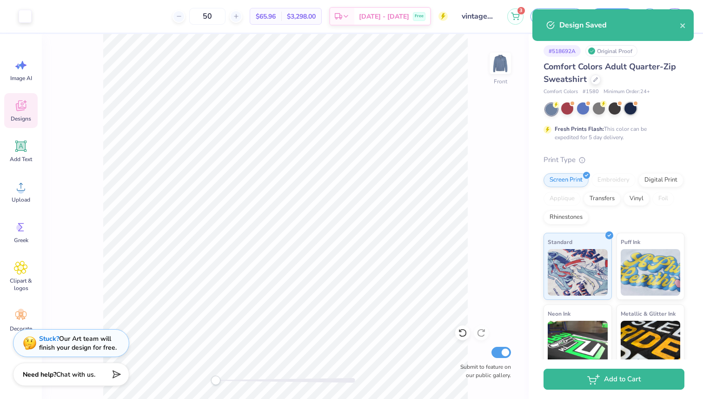
click at [630, 111] on div at bounding box center [631, 108] width 12 height 12
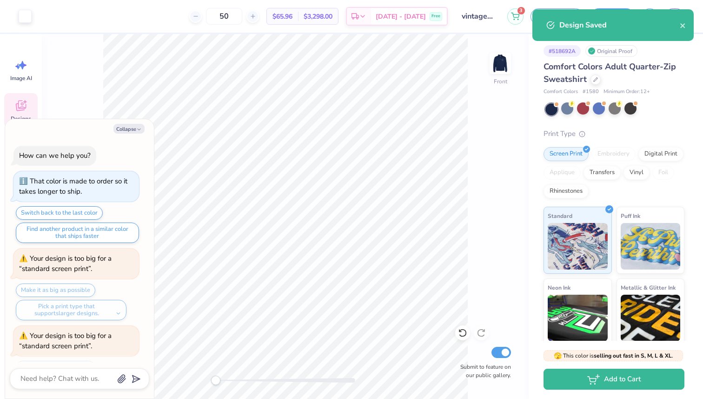
scroll to position [1400, 0]
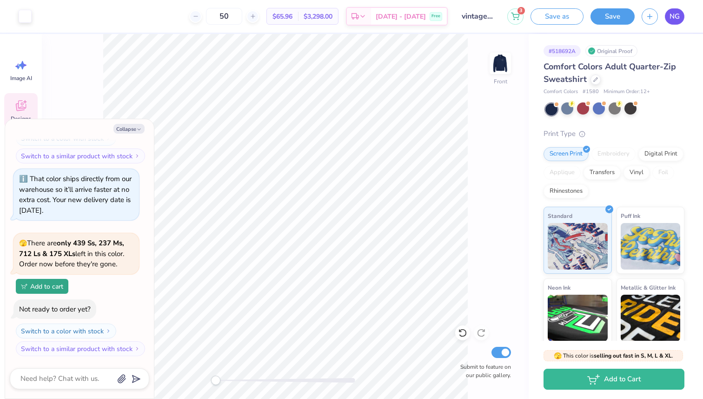
click at [675, 16] on span "NG" at bounding box center [675, 16] width 10 height 11
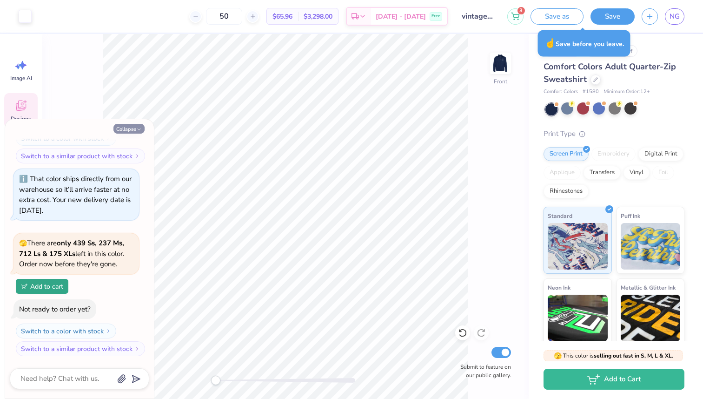
click at [127, 127] on button "Collapse" at bounding box center [129, 129] width 31 height 10
type textarea "x"
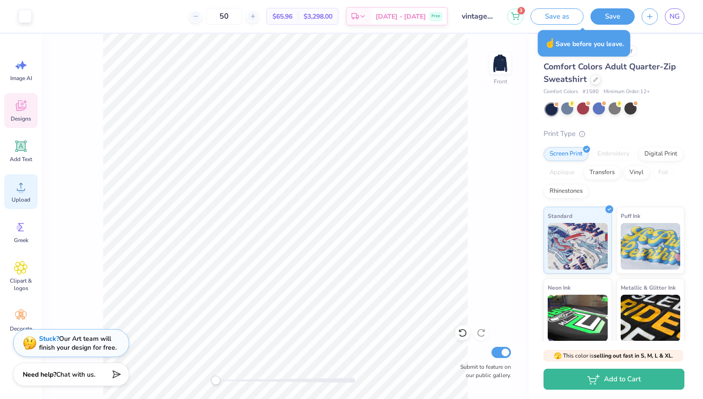
click at [23, 188] on circle at bounding box center [21, 190] width 7 height 7
